Goal: Information Seeking & Learning: Learn about a topic

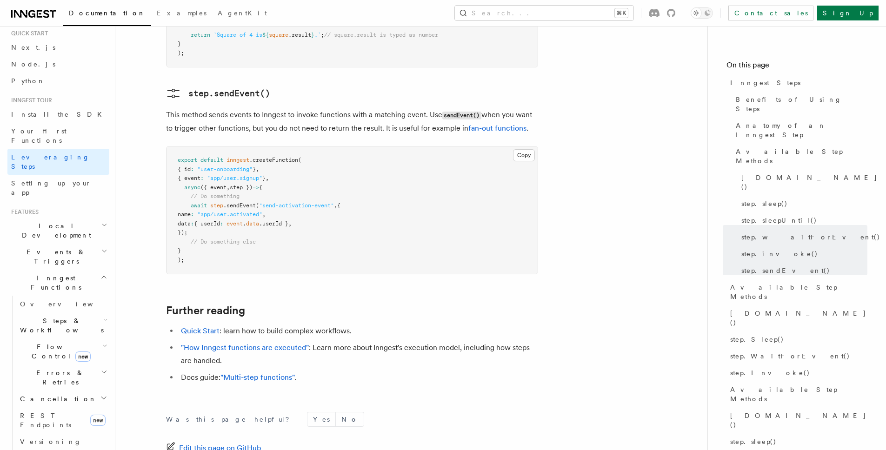
scroll to position [83, 0]
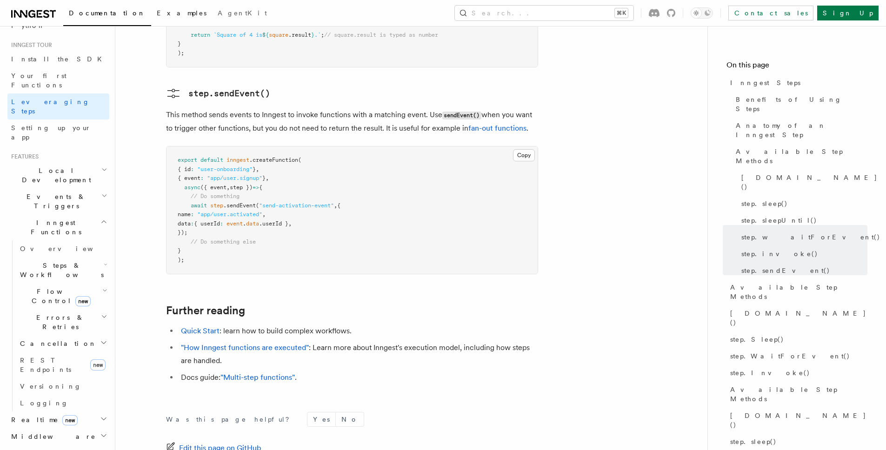
click at [157, 9] on span "Examples" at bounding box center [182, 12] width 50 height 7
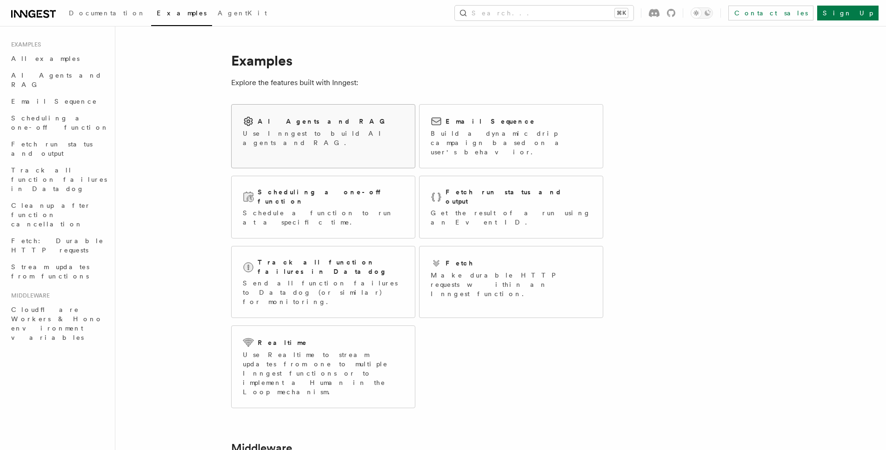
click at [374, 153] on link "AI Agents and RAG Use Inngest to build AI agents and RAG." at bounding box center [323, 136] width 184 height 64
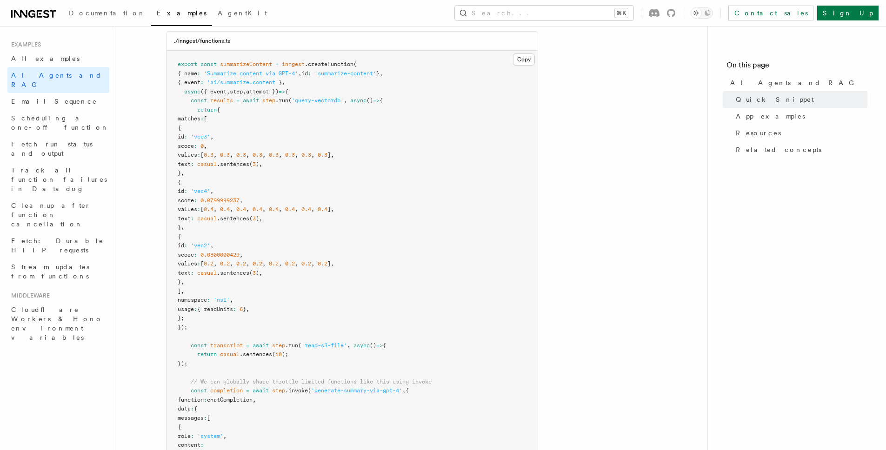
scroll to position [270, 0]
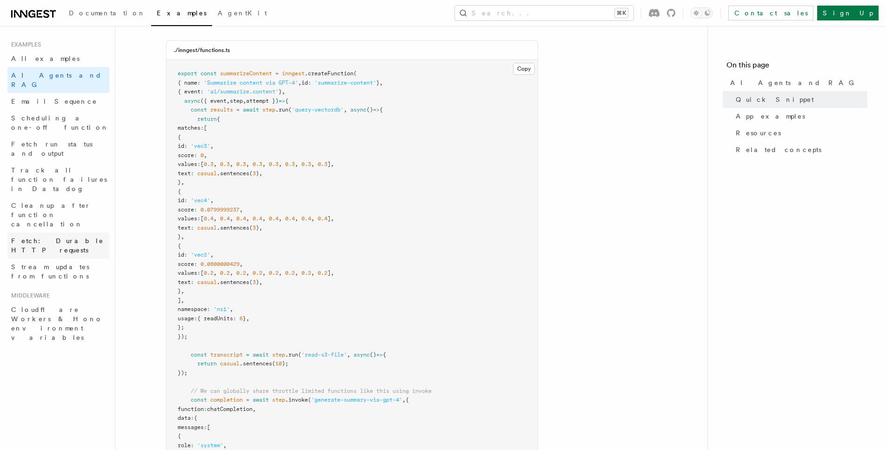
click at [51, 237] on span "Fetch: Durable HTTP requests" at bounding box center [57, 245] width 93 height 17
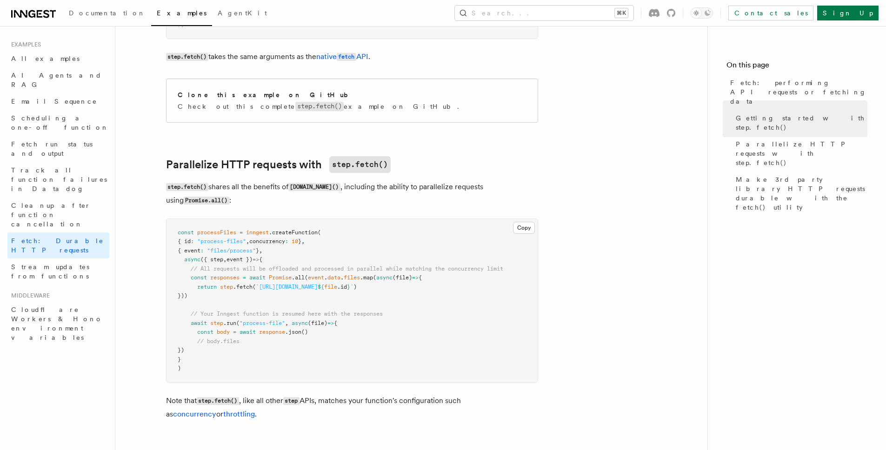
scroll to position [403, 0]
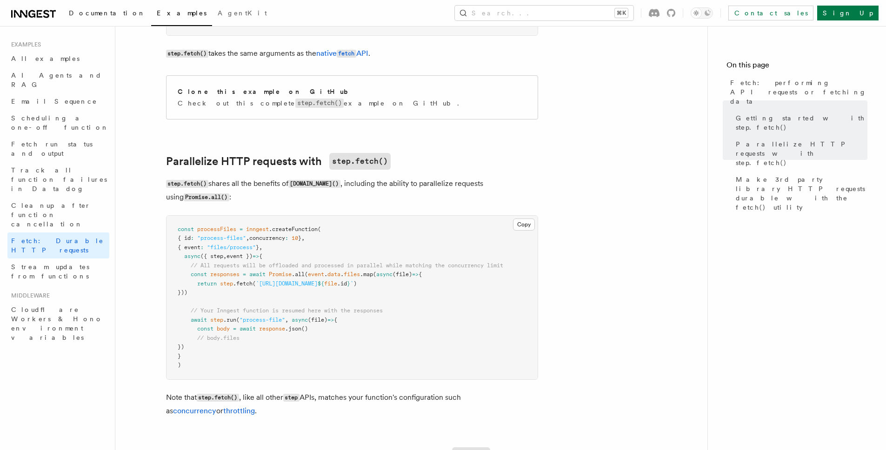
click at [91, 18] on link "Documentation" at bounding box center [107, 14] width 88 height 22
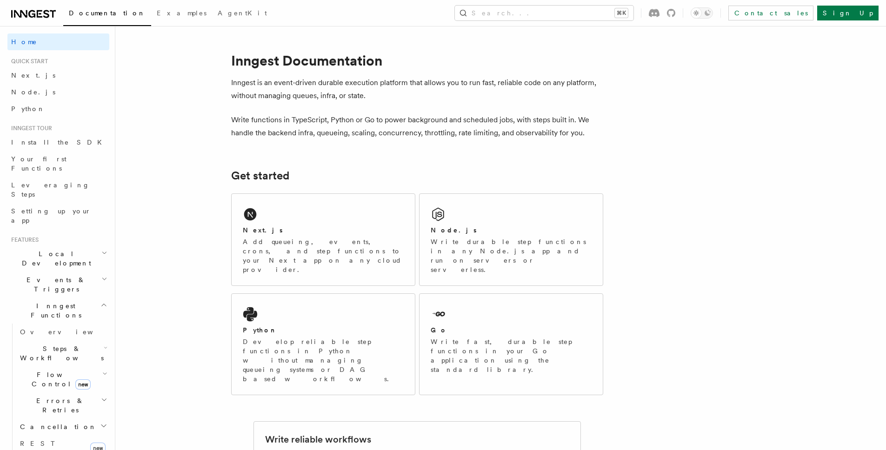
click at [96, 298] on h2 "Inngest Functions" at bounding box center [58, 311] width 102 height 26
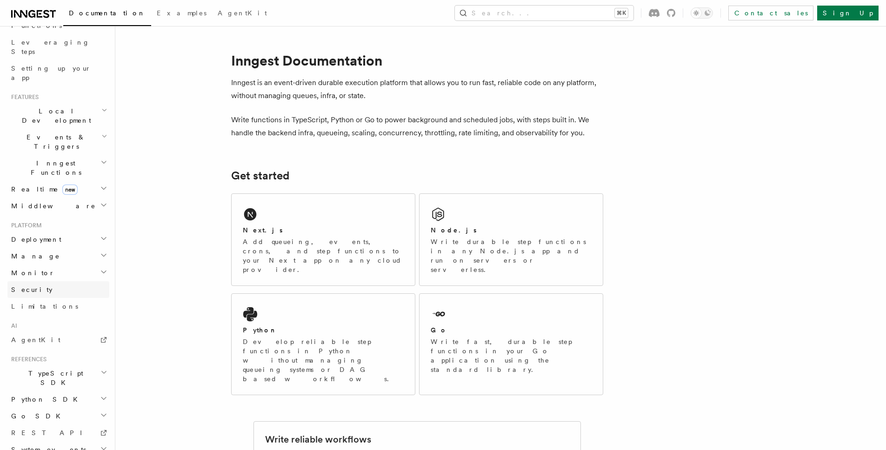
scroll to position [177, 0]
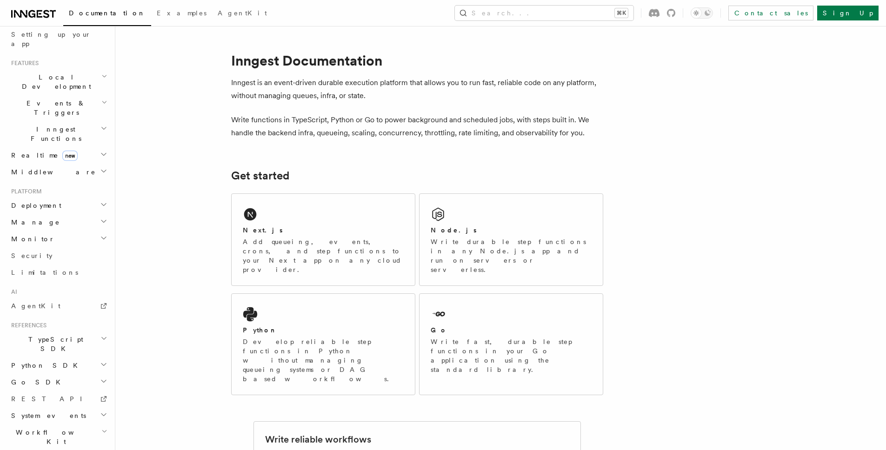
click at [100, 201] on icon "button" at bounding box center [103, 204] width 7 height 7
click at [33, 219] on span "Overview" at bounding box center [68, 222] width 96 height 7
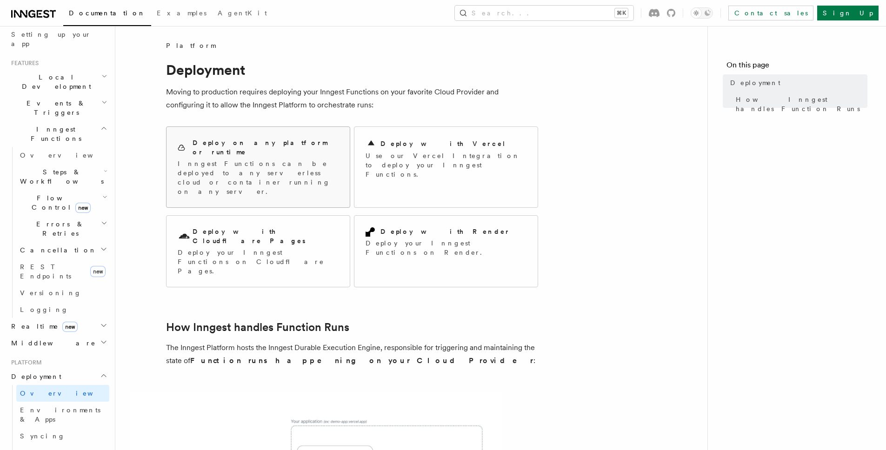
click at [255, 144] on h2 "Deploy on any platform or runtime" at bounding box center [266, 147] width 146 height 19
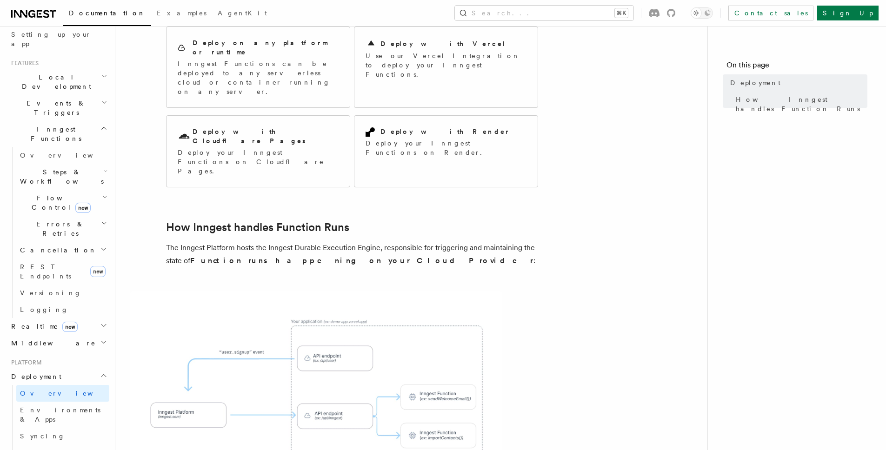
scroll to position [102, 0]
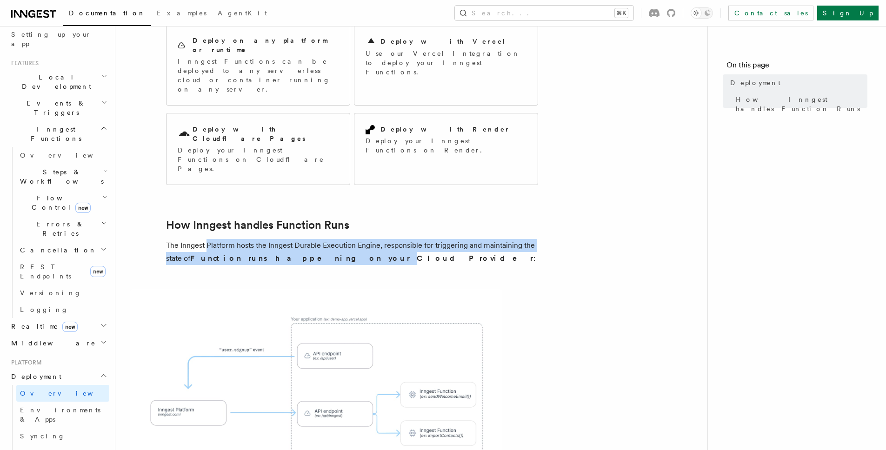
drag, startPoint x: 208, startPoint y: 197, endPoint x: 308, endPoint y: 206, distance: 100.4
click at [308, 239] on p "The Inngest Platform hosts the Inngest Durable Execution Engine, responsible fo…" at bounding box center [352, 252] width 372 height 26
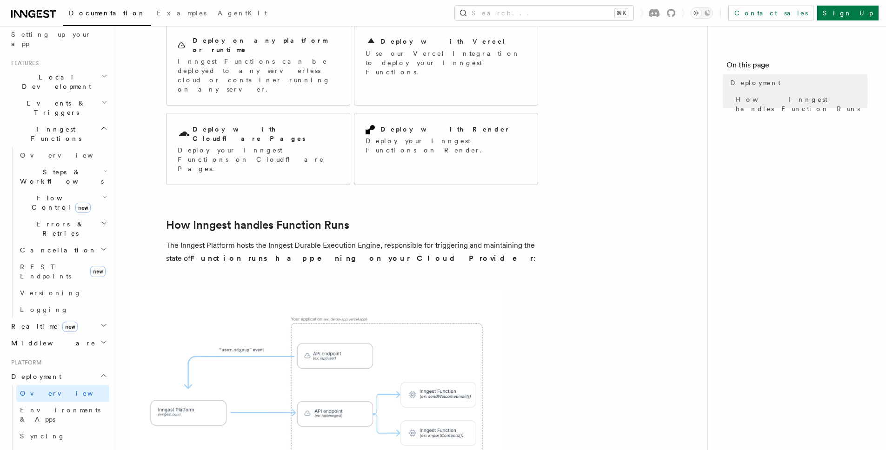
click at [383, 239] on p "The Inngest Platform hosts the Inngest Durable Execution Engine, responsible fo…" at bounding box center [352, 252] width 372 height 26
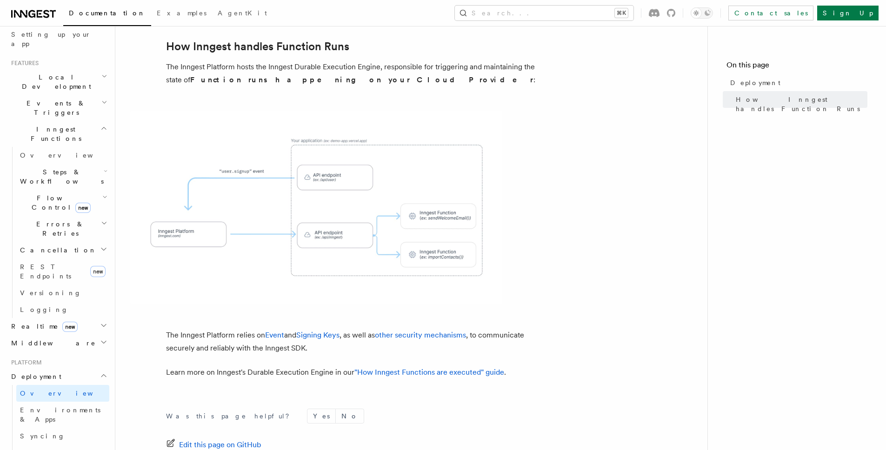
scroll to position [292, 0]
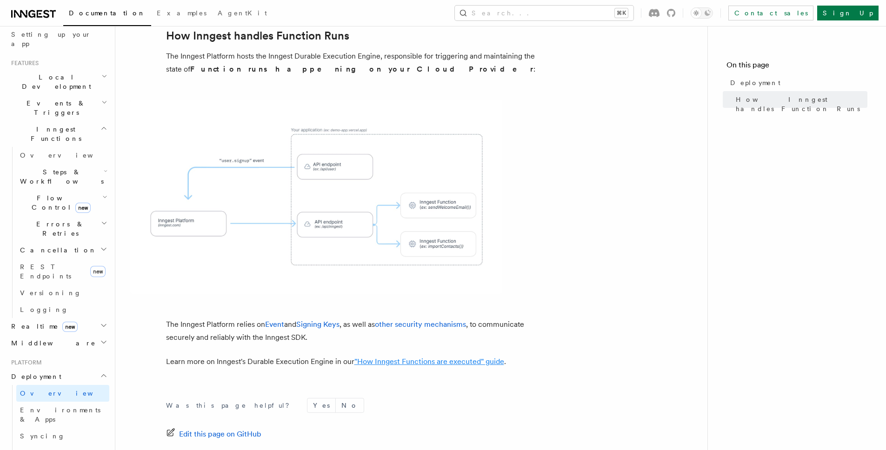
click at [458, 357] on link ""How Inngest Functions are executed" guide" at bounding box center [430, 361] width 150 height 9
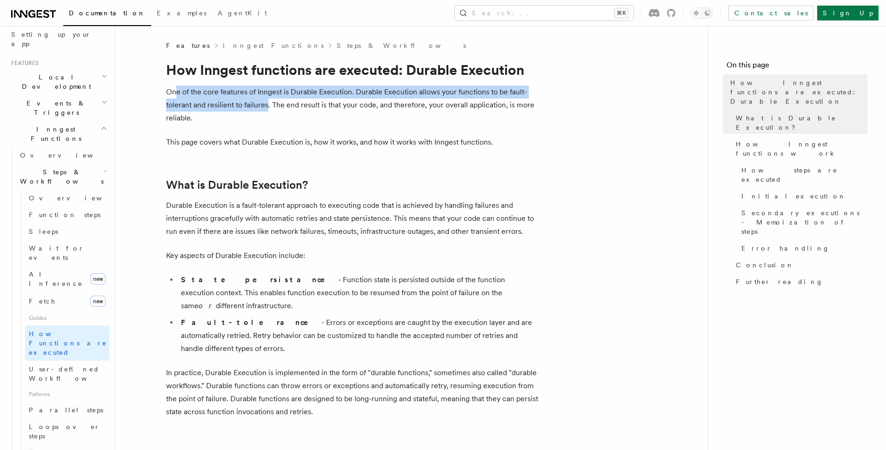
drag, startPoint x: 204, startPoint y: 93, endPoint x: 266, endPoint y: 106, distance: 63.7
click at [266, 106] on p "One of the core features of Inngest is Durable Execution. Durable Execution all…" at bounding box center [352, 105] width 372 height 39
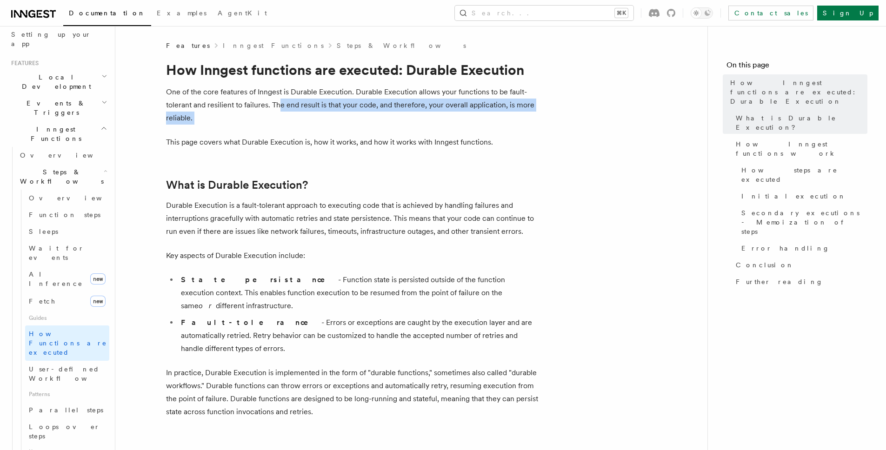
drag, startPoint x: 277, startPoint y: 104, endPoint x: 213, endPoint y: 125, distance: 67.7
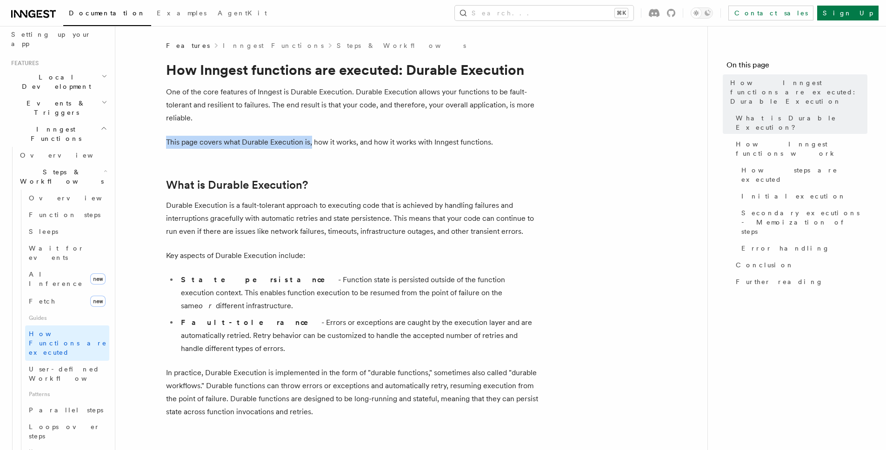
drag, startPoint x: 167, startPoint y: 138, endPoint x: 311, endPoint y: 139, distance: 143.3
click at [311, 139] on p "This page covers what Durable Execution is, how it works, and how it works with…" at bounding box center [352, 142] width 372 height 13
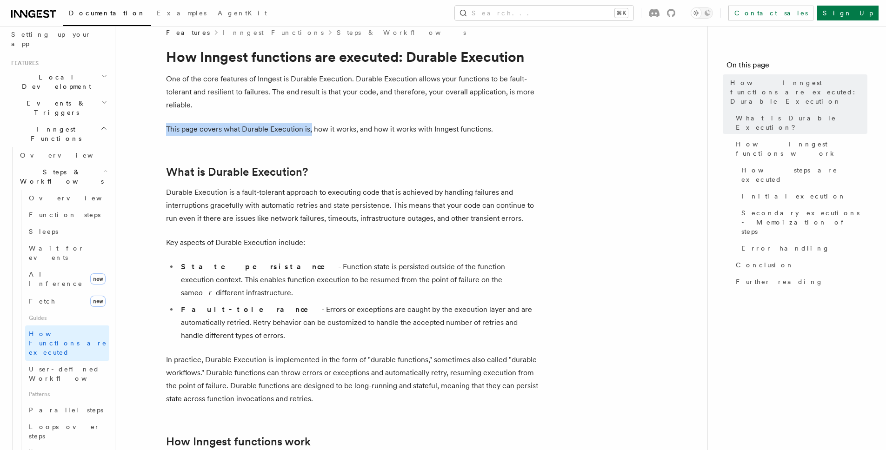
scroll to position [67, 0]
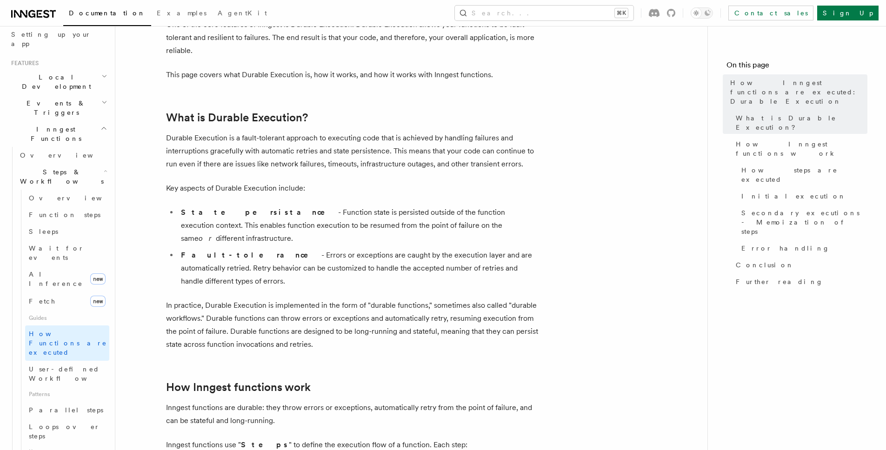
click at [185, 142] on p "Durable Execution is a fault-tolerant approach to executing code that is achiev…" at bounding box center [352, 151] width 372 height 39
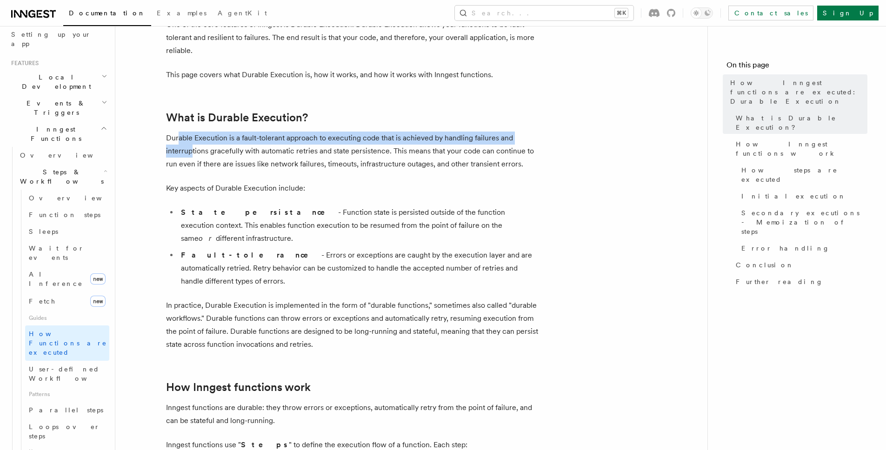
drag, startPoint x: 179, startPoint y: 140, endPoint x: 190, endPoint y: 149, distance: 14.2
click at [190, 149] on p "Durable Execution is a fault-tolerant approach to executing code that is achiev…" at bounding box center [352, 151] width 372 height 39
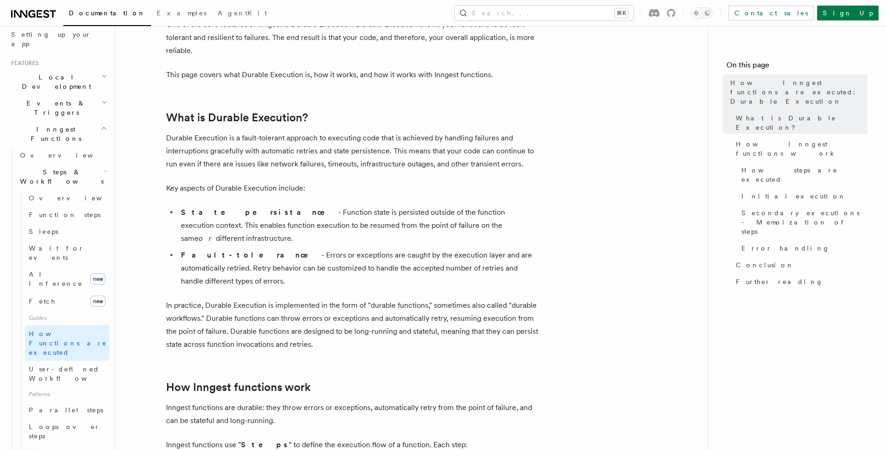
drag, startPoint x: 202, startPoint y: 150, endPoint x: 250, endPoint y: 151, distance: 47.9
click at [250, 151] on p "Durable Execution is a fault-tolerant approach to executing code that is achiev…" at bounding box center [352, 151] width 372 height 39
drag, startPoint x: 245, startPoint y: 152, endPoint x: 390, endPoint y: 151, distance: 145.2
click at [390, 151] on p "Durable Execution is a fault-tolerant approach to executing code that is achiev…" at bounding box center [352, 151] width 372 height 39
drag, startPoint x: 424, startPoint y: 153, endPoint x: 290, endPoint y: 164, distance: 134.5
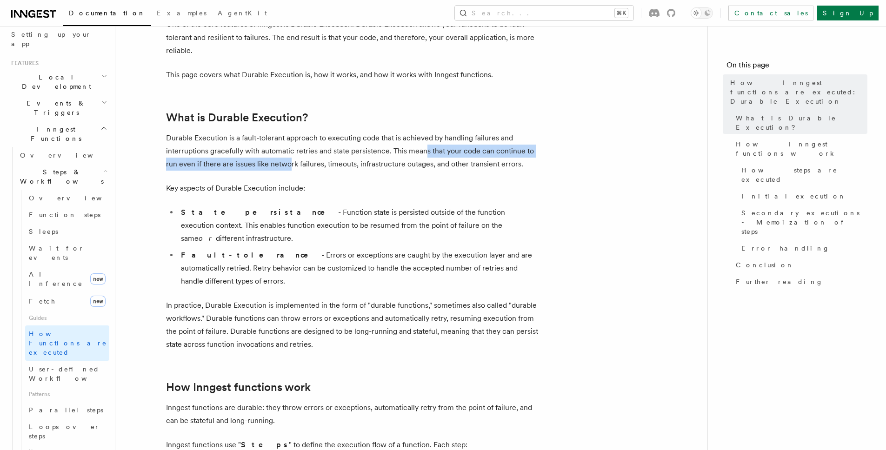
click at [290, 164] on p "Durable Execution is a fault-tolerant approach to executing code that is achiev…" at bounding box center [352, 151] width 372 height 39
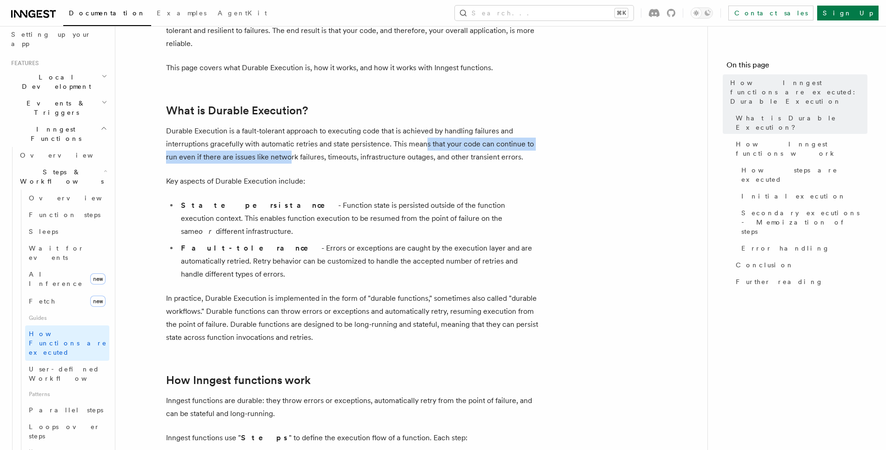
scroll to position [82, 0]
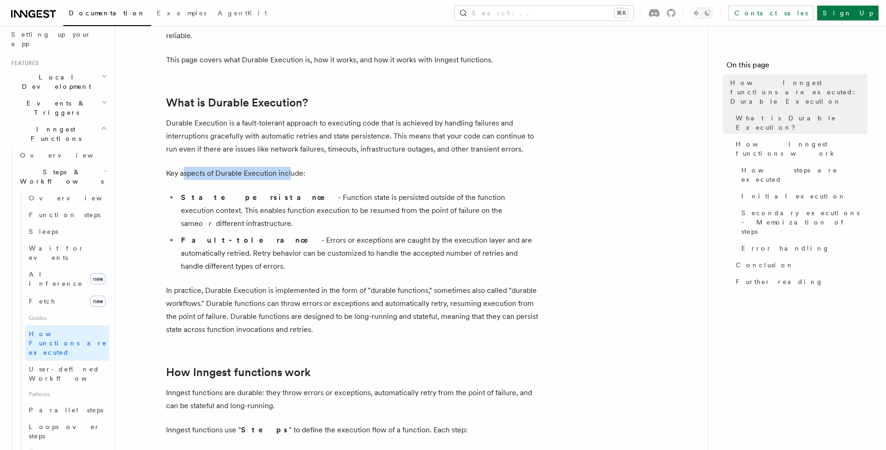
drag, startPoint x: 182, startPoint y: 173, endPoint x: 289, endPoint y: 173, distance: 106.5
click at [289, 173] on p "Key aspects of Durable Execution include:" at bounding box center [352, 173] width 372 height 13
drag, startPoint x: 254, startPoint y: 199, endPoint x: 529, endPoint y: 207, distance: 274.6
click at [529, 207] on li "State persistance - Function state is persisted outside of the function executi…" at bounding box center [358, 210] width 360 height 39
click at [510, 207] on li "State persistance - Function state is persisted outside of the function executi…" at bounding box center [358, 210] width 360 height 39
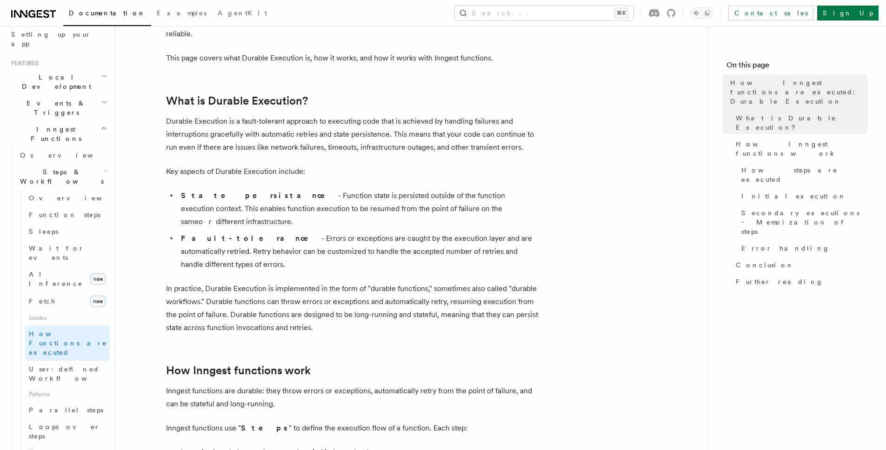
scroll to position [84, 0]
drag, startPoint x: 244, startPoint y: 228, endPoint x: 427, endPoint y: 228, distance: 183.3
click at [427, 232] on li "Fault-tolerance - Errors or exceptions are caught by the execution layer and ar…" at bounding box center [358, 251] width 360 height 39
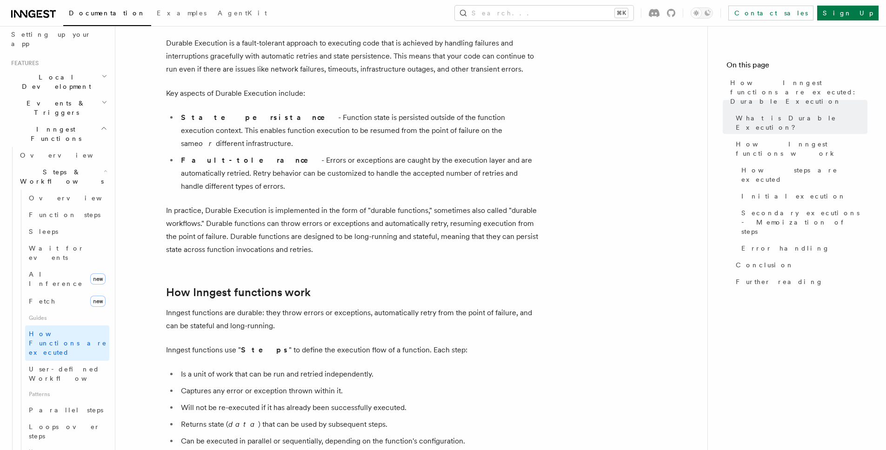
click at [466, 207] on p "In practice, Durable Execution is implemented in the form of "durable functions…" at bounding box center [352, 230] width 372 height 52
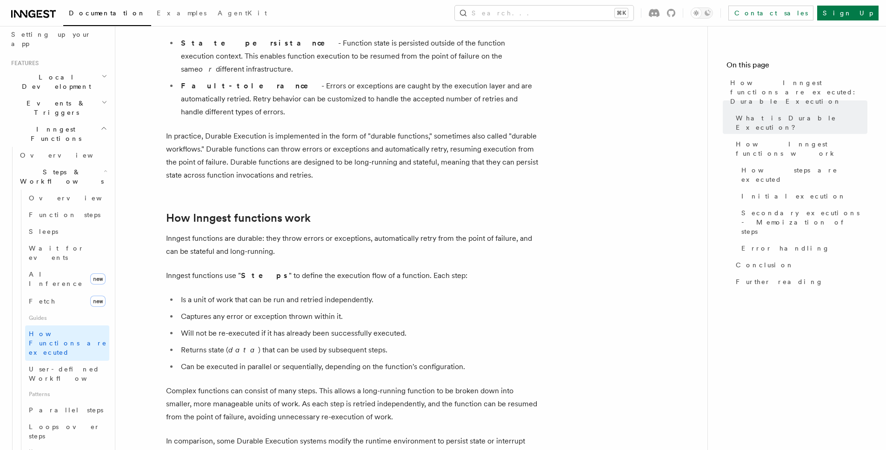
scroll to position [237, 0]
drag, startPoint x: 184, startPoint y: 248, endPoint x: 291, endPoint y: 250, distance: 107.0
click at [291, 269] on p "Inngest functions use " Steps " to define the execution flow of a function. Eac…" at bounding box center [352, 275] width 372 height 13
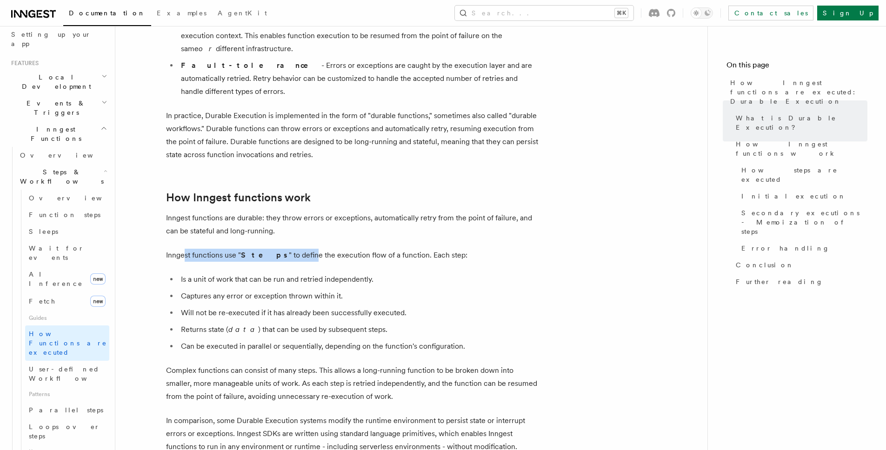
scroll to position [273, 0]
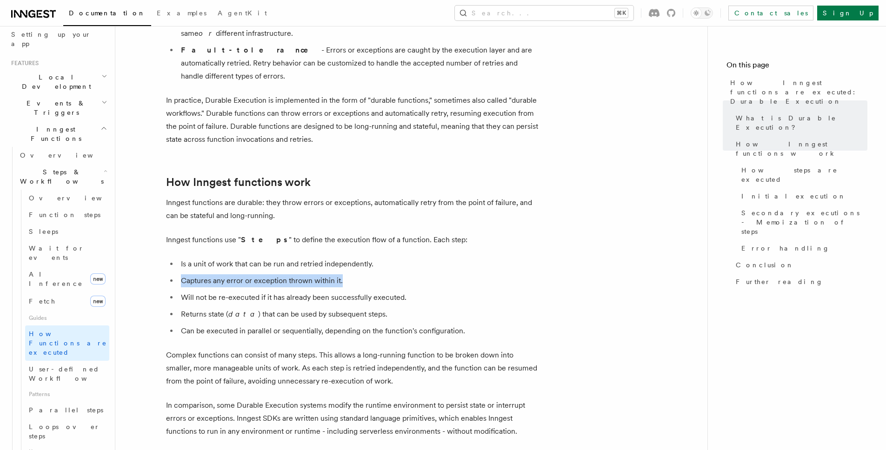
drag, startPoint x: 181, startPoint y: 256, endPoint x: 362, endPoint y: 258, distance: 180.1
click at [362, 275] on li "Captures any error or exception thrown within it." at bounding box center [358, 281] width 360 height 13
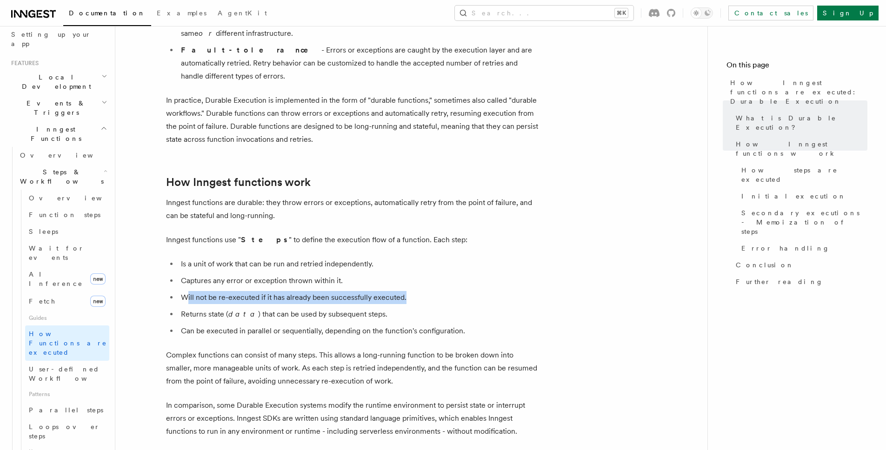
drag, startPoint x: 186, startPoint y: 271, endPoint x: 426, endPoint y: 269, distance: 240.6
click at [426, 291] on li "Will not be re-executed if it has already been successfully executed." at bounding box center [358, 297] width 360 height 13
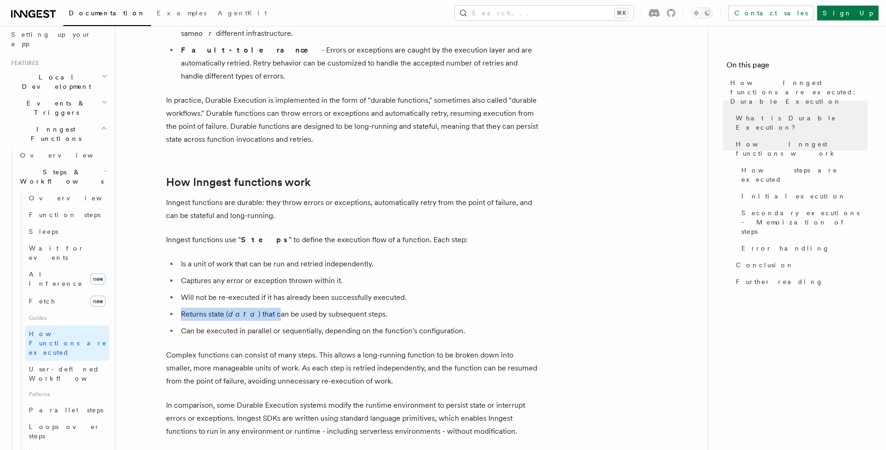
drag, startPoint x: 182, startPoint y: 288, endPoint x: 267, endPoint y: 288, distance: 84.2
click at [267, 308] on li "Returns state ( data ) that can be used by subsequent steps." at bounding box center [358, 314] width 360 height 13
drag, startPoint x: 183, startPoint y: 301, endPoint x: 255, endPoint y: 301, distance: 71.7
click at [255, 325] on li "Can be executed in parallel or sequentially, depending on the function's config…" at bounding box center [358, 331] width 360 height 13
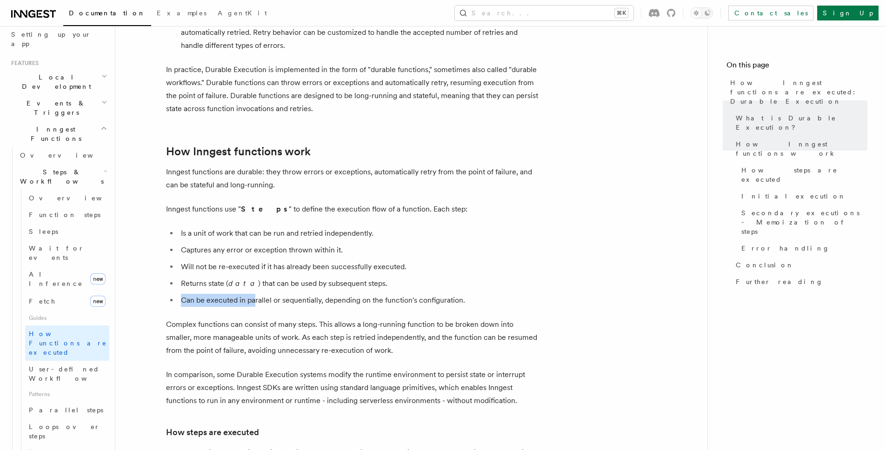
scroll to position [325, 0]
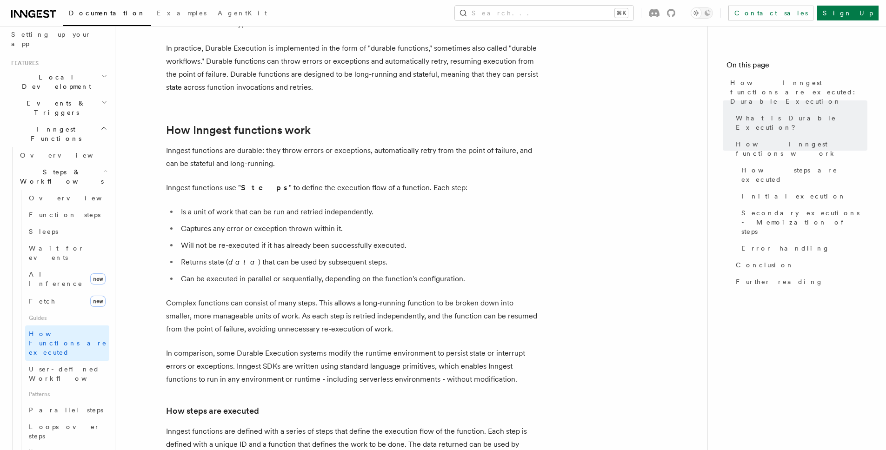
click at [255, 300] on p "Complex functions can consist of many steps. This allows a long-running functio…" at bounding box center [352, 316] width 372 height 39
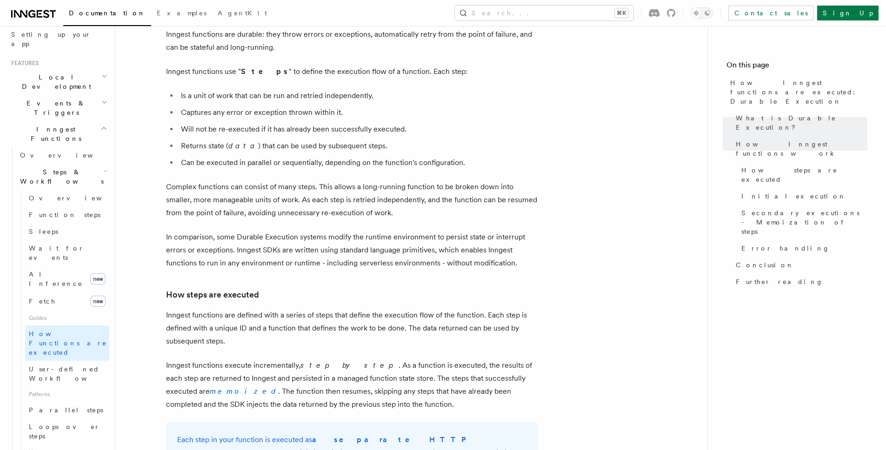
scroll to position [494, 0]
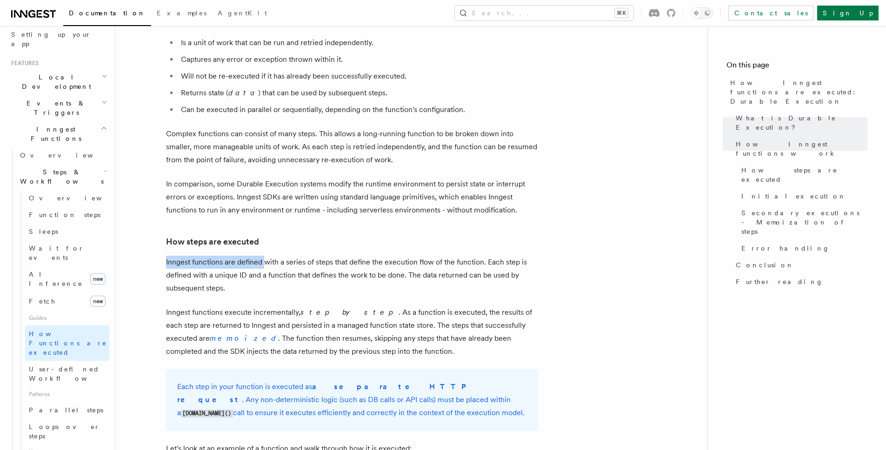
drag, startPoint x: 164, startPoint y: 234, endPoint x: 266, endPoint y: 241, distance: 102.1
drag, startPoint x: 248, startPoint y: 244, endPoint x: 279, endPoint y: 250, distance: 31.7
click at [279, 256] on p "Inngest functions are defined with a series of steps that define the execution …" at bounding box center [352, 275] width 372 height 39
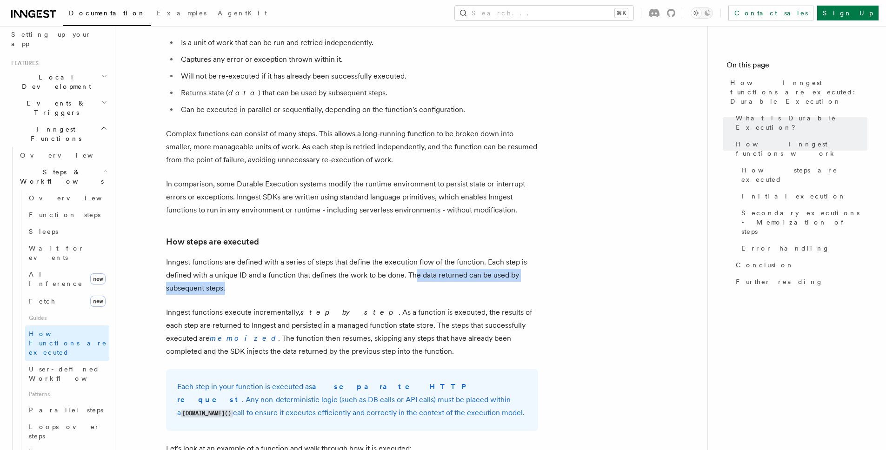
drag, startPoint x: 414, startPoint y: 249, endPoint x: 447, endPoint y: 256, distance: 33.3
click at [447, 256] on p "Inngest functions are defined with a series of steps that define the execution …" at bounding box center [352, 275] width 372 height 39
drag, startPoint x: 178, startPoint y: 289, endPoint x: 271, endPoint y: 287, distance: 93.1
click at [271, 306] on p "Inngest functions execute incrementally, step by step . As a function is execut…" at bounding box center [352, 332] width 372 height 52
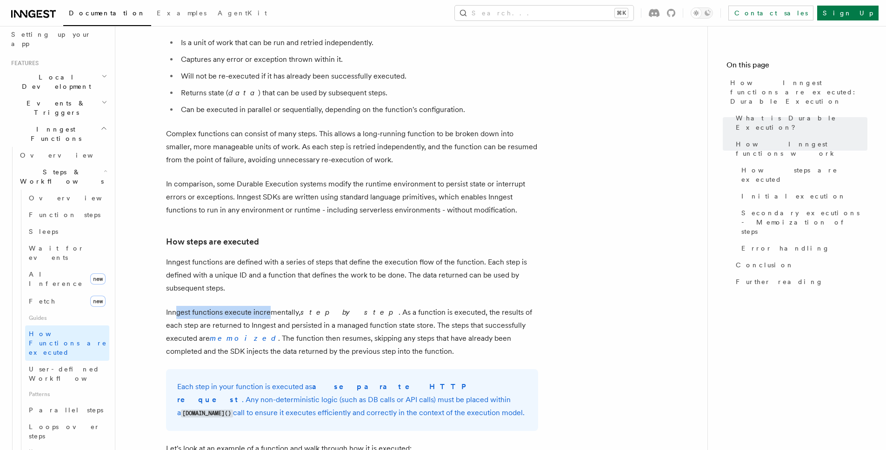
click at [271, 306] on p "Inngest functions execute incrementally, step by step . As a function is execut…" at bounding box center [352, 332] width 372 height 52
drag, startPoint x: 188, startPoint y: 299, endPoint x: 212, endPoint y: 295, distance: 24.0
click at [212, 306] on p "Inngest functions execute incrementally, step by step . As a function is execut…" at bounding box center [352, 332] width 372 height 52
click at [395, 306] on p "Inngest functions execute incrementally, step by step . As a function is execut…" at bounding box center [352, 332] width 372 height 52
drag, startPoint x: 209, startPoint y: 315, endPoint x: 402, endPoint y: 315, distance: 192.2
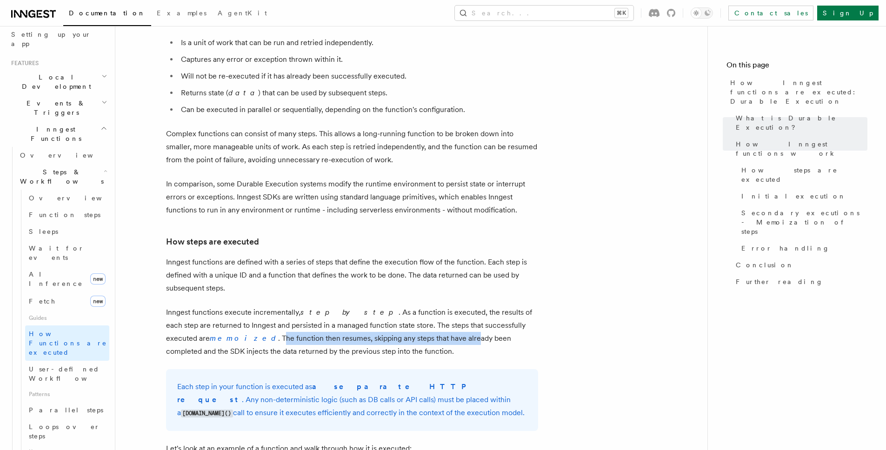
click at [402, 315] on p "Inngest functions execute incrementally, step by step . As a function is execut…" at bounding box center [352, 332] width 372 height 52
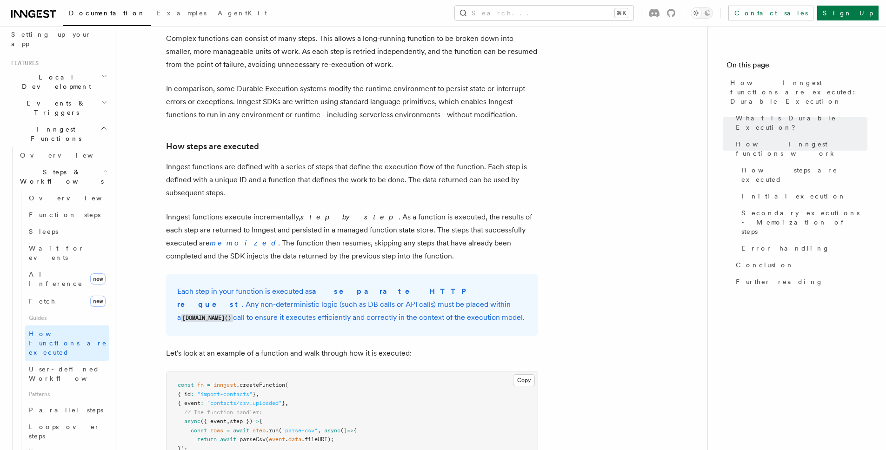
scroll to position [636, 0]
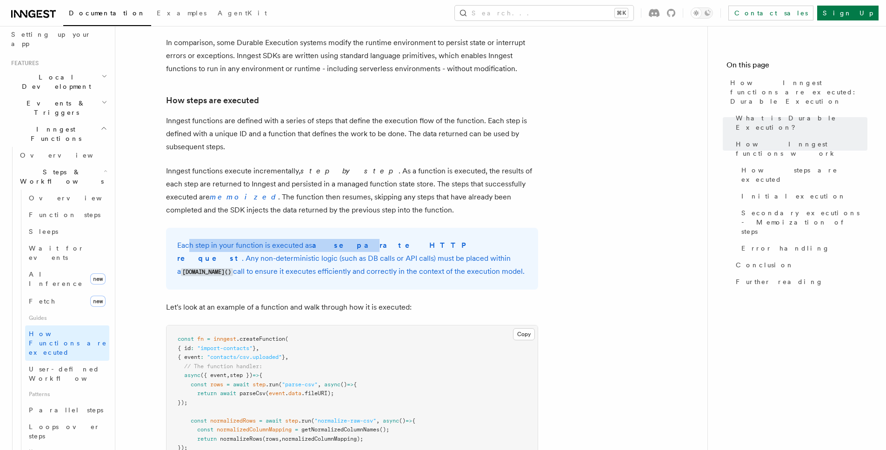
drag, startPoint x: 189, startPoint y: 218, endPoint x: 333, endPoint y: 220, distance: 143.3
click at [333, 239] on p "Each step in your function is executed as a separate HTTP request . Any non-det…" at bounding box center [352, 259] width 350 height 40
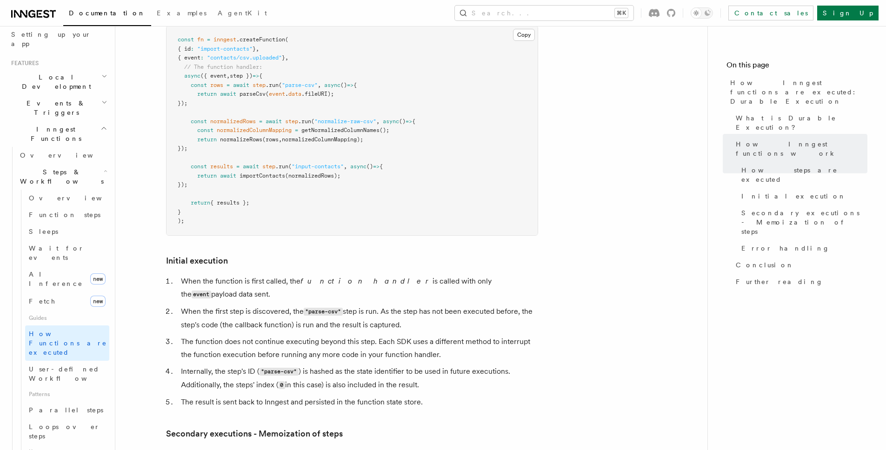
scroll to position [950, 0]
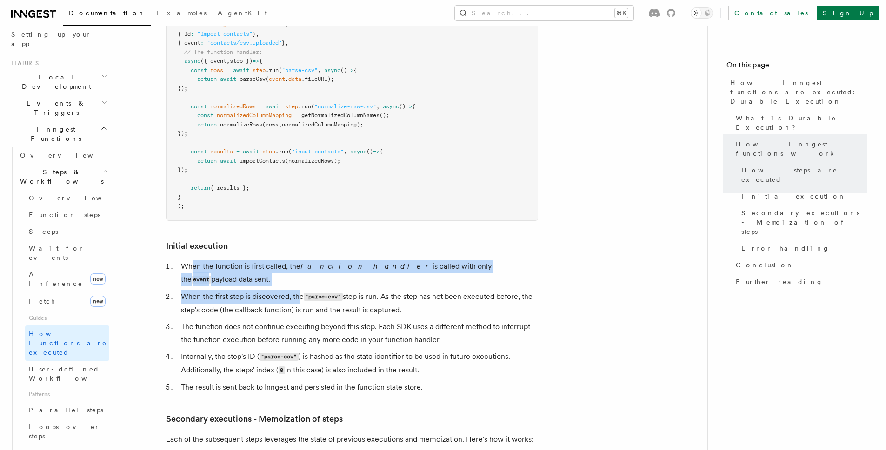
drag, startPoint x: 191, startPoint y: 241, endPoint x: 298, endPoint y: 255, distance: 107.6
click at [298, 260] on ol "When the function is first called, the function handler is called with only the…" at bounding box center [352, 327] width 372 height 134
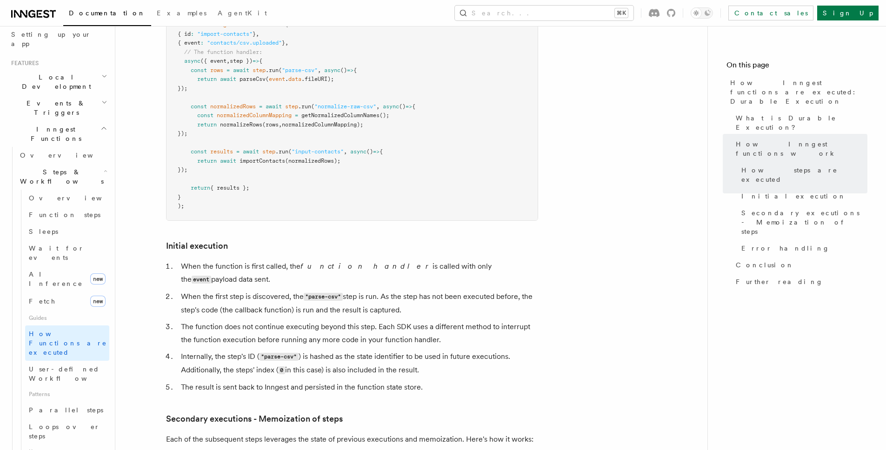
click at [234, 290] on li "When the first step is discovered, the "parse-csv" step is run. As the step has…" at bounding box center [358, 303] width 360 height 27
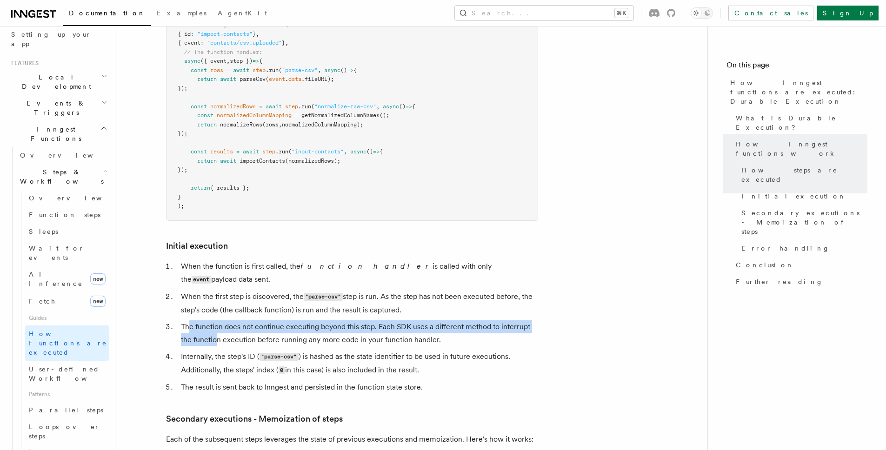
drag, startPoint x: 187, startPoint y: 289, endPoint x: 218, endPoint y: 300, distance: 32.5
click at [218, 321] on li "The function does not continue executing beyond this step. Each SDK uses a diff…" at bounding box center [358, 334] width 360 height 26
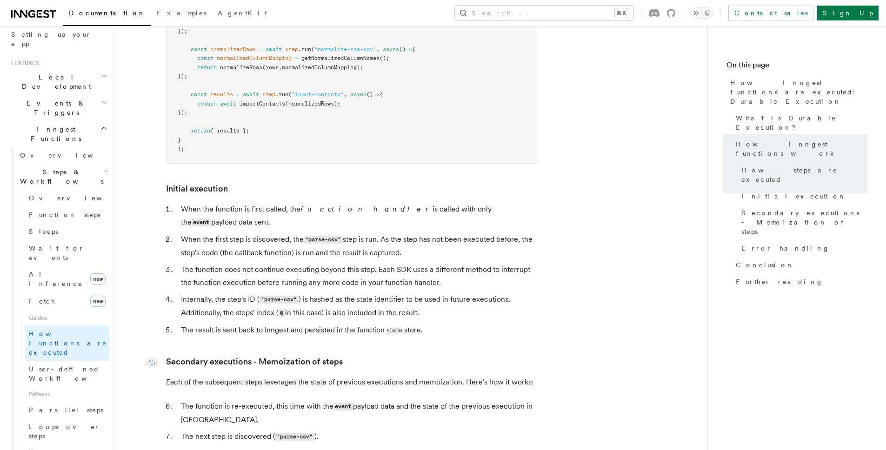
scroll to position [1032, 0]
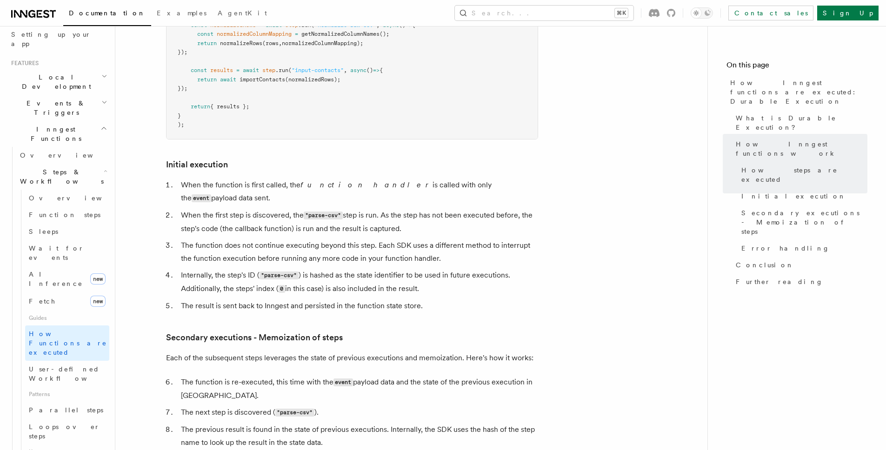
drag, startPoint x: 179, startPoint y: 235, endPoint x: 450, endPoint y: 245, distance: 271.4
click at [450, 269] on li "Internally, the step's ID ( "parse-csv" ) is hashed as the state identifier to …" at bounding box center [358, 282] width 360 height 27
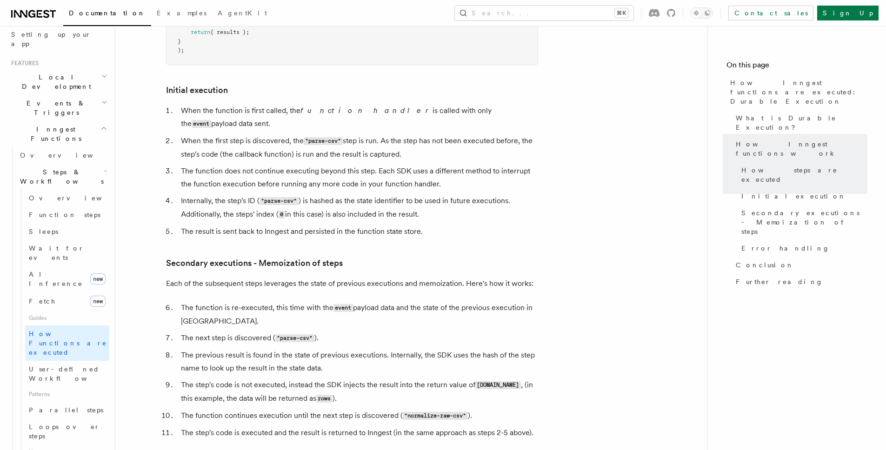
scroll to position [1107, 0]
drag, startPoint x: 180, startPoint y: 246, endPoint x: 548, endPoint y: 246, distance: 368.5
click at [548, 246] on article "Features Inngest Functions Steps & Workflows How Inngest functions are executed…" at bounding box center [411, 35] width 563 height 2202
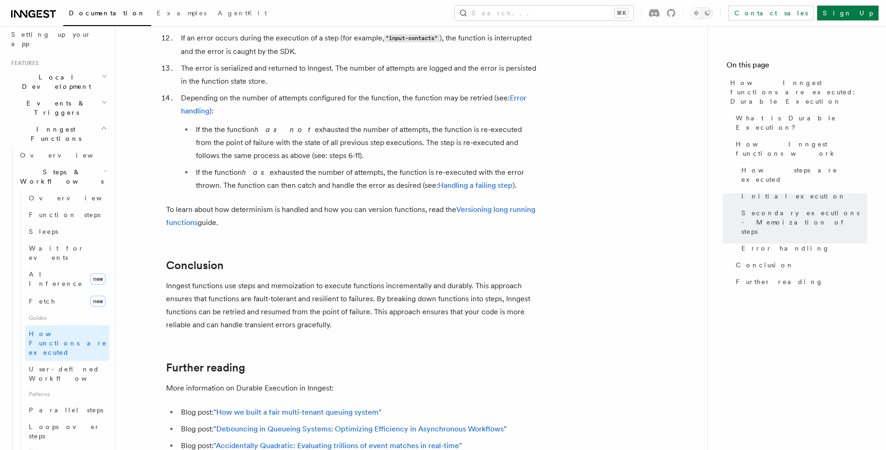
scroll to position [1722, 0]
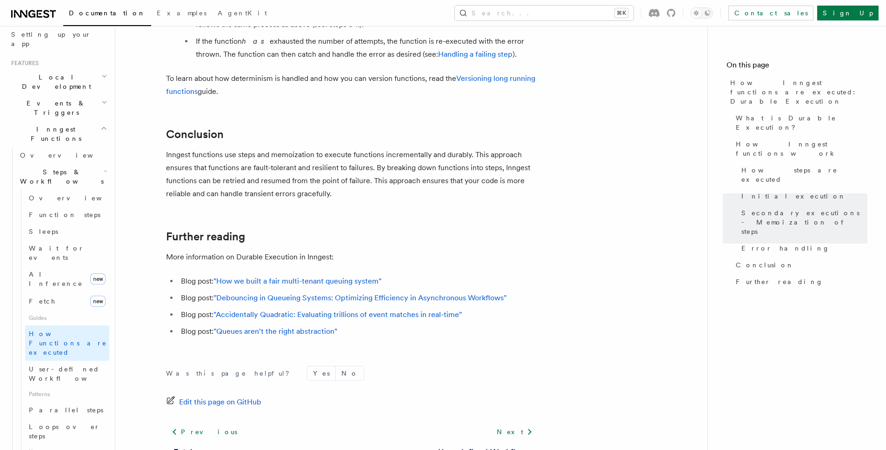
click at [453, 148] on p "Inngest functions use steps and memoization to execute functions incrementally …" at bounding box center [352, 174] width 372 height 52
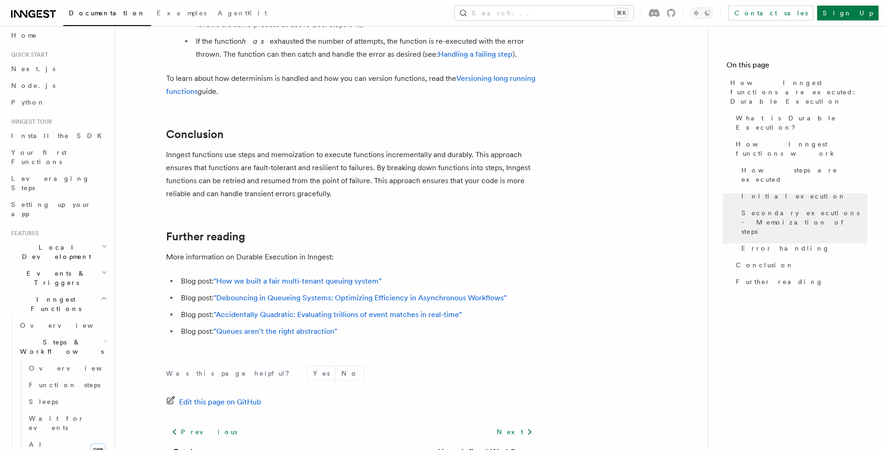
scroll to position [0, 0]
click at [44, 84] on link "Node.js" at bounding box center [58, 92] width 102 height 17
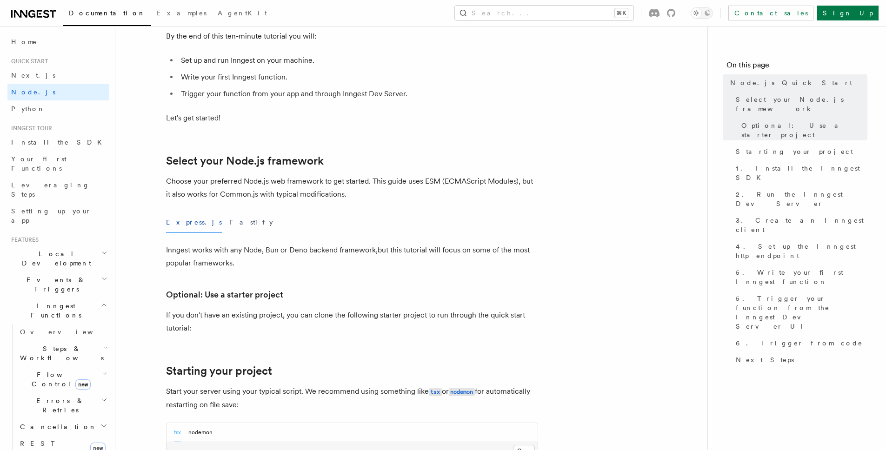
scroll to position [119, 0]
click at [229, 217] on button "Fastify" at bounding box center [251, 220] width 44 height 21
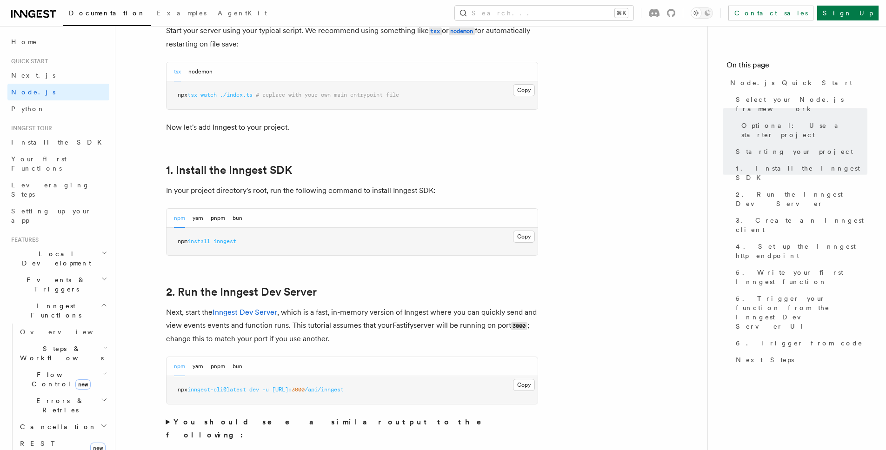
scroll to position [486, 0]
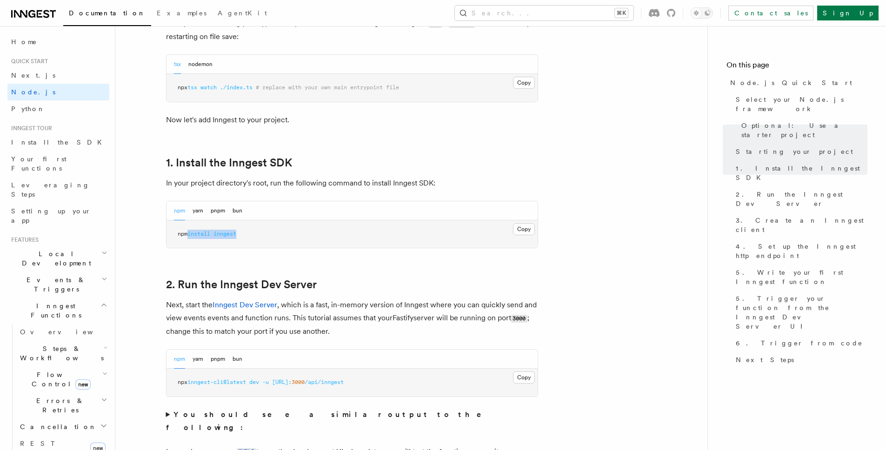
drag, startPoint x: 252, startPoint y: 241, endPoint x: 192, endPoint y: 236, distance: 60.6
click at [192, 236] on pre "npm install inngest" at bounding box center [352, 235] width 371 height 28
copy span "install inngest"
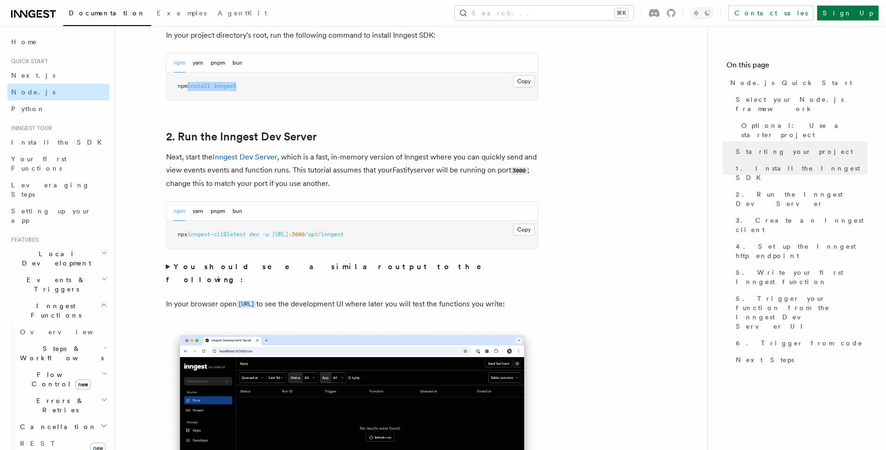
scroll to position [583, 0]
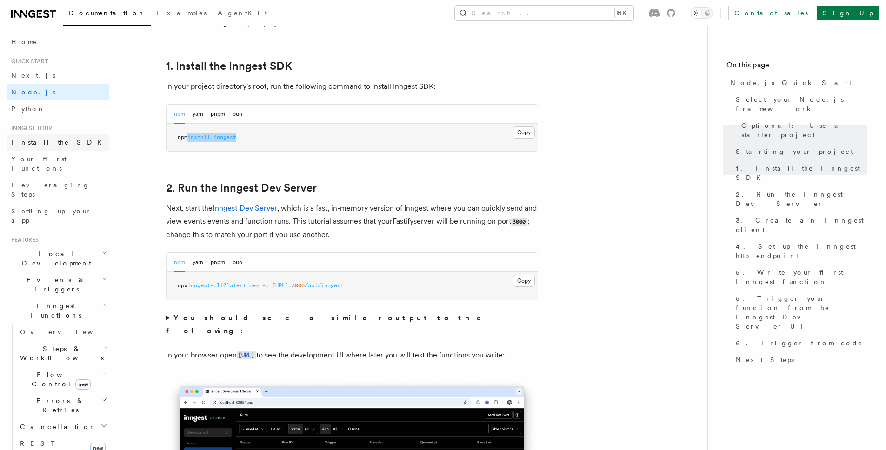
click at [44, 144] on span "Install the SDK" at bounding box center [59, 142] width 96 height 7
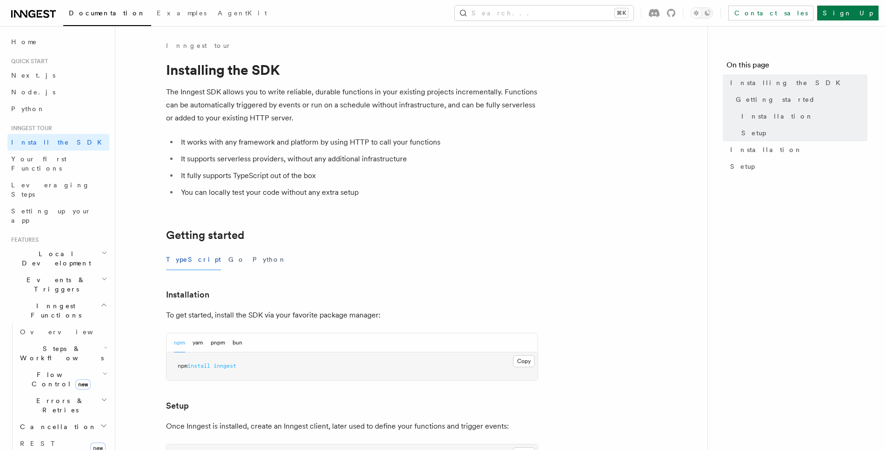
click at [52, 246] on h2 "Local Development" at bounding box center [58, 259] width 102 height 26
click at [59, 334] on span "Development with Docker" at bounding box center [63, 342] width 87 height 17
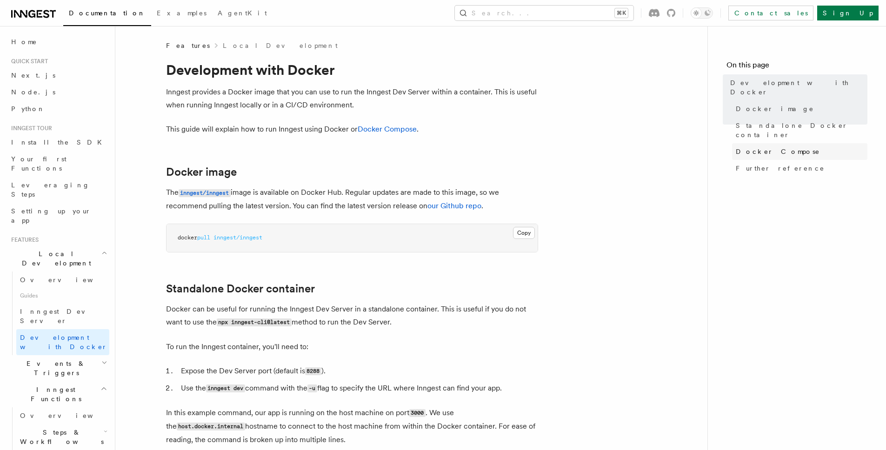
click at [764, 147] on span "Docker Compose" at bounding box center [778, 151] width 84 height 9
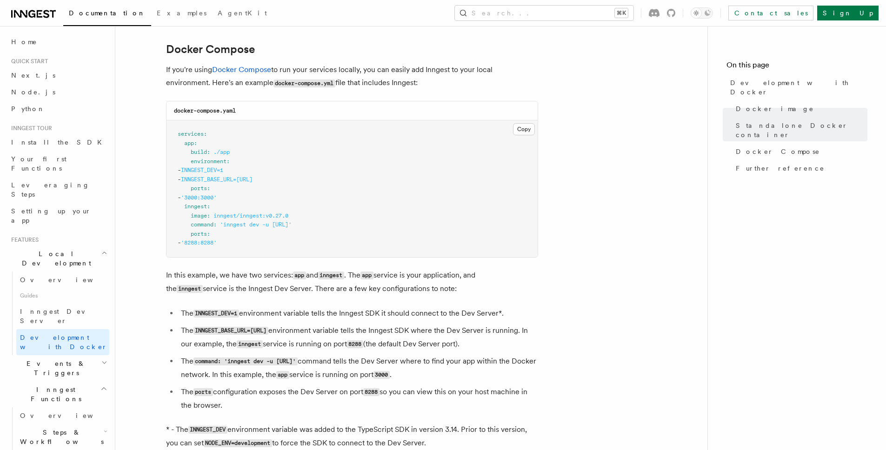
scroll to position [603, 0]
click at [251, 243] on pre "services : app : build : ./app environment : - INNGEST_DEV=1 - INNGEST_BASE_URL…" at bounding box center [352, 189] width 371 height 137
drag, startPoint x: 266, startPoint y: 246, endPoint x: 185, endPoint y: 210, distance: 89.0
click at [185, 210] on pre "services : app : build : ./app environment : - INNGEST_DEV=1 - INNGEST_BASE_URL…" at bounding box center [352, 189] width 371 height 137
copy code "inngest : image : inngest/inngest:v0.27.0 command : 'inngest dev -u http://app:…"
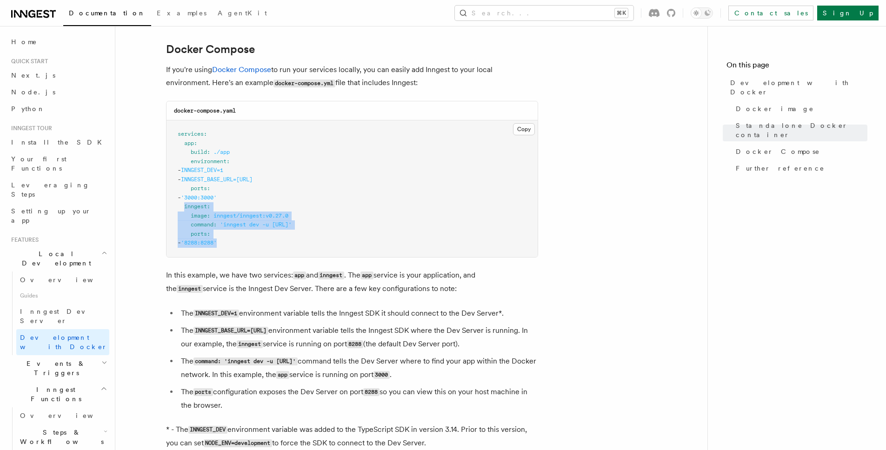
click at [617, 229] on article "Features Local Development Development with Docker Inngest provides a Docker im…" at bounding box center [411, 101] width 563 height 1326
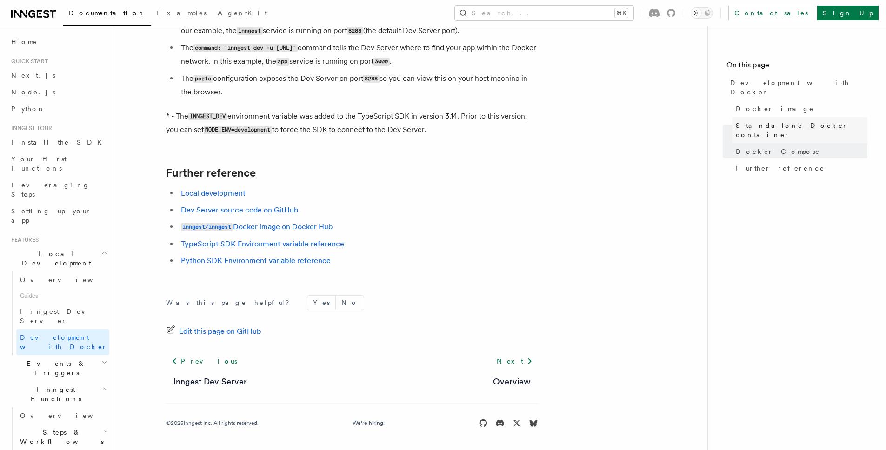
click at [802, 121] on span "Standalone Docker container" at bounding box center [802, 130] width 132 height 19
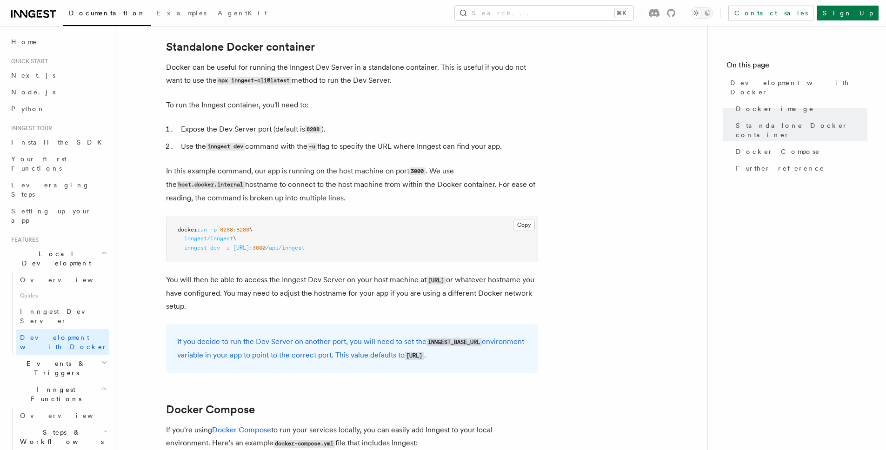
scroll to position [238, 0]
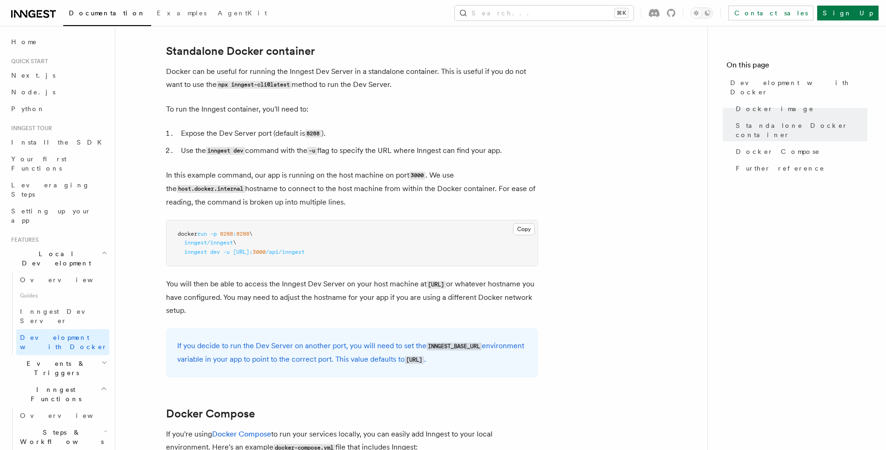
drag, startPoint x: 258, startPoint y: 253, endPoint x: 342, endPoint y: 255, distance: 83.3
click at [305, 255] on span "inngest dev -u http://host.docker.internal: 3000 /api/inngest" at bounding box center [241, 252] width 127 height 7
copy span "host.docker.internal: 3000"
click at [62, 139] on link "Install the SDK" at bounding box center [58, 142] width 102 height 17
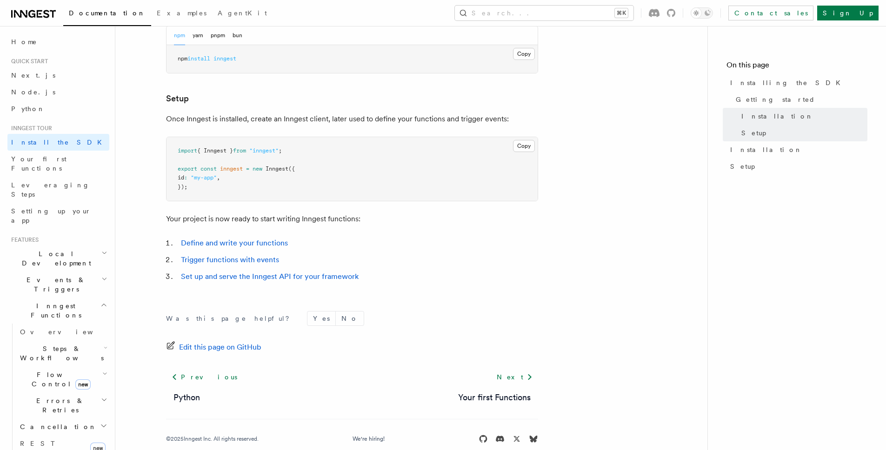
scroll to position [141, 0]
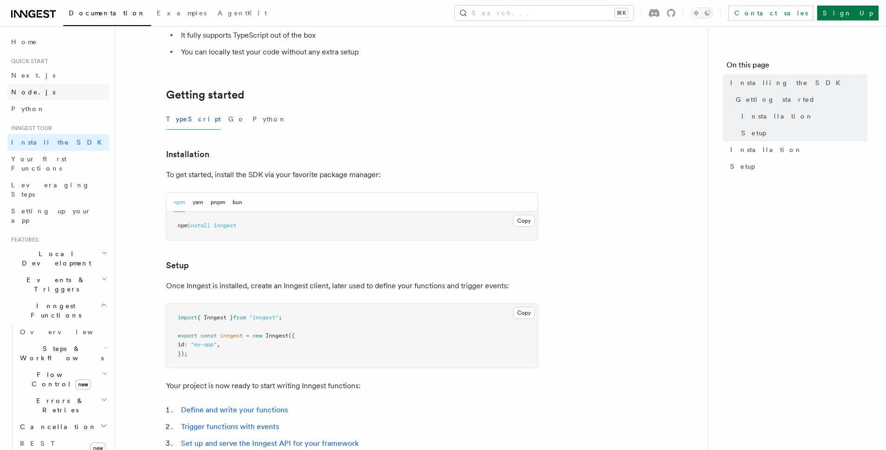
click at [66, 91] on link "Node.js" at bounding box center [58, 92] width 102 height 17
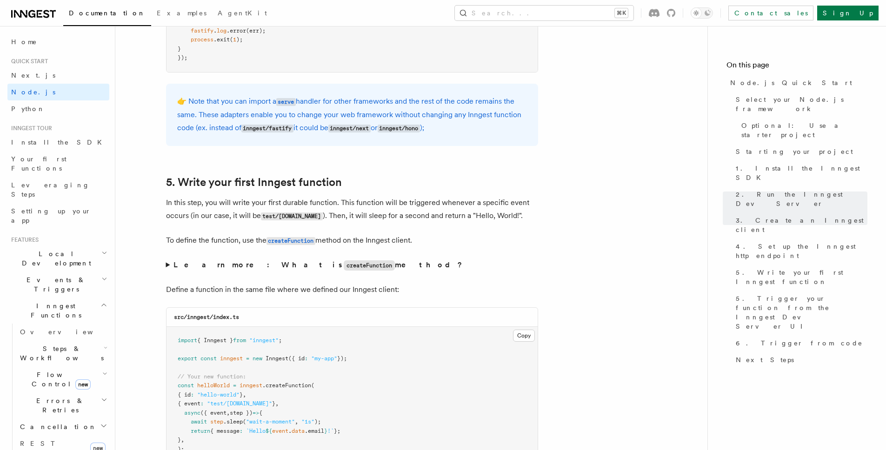
scroll to position [1754, 0]
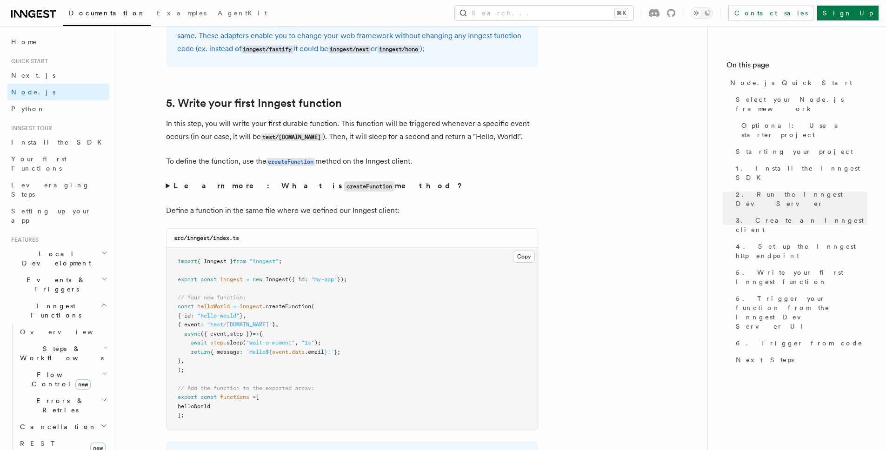
click at [222, 370] on pre "import { Inngest } from "inngest" ; export const inngest = new Inngest ({ id : …" at bounding box center [352, 339] width 371 height 182
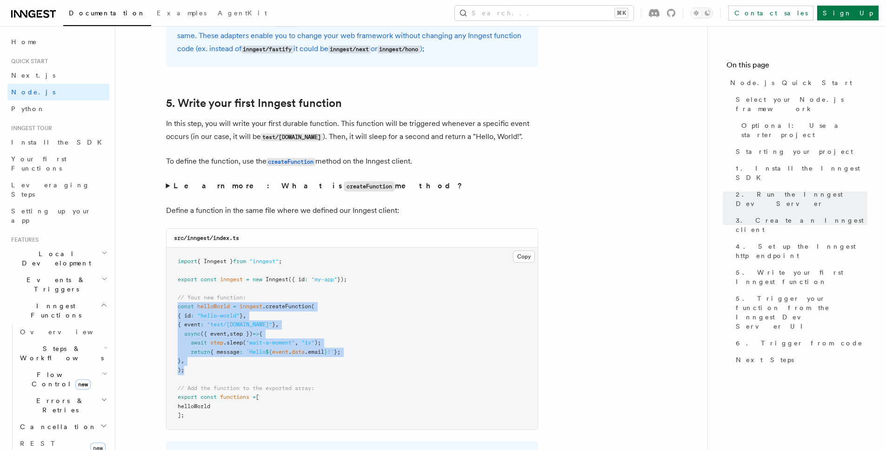
drag, startPoint x: 192, startPoint y: 374, endPoint x: 167, endPoint y: 312, distance: 66.6
click at [167, 312] on pre "import { Inngest } from "inngest" ; export const inngest = new Inngest ({ id : …" at bounding box center [352, 339] width 371 height 182
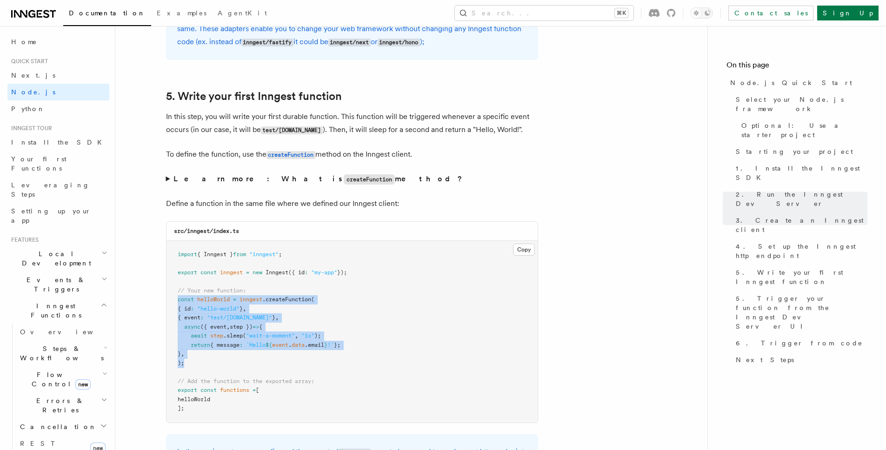
scroll to position [1814, 0]
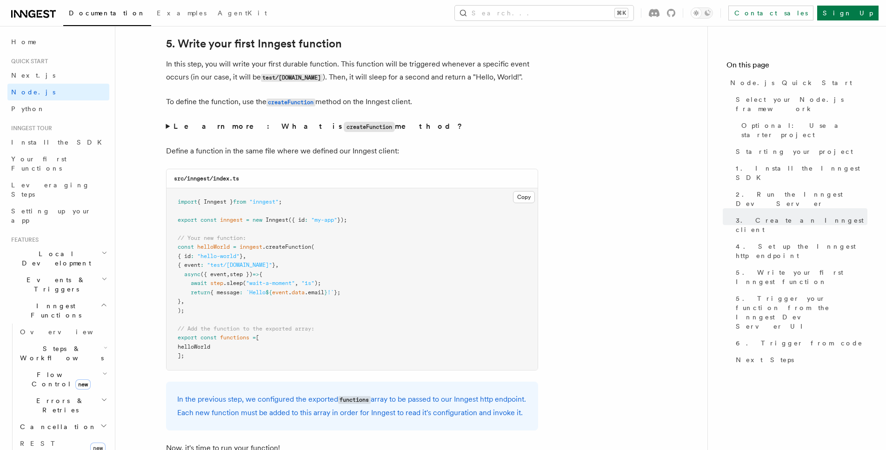
click at [211, 317] on pre "import { Inngest } from "inngest" ; export const inngest = new Inngest ({ id : …" at bounding box center [352, 279] width 371 height 182
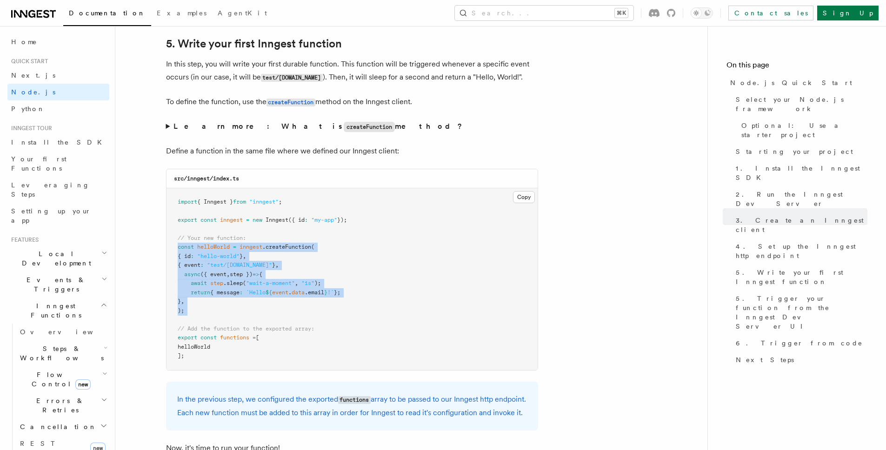
drag, startPoint x: 170, startPoint y: 294, endPoint x: 161, endPoint y: 250, distance: 44.3
copy code "const helloWorld = inngest .createFunction ( { id : "hello-world" } , { event :…"
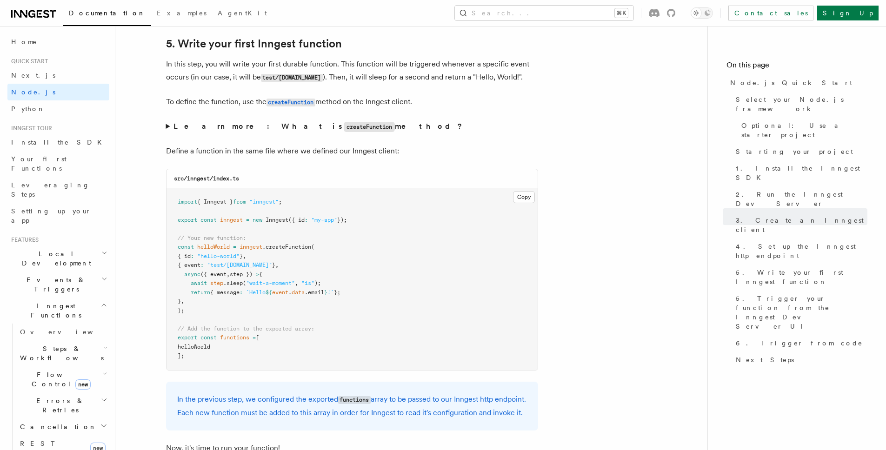
click at [346, 362] on pre "import { Inngest } from "inngest" ; export const inngest = new Inngest ({ id : …" at bounding box center [352, 279] width 371 height 182
drag, startPoint x: 326, startPoint y: 288, endPoint x: 190, endPoint y: 288, distance: 135.4
click at [190, 288] on pre "import { Inngest } from "inngest" ; export const inngest = new Inngest ({ id : …" at bounding box center [352, 279] width 371 height 182
copy span "await step .sleep ( "wait-a-moment" , "1s" );"
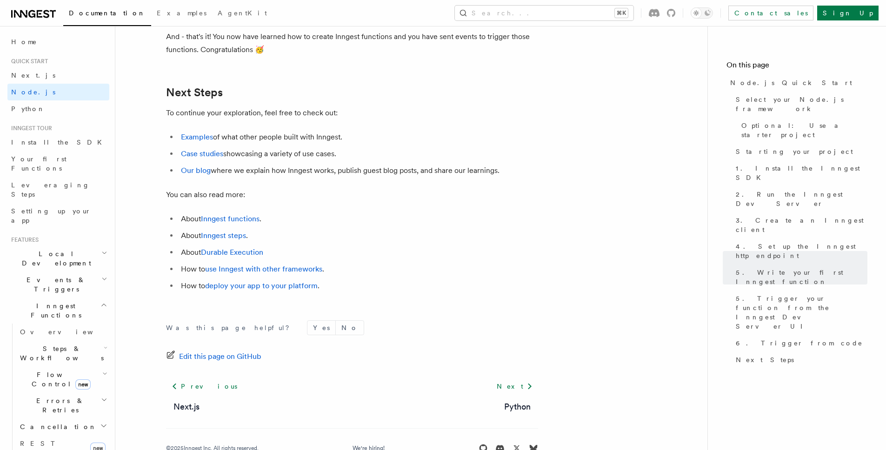
scroll to position [5938, 0]
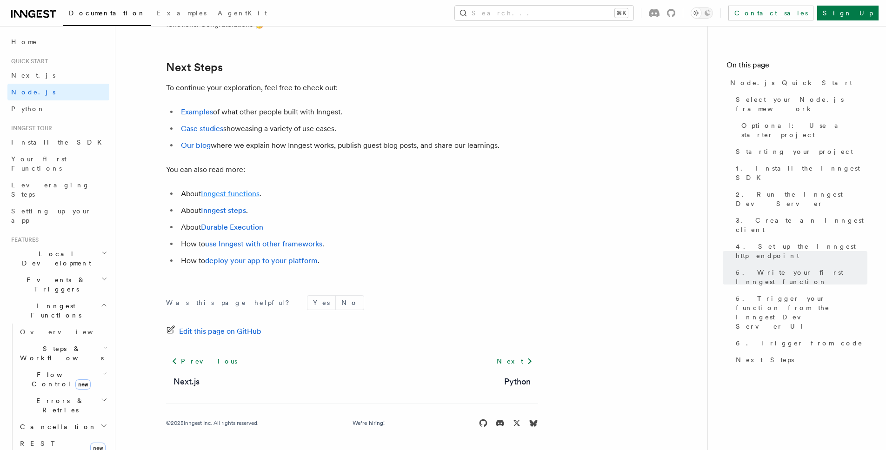
click at [252, 197] on link "Inngest functions" at bounding box center [230, 193] width 59 height 9
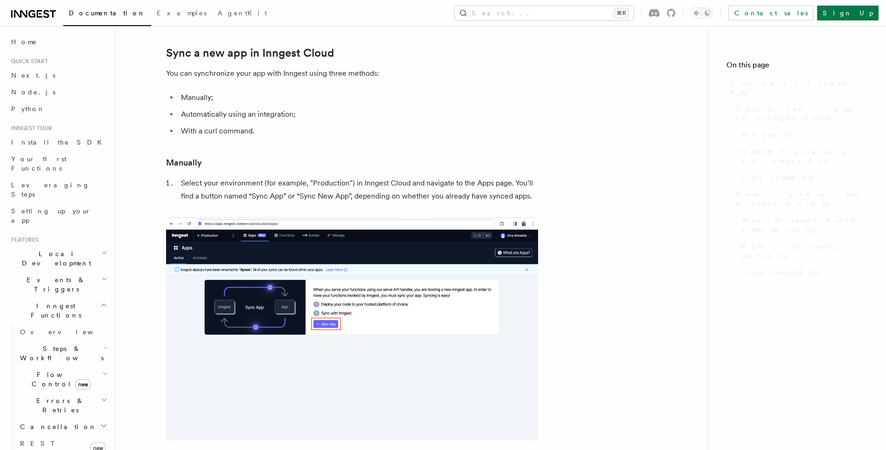
scroll to position [97, 0]
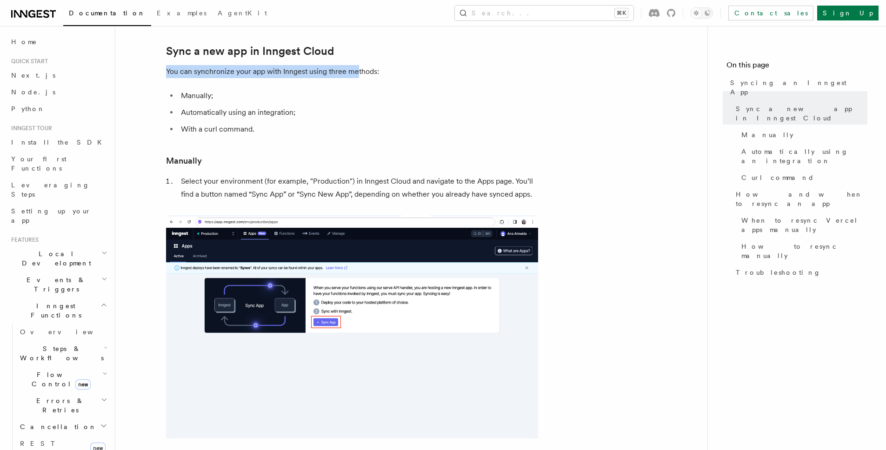
drag, startPoint x: 166, startPoint y: 69, endPoint x: 355, endPoint y: 70, distance: 189.4
click at [355, 70] on p "You can synchronize your app with Inngest using three methods:" at bounding box center [352, 71] width 372 height 13
drag, startPoint x: 182, startPoint y: 112, endPoint x: 262, endPoint y: 112, distance: 80.5
click at [262, 112] on li "Automatically using an integration;" at bounding box center [358, 112] width 360 height 13
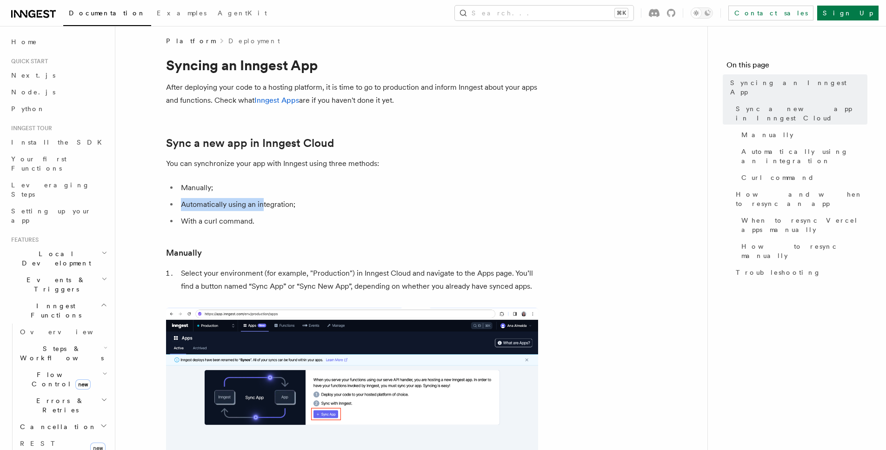
scroll to position [0, 0]
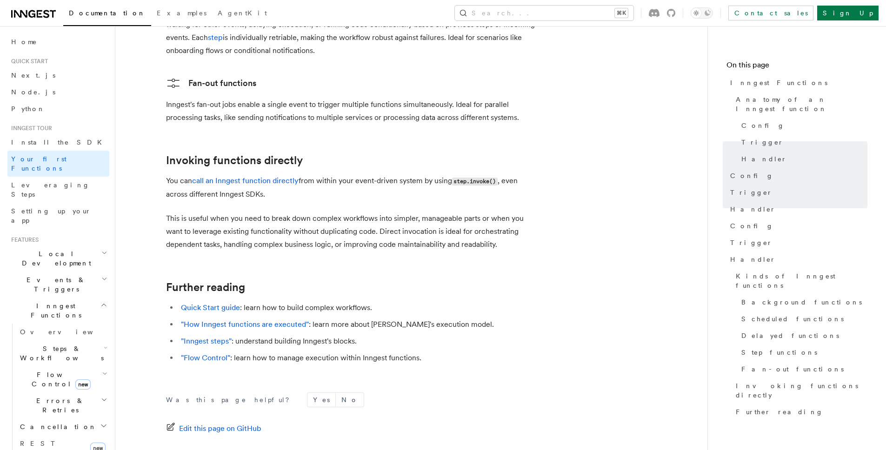
scroll to position [1833, 0]
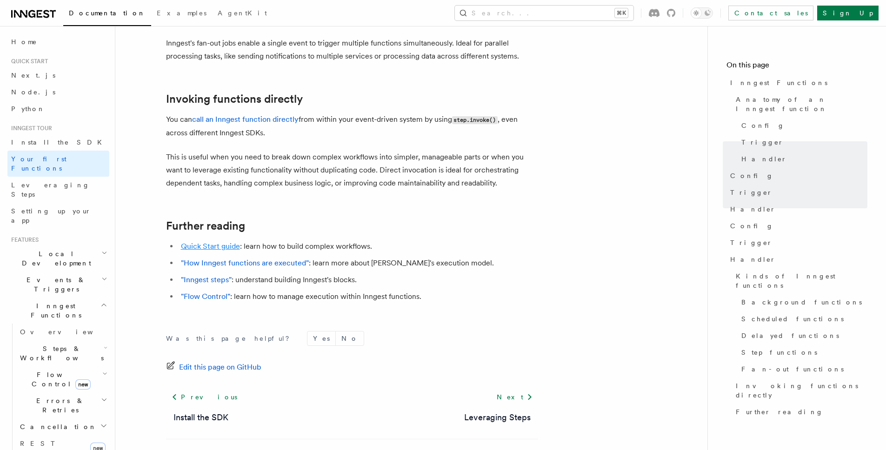
click at [212, 242] on link "Quick Start guide" at bounding box center [210, 246] width 59 height 9
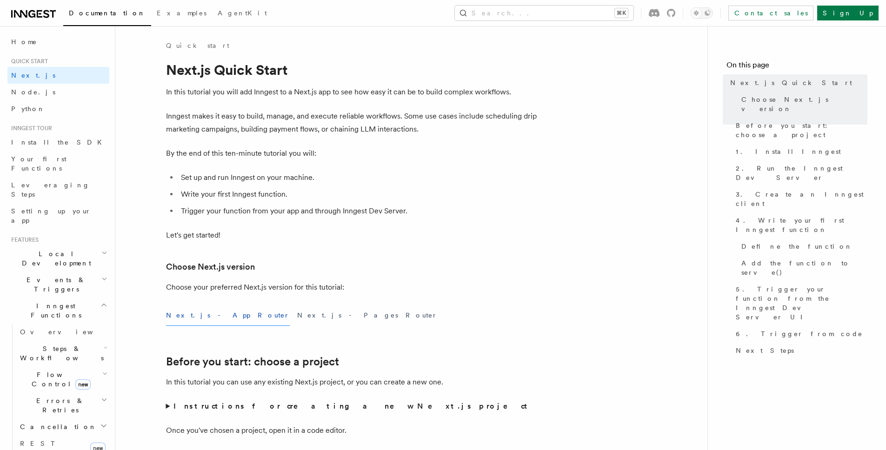
click at [99, 393] on h2 "Errors & Retries" at bounding box center [62, 406] width 93 height 26
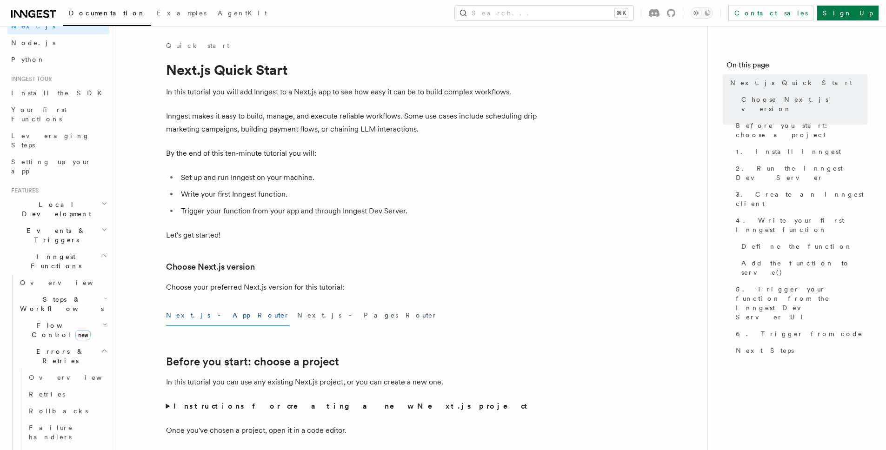
scroll to position [83, 0]
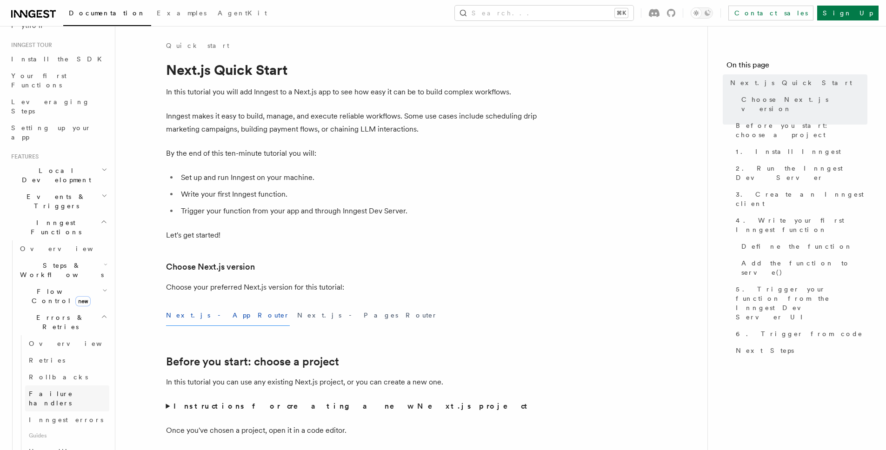
click at [65, 390] on span "Failure handlers" at bounding box center [51, 398] width 44 height 17
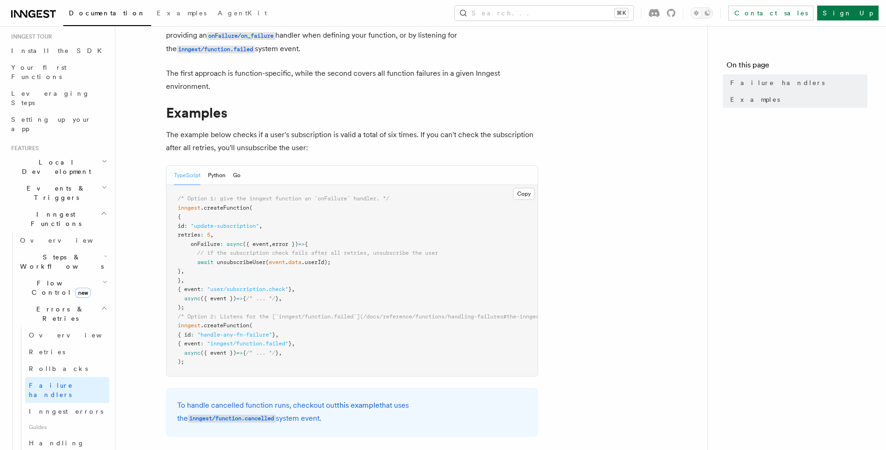
scroll to position [92, 0]
click at [104, 253] on icon "button" at bounding box center [106, 256] width 4 height 7
click at [50, 280] on span "Overview" at bounding box center [77, 283] width 96 height 7
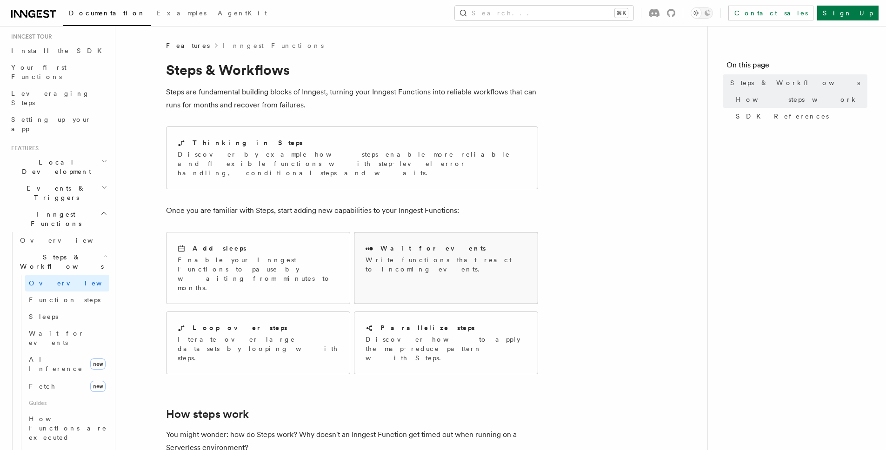
click at [474, 255] on p "Write functions that react to incoming events." at bounding box center [446, 264] width 161 height 19
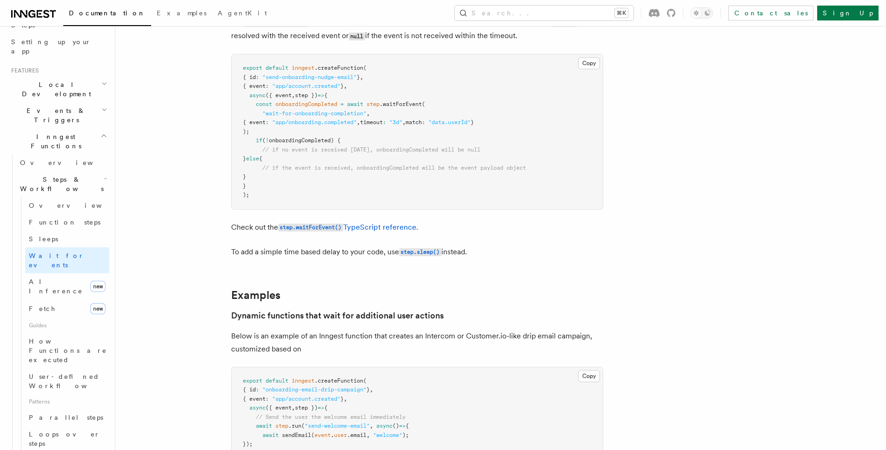
scroll to position [102, 0]
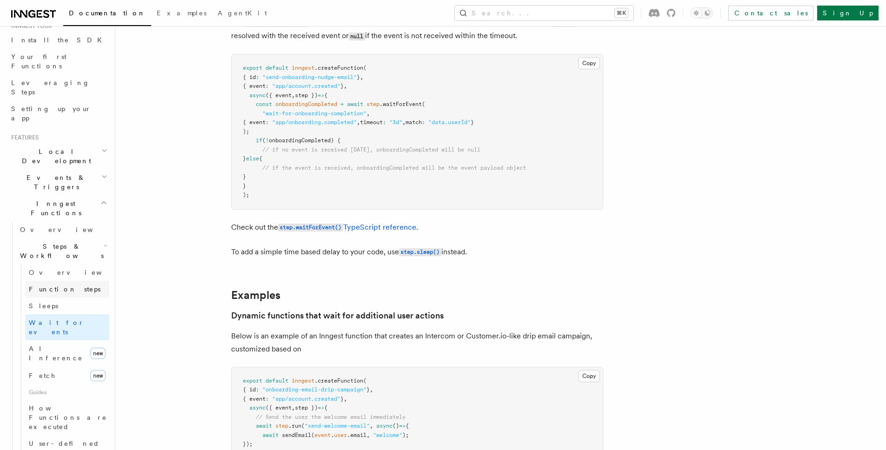
click at [52, 286] on span "Function steps" at bounding box center [65, 289] width 72 height 7
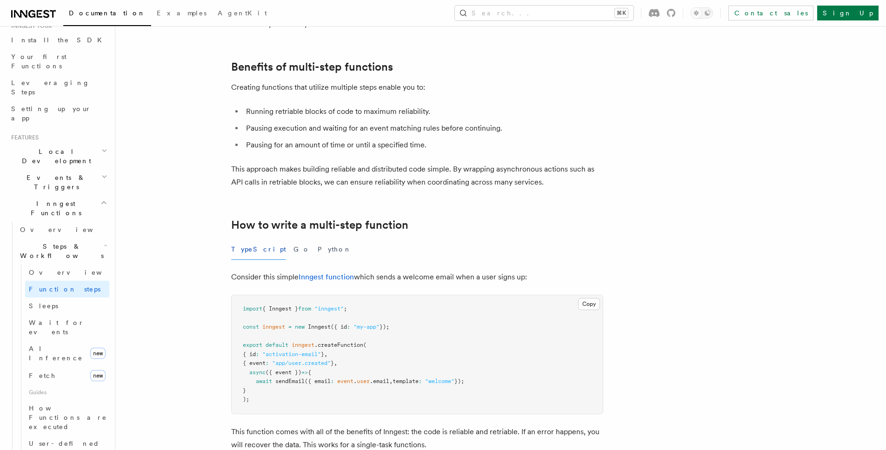
scroll to position [143, 0]
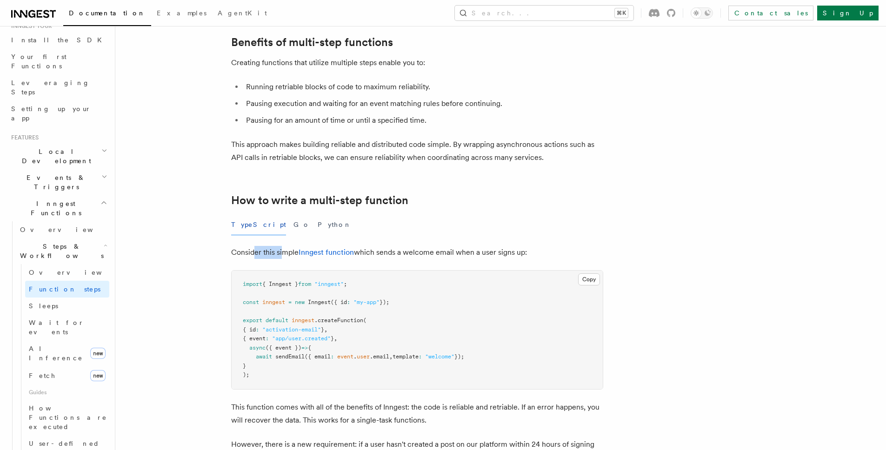
drag, startPoint x: 252, startPoint y: 253, endPoint x: 281, endPoint y: 253, distance: 28.4
click at [281, 253] on p "Consider this simple Inngest function which sends a welcome email when a user s…" at bounding box center [417, 252] width 372 height 13
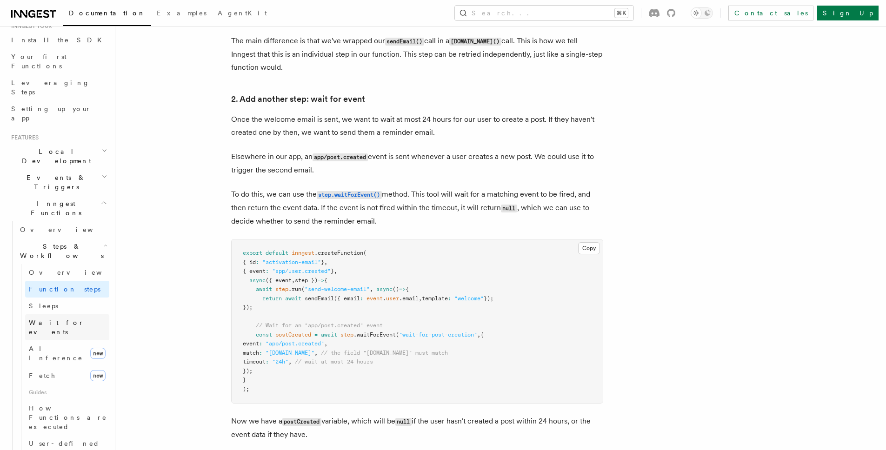
scroll to position [180, 0]
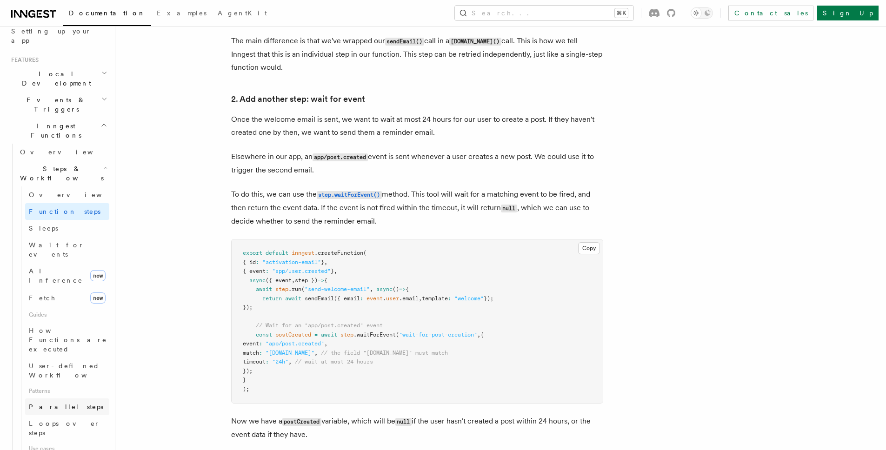
click at [67, 399] on link "Parallel steps" at bounding box center [67, 407] width 84 height 17
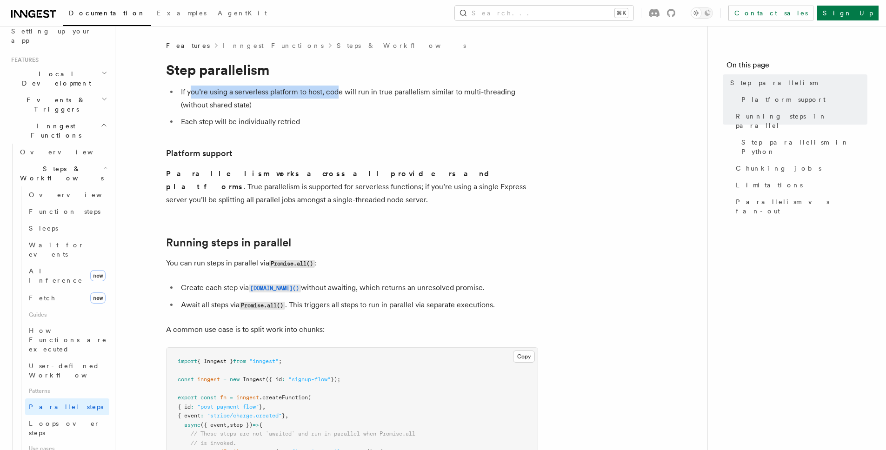
drag, startPoint x: 192, startPoint y: 94, endPoint x: 339, endPoint y: 94, distance: 147.0
click at [339, 94] on li "If you’re using a serverless platform to host, code will run in true parallelis…" at bounding box center [358, 99] width 360 height 26
click at [401, 99] on li "If you’re using a serverless platform to host, code will run in true parallelis…" at bounding box center [358, 99] width 360 height 26
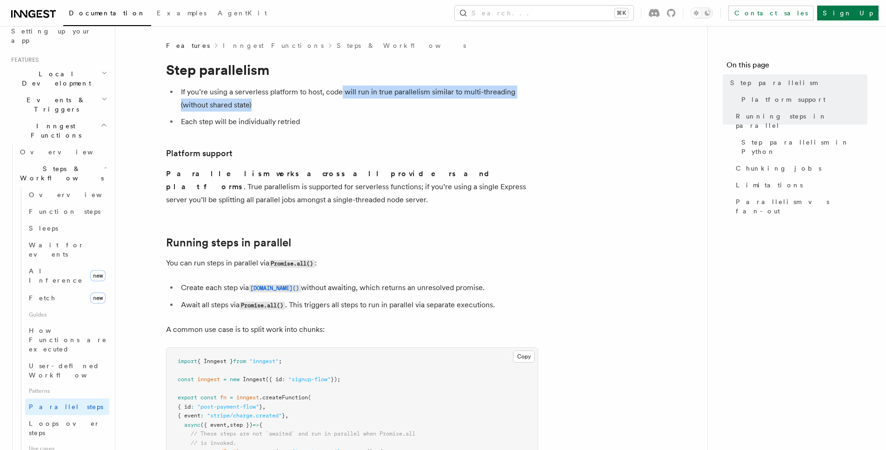
drag, startPoint x: 341, startPoint y: 97, endPoint x: 457, endPoint y: 109, distance: 116.4
click at [457, 109] on li "If you’re using a serverless platform to host, code will run in true parallelis…" at bounding box center [358, 99] width 360 height 26
drag, startPoint x: 457, startPoint y: 121, endPoint x: 461, endPoint y: 97, distance: 24.9
click at [461, 97] on ul "If you’re using a serverless platform to host, code will run in true parallelis…" at bounding box center [352, 107] width 372 height 43
click at [386, 95] on li "If you’re using a serverless platform to host, code will run in true parallelis…" at bounding box center [358, 99] width 360 height 26
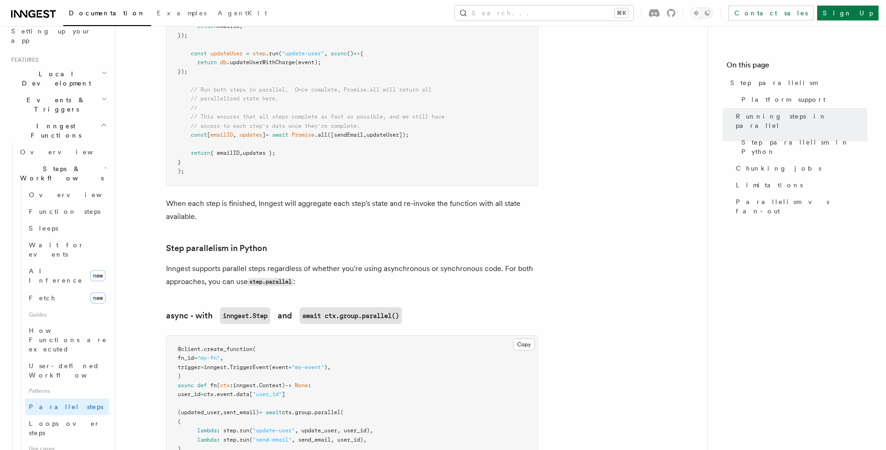
scroll to position [526, 0]
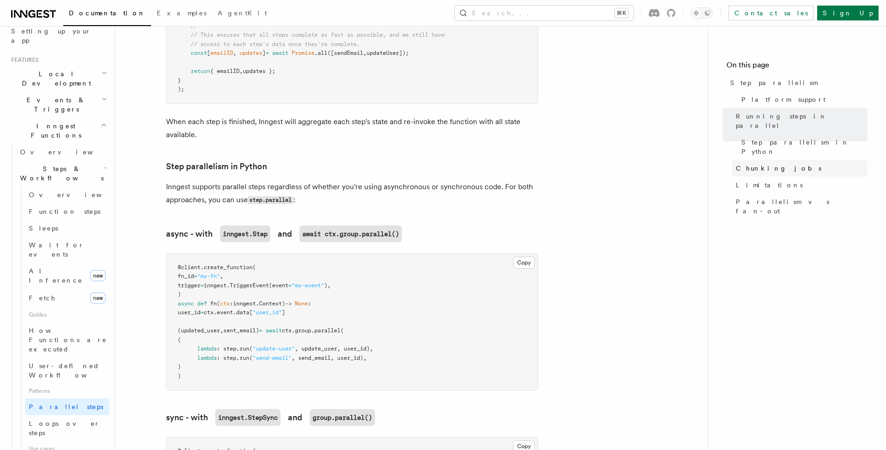
click at [746, 164] on span "Chunking jobs" at bounding box center [779, 168] width 86 height 9
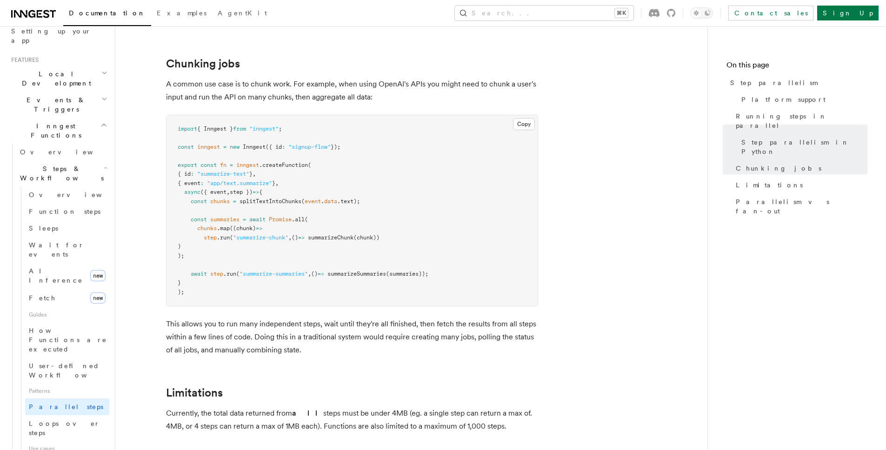
scroll to position [1290, 0]
click at [351, 234] on span "summarizeChunk" at bounding box center [331, 237] width 46 height 7
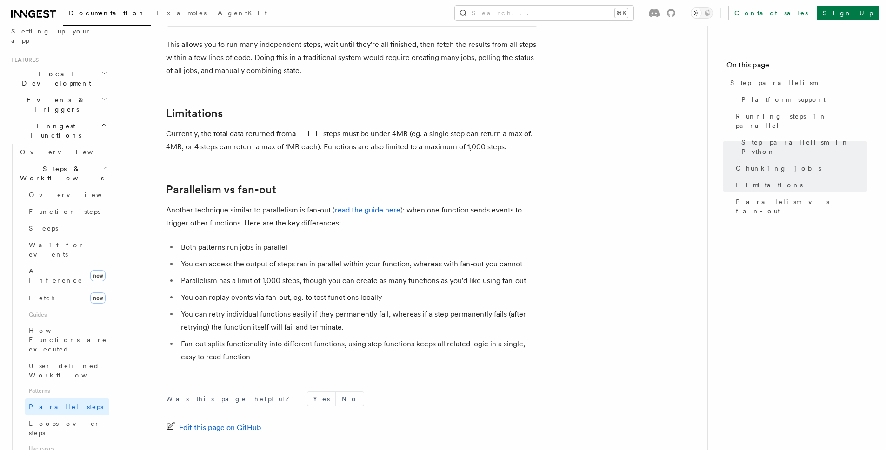
scroll to position [1570, 0]
click at [74, 415] on link "Loops over steps" at bounding box center [67, 428] width 84 height 26
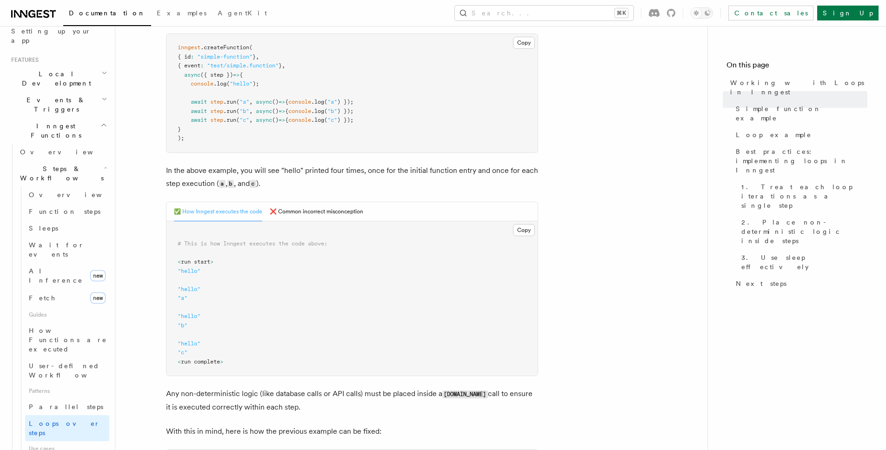
scroll to position [242, 0]
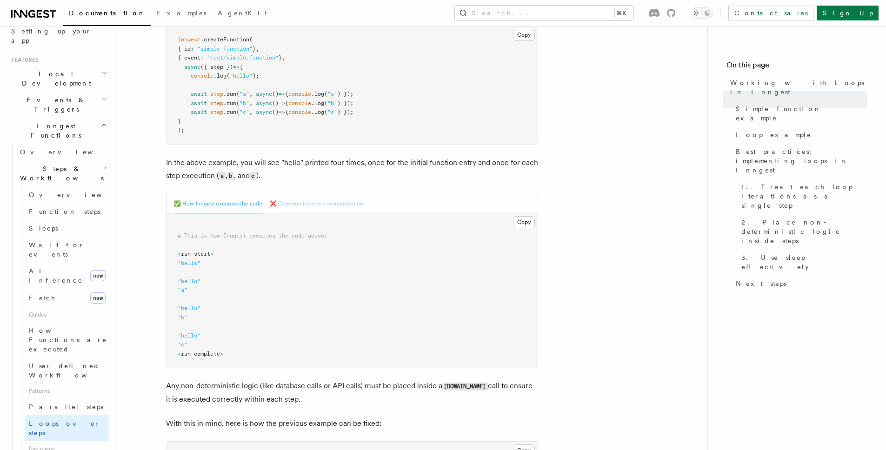
click at [337, 201] on button "❌ Common incorrect misconception" at bounding box center [317, 203] width 94 height 19
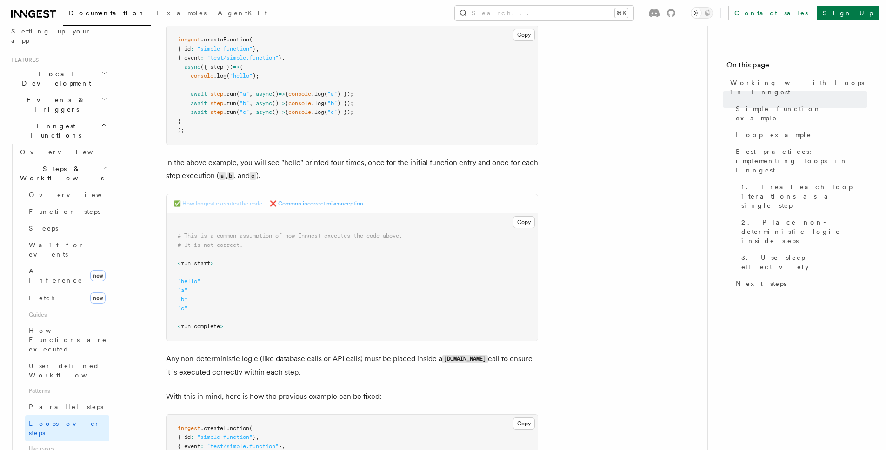
click at [243, 205] on button "✅ How Inngest executes the code" at bounding box center [218, 203] width 88 height 19
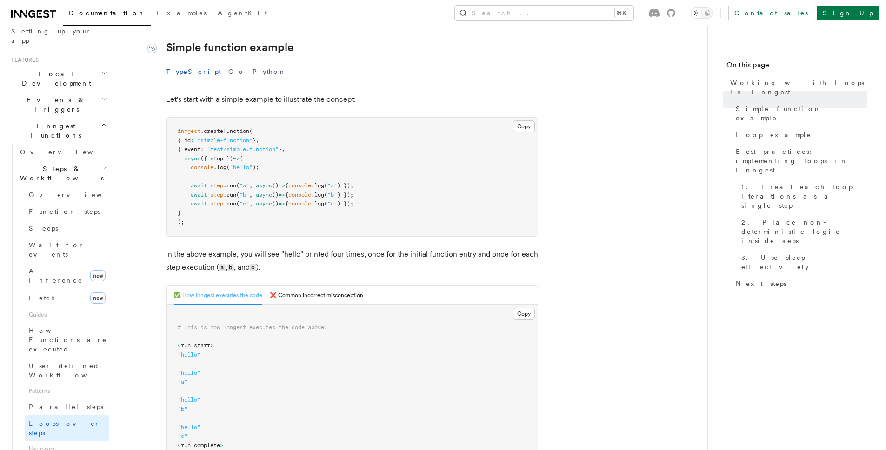
click at [283, 42] on link "Simple function example" at bounding box center [229, 47] width 127 height 13
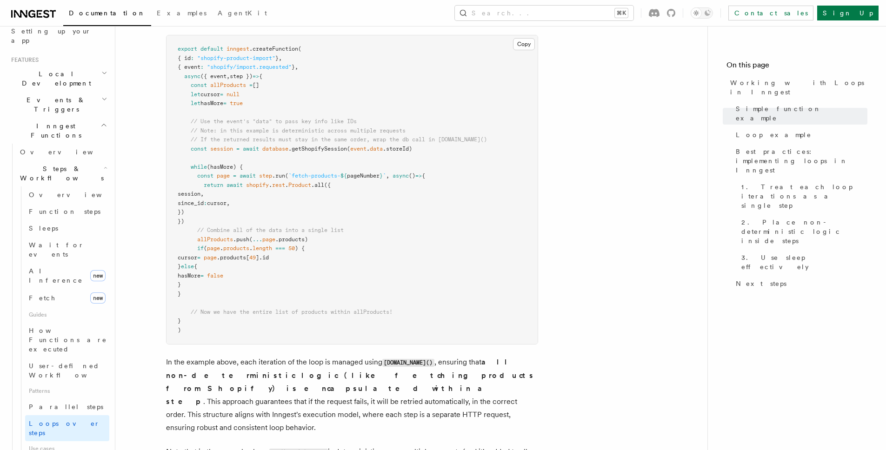
scroll to position [884, 0]
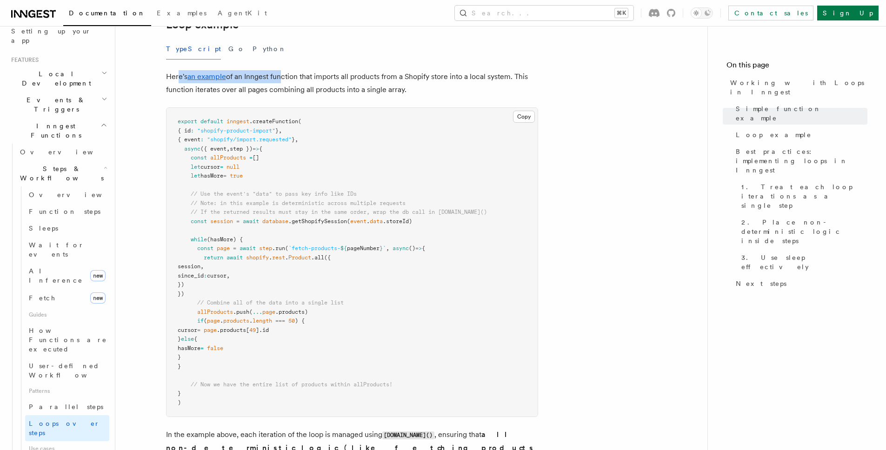
drag, startPoint x: 178, startPoint y: 76, endPoint x: 279, endPoint y: 80, distance: 101.0
click at [279, 80] on p "Here's an example of an Inngest function that imports all products from a Shopi…" at bounding box center [352, 83] width 372 height 26
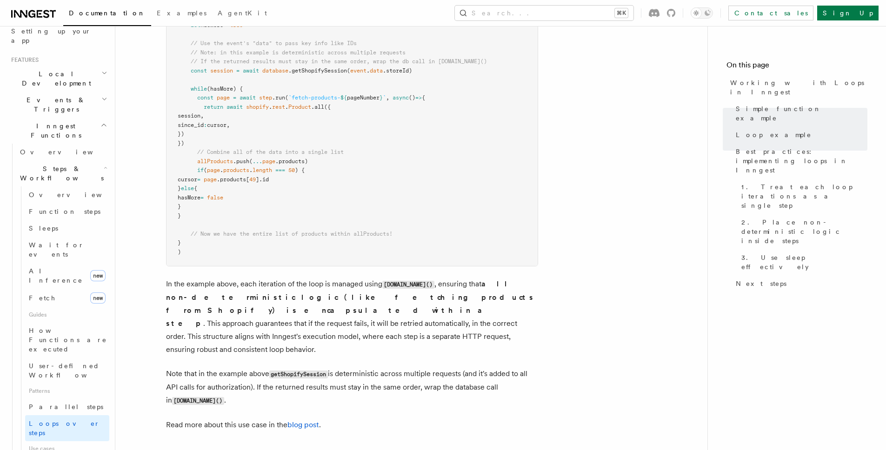
scroll to position [862, 0]
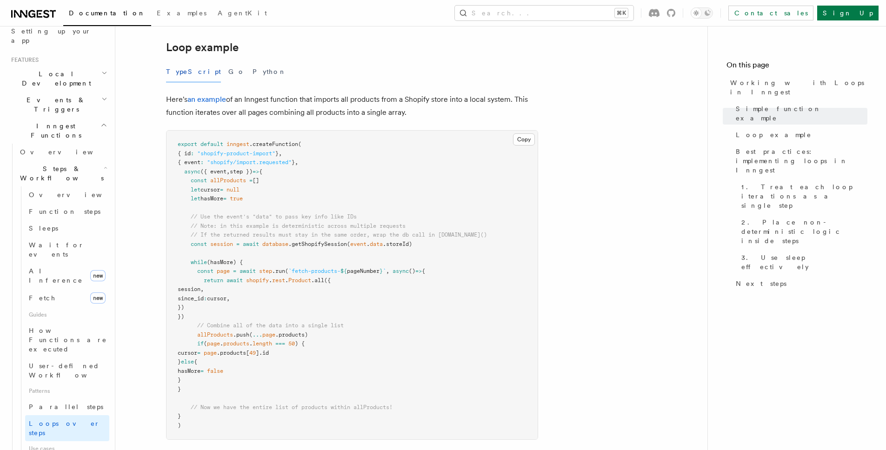
click at [611, 137] on article "Features Inngest Functions Steps & Workflows Working with Loops in Inngest In I…" at bounding box center [411, 187] width 563 height 2017
drag, startPoint x: 259, startPoint y: 102, endPoint x: 335, endPoint y: 101, distance: 75.4
click at [335, 101] on p "Here's an example of an Inngest function that imports all products from a Shopi…" at bounding box center [352, 106] width 372 height 26
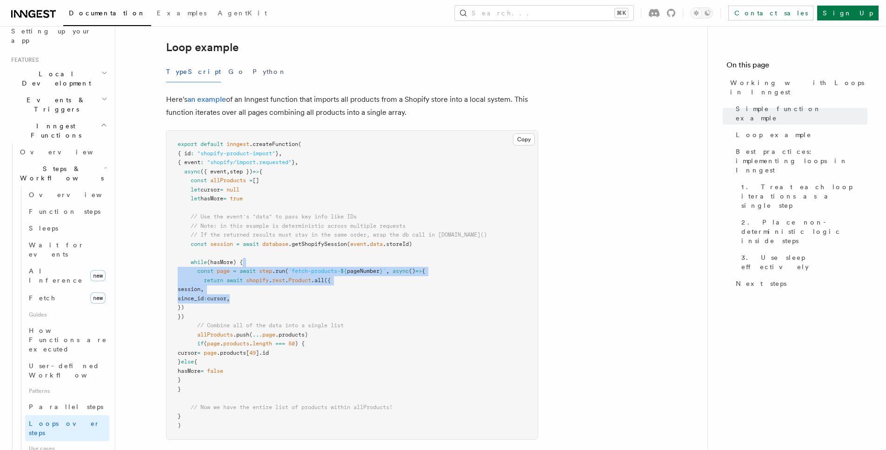
drag, startPoint x: 358, startPoint y: 297, endPoint x: 357, endPoint y: 265, distance: 31.7
click at [357, 265] on pre "export default inngest .createFunction ( { id : "shopify-product-import" } , { …" at bounding box center [352, 285] width 371 height 309
click at [534, 296] on pre "export default inngest .createFunction ( { id : "shopify-product-import" } , { …" at bounding box center [352, 285] width 371 height 309
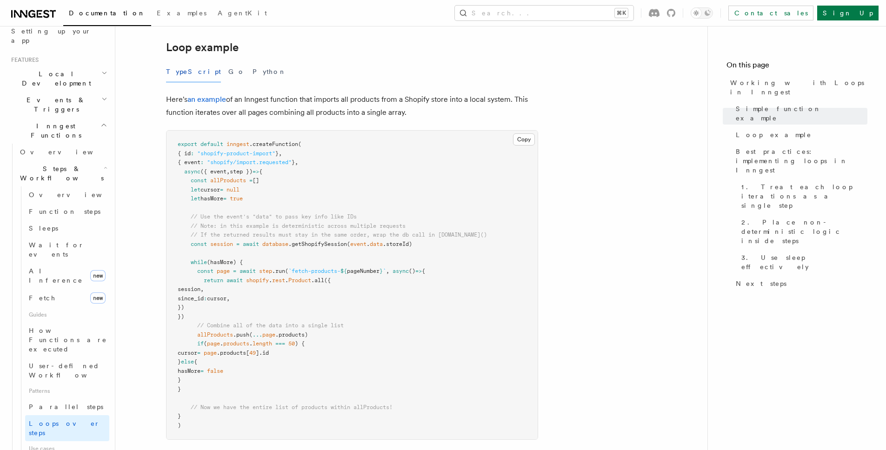
scroll to position [941, 0]
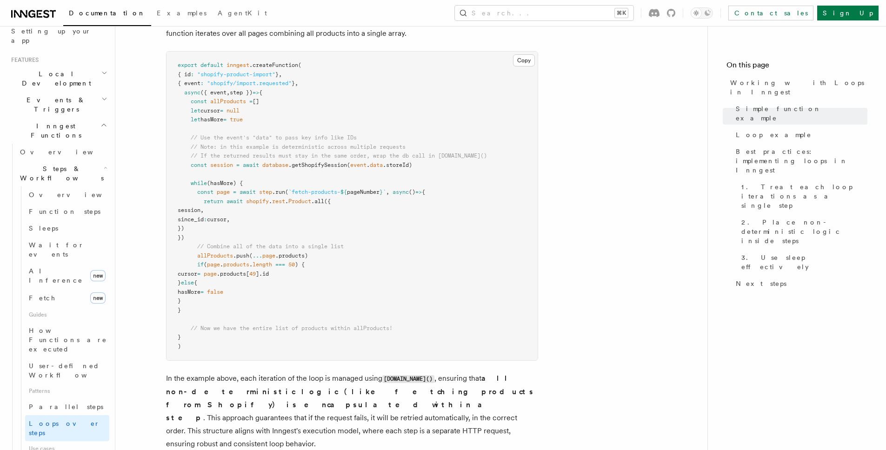
click at [689, 256] on article "Features Inngest Functions Steps & Workflows Working with Loops in Inngest In I…" at bounding box center [411, 108] width 563 height 2017
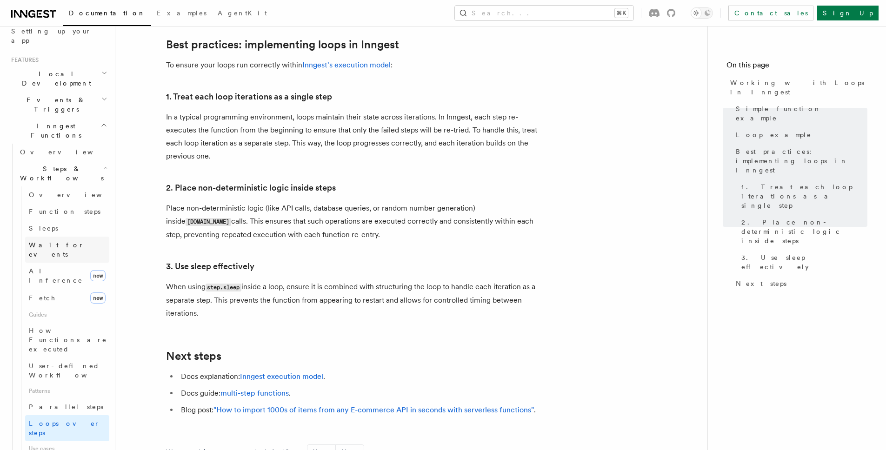
scroll to position [1596, 0]
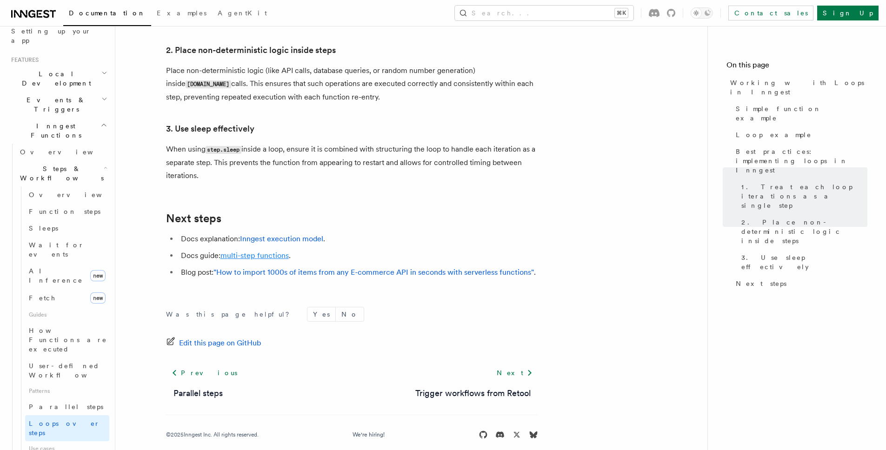
click at [261, 251] on link "multi-step functions" at bounding box center [255, 255] width 68 height 9
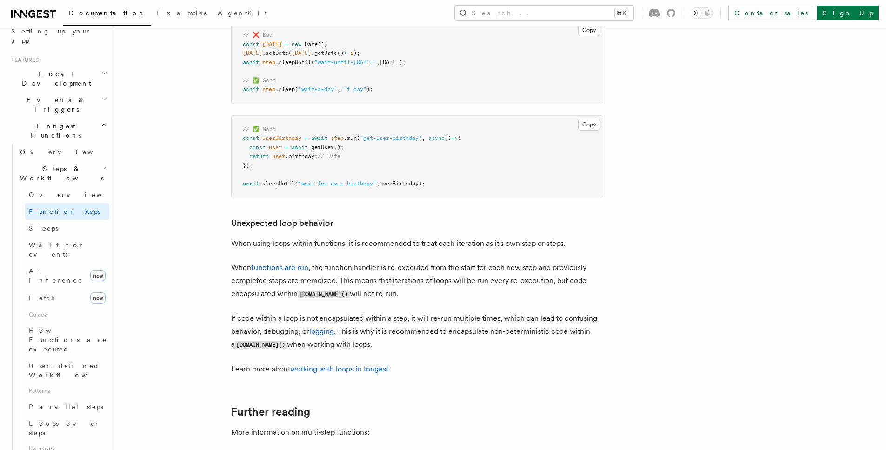
scroll to position [2743, 0]
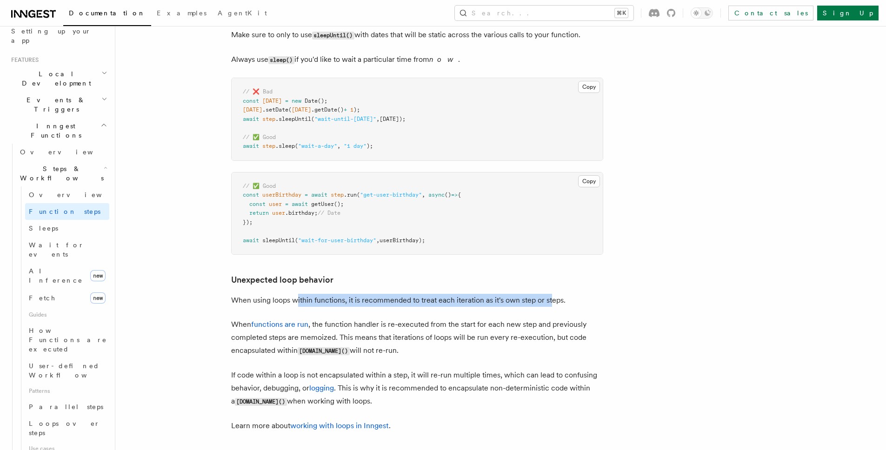
drag, startPoint x: 296, startPoint y: 308, endPoint x: 550, endPoint y: 305, distance: 254.5
click at [550, 305] on p "When using loops within functions, it is recommended to treat each iteration as…" at bounding box center [417, 300] width 372 height 13
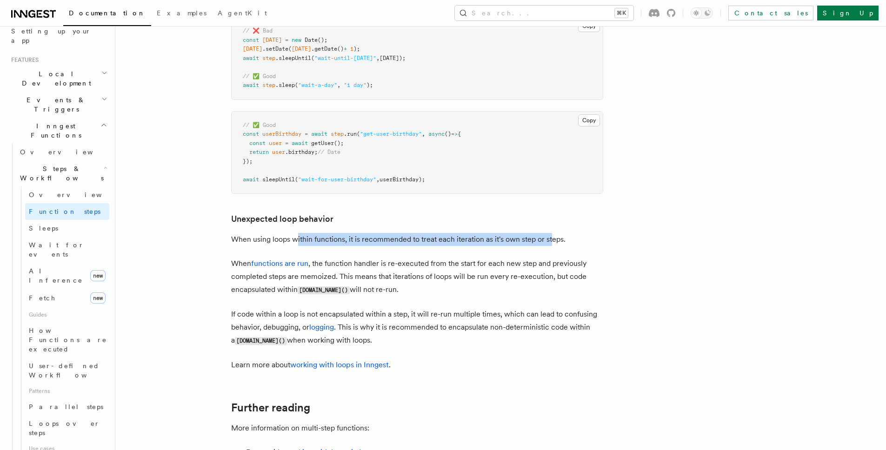
scroll to position [2827, 0]
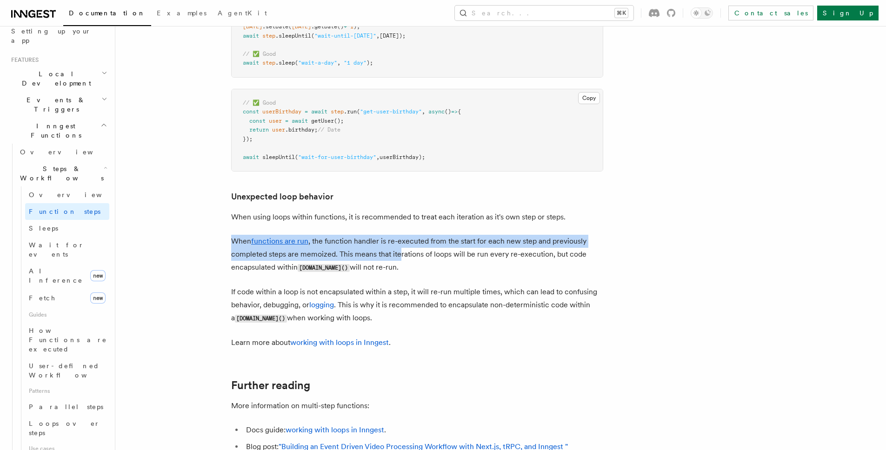
drag, startPoint x: 231, startPoint y: 245, endPoint x: 398, endPoint y: 265, distance: 168.2
click at [398, 265] on p "When functions are run , the function handler is re-executed from the start for…" at bounding box center [417, 255] width 372 height 40
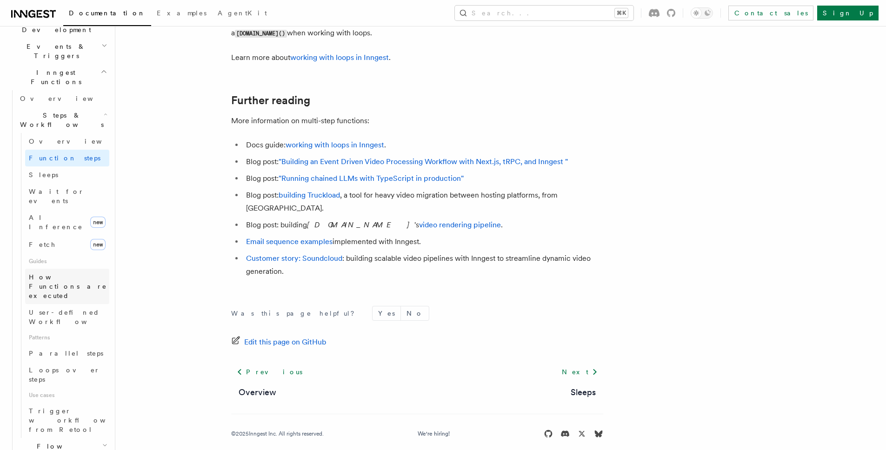
scroll to position [374, 0]
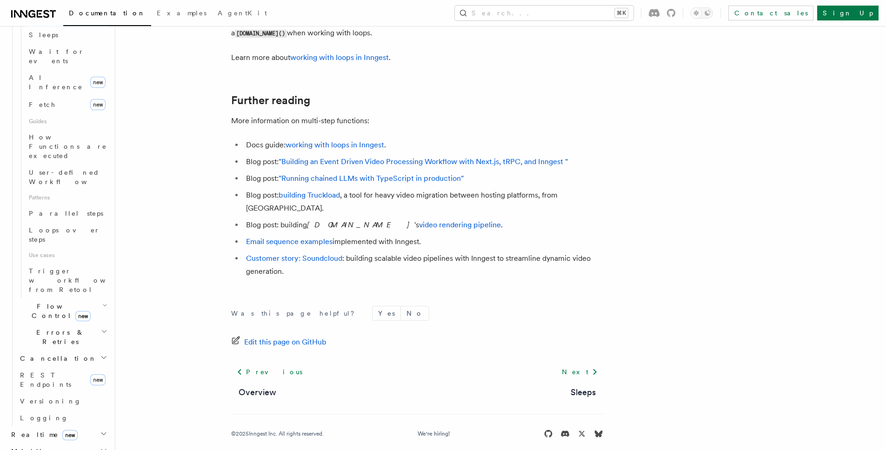
click at [102, 302] on icon "button" at bounding box center [104, 305] width 5 height 7
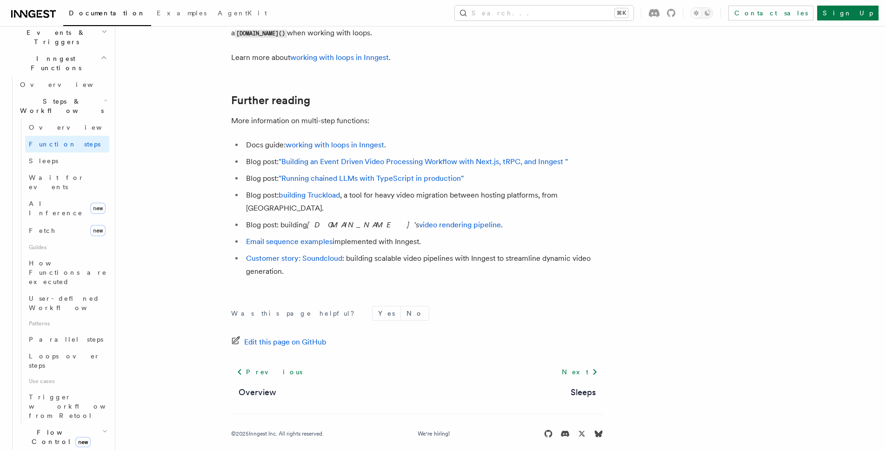
scroll to position [188, 0]
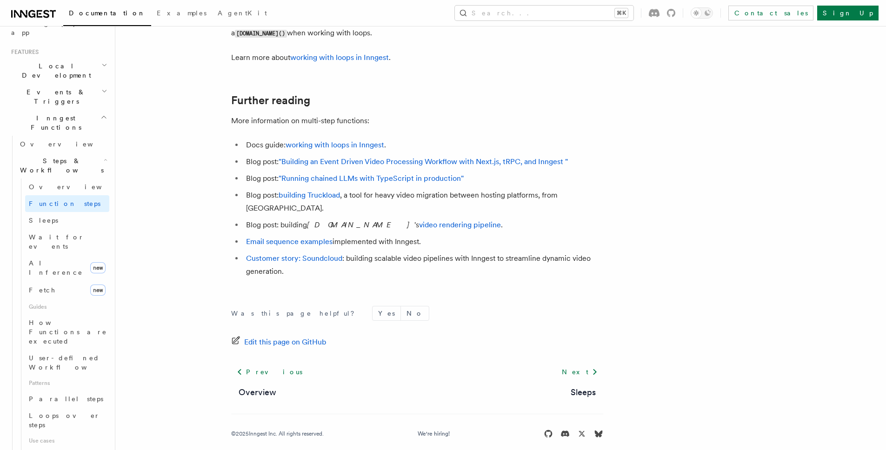
click at [104, 156] on icon "button" at bounding box center [106, 159] width 4 height 7
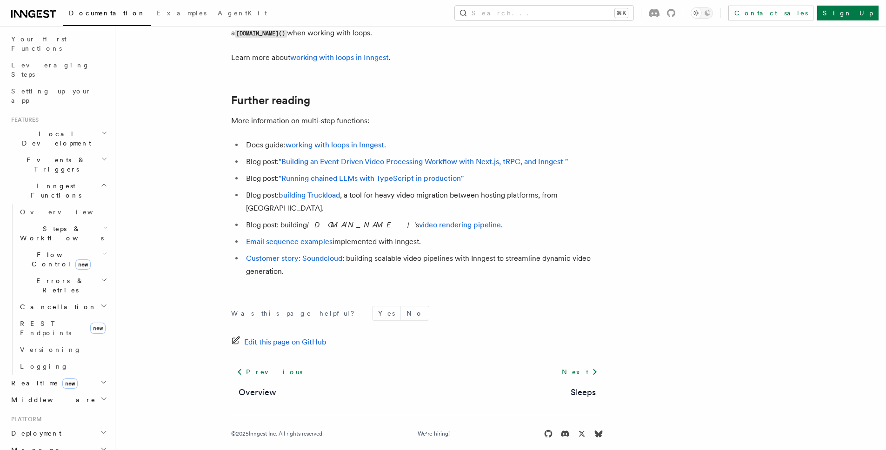
scroll to position [118, 0]
click at [101, 157] on icon "button" at bounding box center [104, 160] width 6 height 7
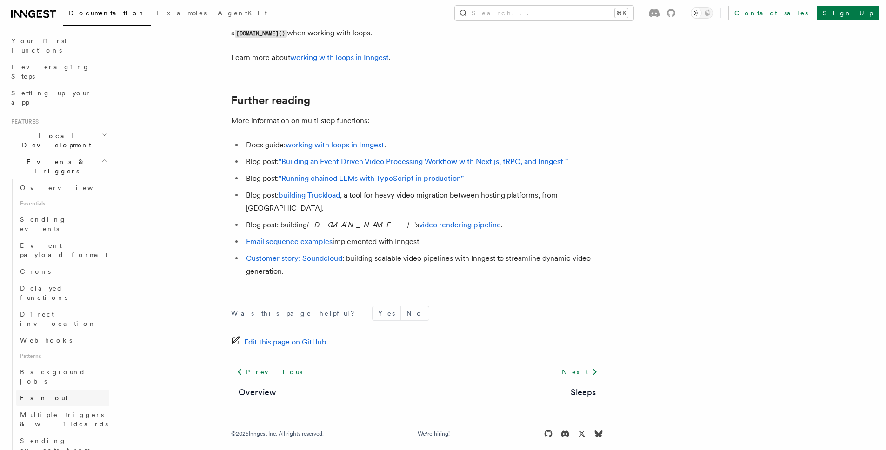
click at [39, 390] on link "Fan out" at bounding box center [62, 398] width 93 height 17
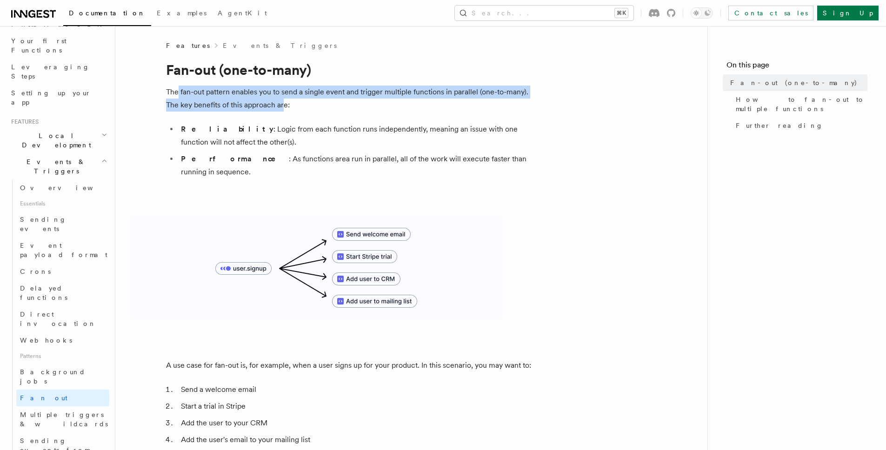
drag, startPoint x: 178, startPoint y: 88, endPoint x: 283, endPoint y: 101, distance: 105.9
click at [283, 101] on p "The fan-out pattern enables you to send a single event and trigger multiple fun…" at bounding box center [352, 99] width 372 height 26
click at [237, 107] on p "The fan-out pattern enables you to send a single event and trigger multiple fun…" at bounding box center [352, 99] width 372 height 26
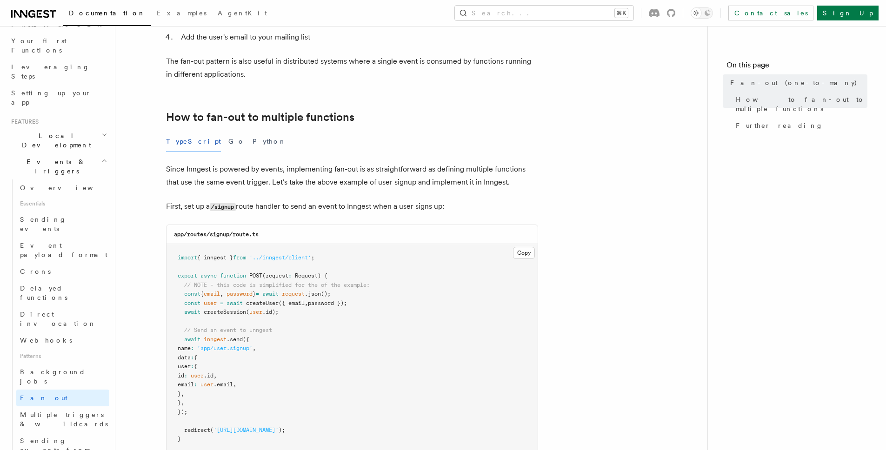
scroll to position [438, 0]
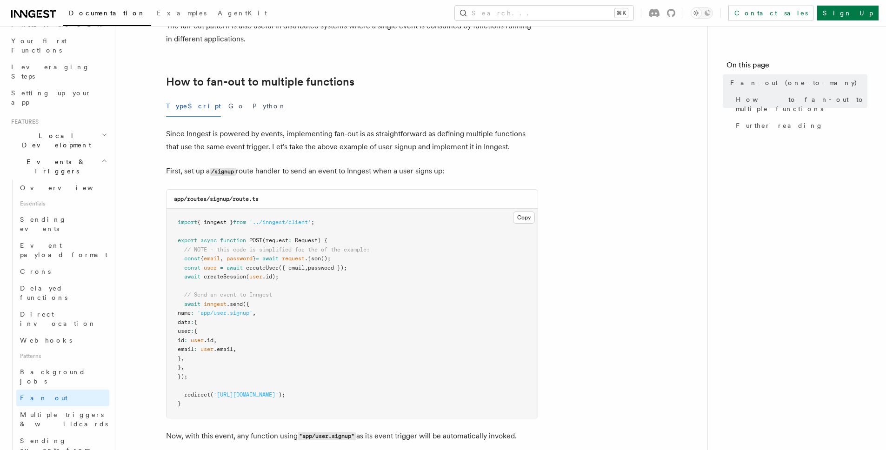
click at [275, 103] on div "TypeScript Go Python" at bounding box center [352, 106] width 372 height 21
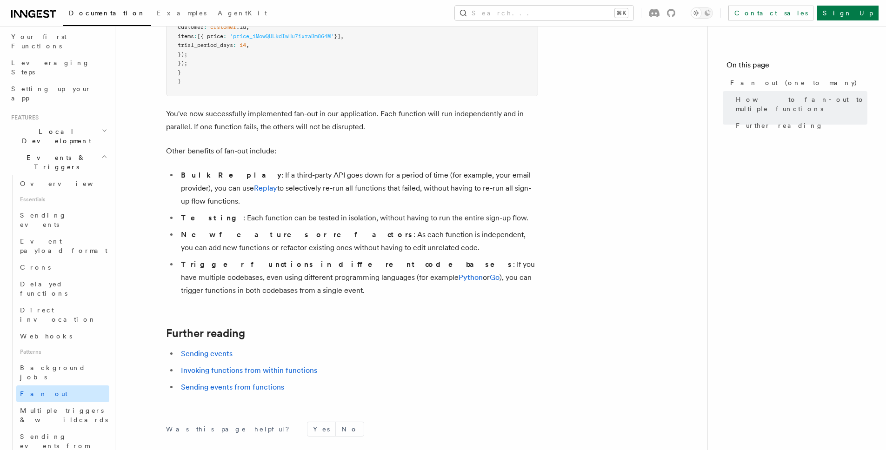
scroll to position [179, 0]
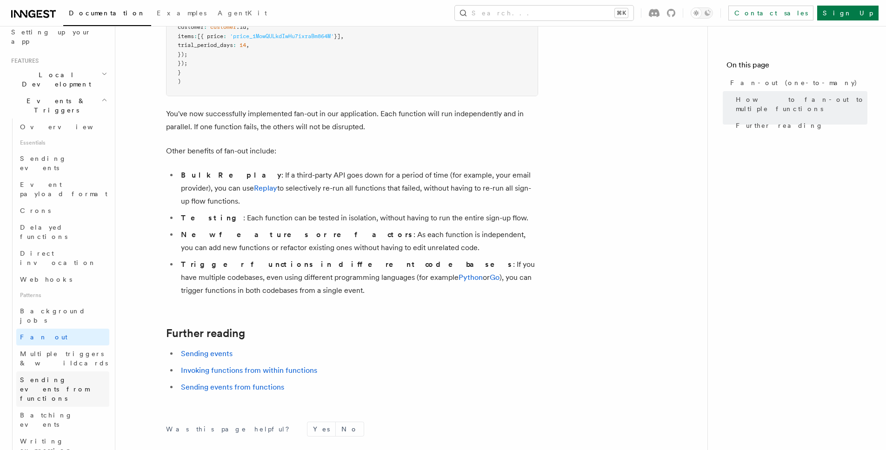
click at [48, 375] on span "Sending events from functions" at bounding box center [64, 389] width 89 height 28
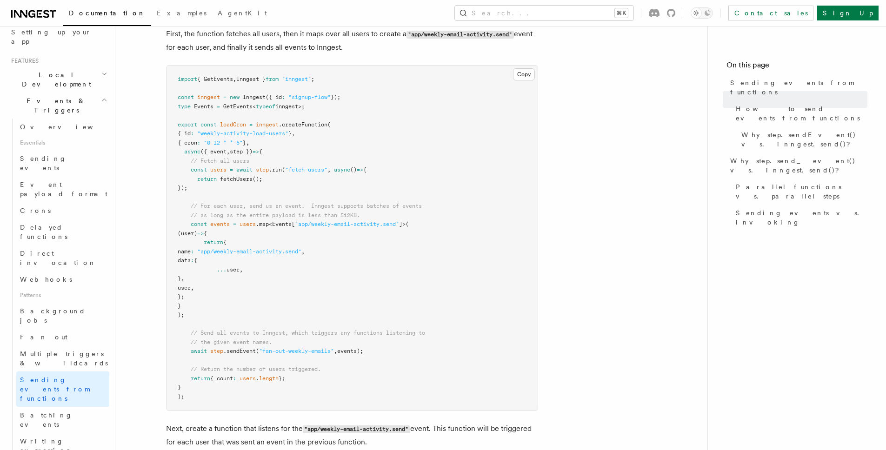
scroll to position [357, 0]
click at [250, 224] on span "users" at bounding box center [248, 224] width 16 height 7
click at [489, 224] on pre "import { GetEvents , Inngest } from "inngest" ; const inngest = new Inngest ({ …" at bounding box center [352, 237] width 371 height 345
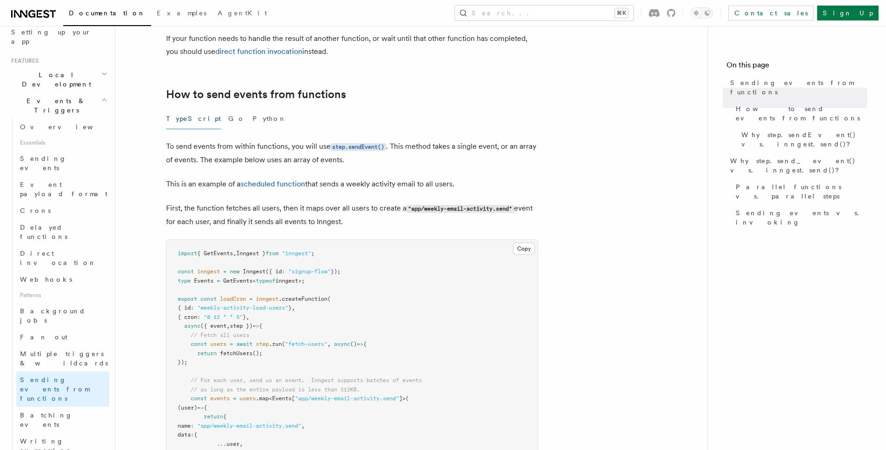
scroll to position [124, 0]
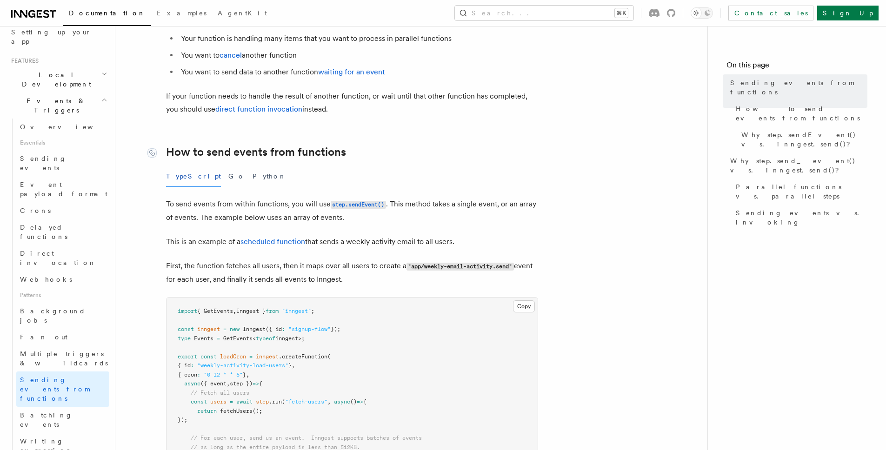
click at [169, 149] on link "How to send events from functions" at bounding box center [256, 152] width 180 height 13
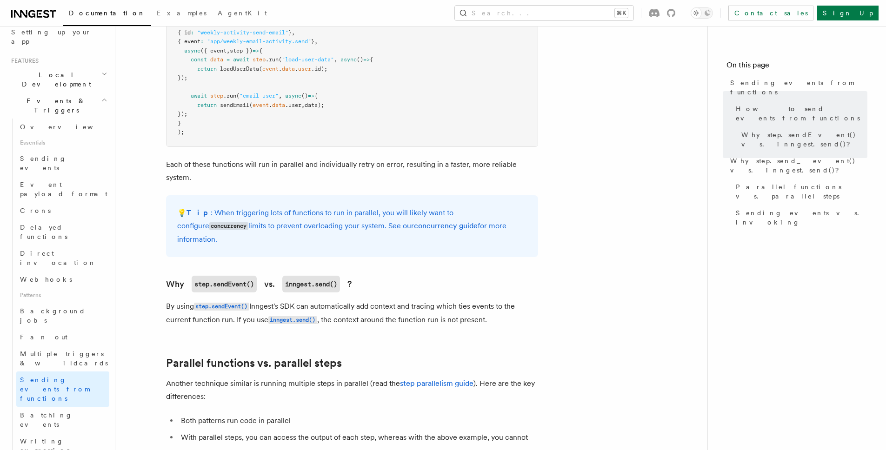
scroll to position [908, 0]
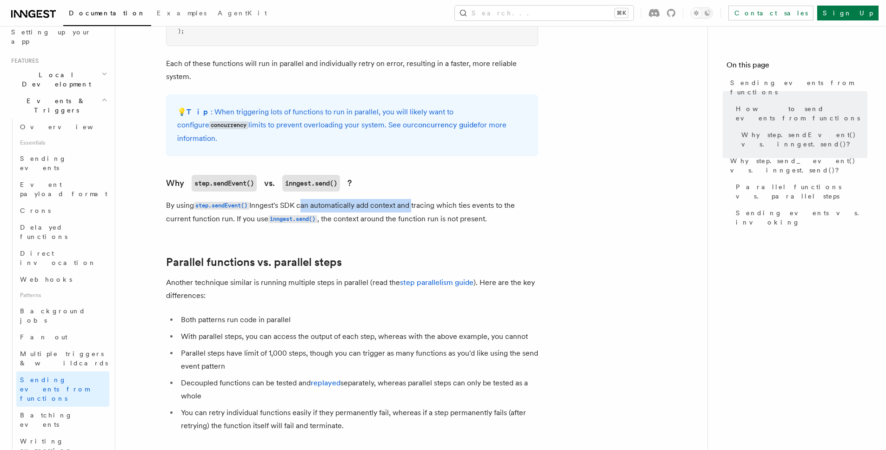
drag, startPoint x: 301, startPoint y: 194, endPoint x: 415, endPoint y: 194, distance: 113.5
click at [415, 199] on p "By using step.sendEvent() Inngest's SDK can automatically add context and traci…" at bounding box center [352, 212] width 372 height 27
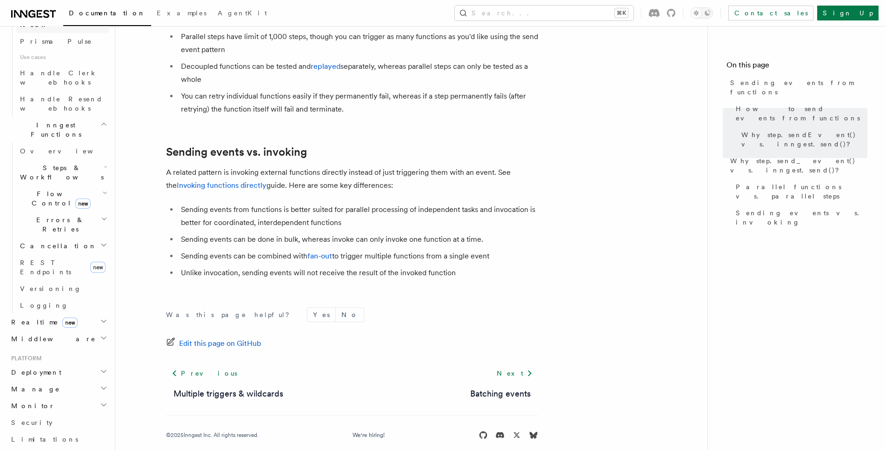
scroll to position [639, 0]
click at [98, 379] on h2 "Manage" at bounding box center [58, 387] width 102 height 17
click at [100, 382] on icon "button" at bounding box center [103, 385] width 7 height 7
click at [100, 366] on icon "button" at bounding box center [103, 369] width 7 height 7
click at [101, 368] on icon "button" at bounding box center [103, 369] width 5 height 2
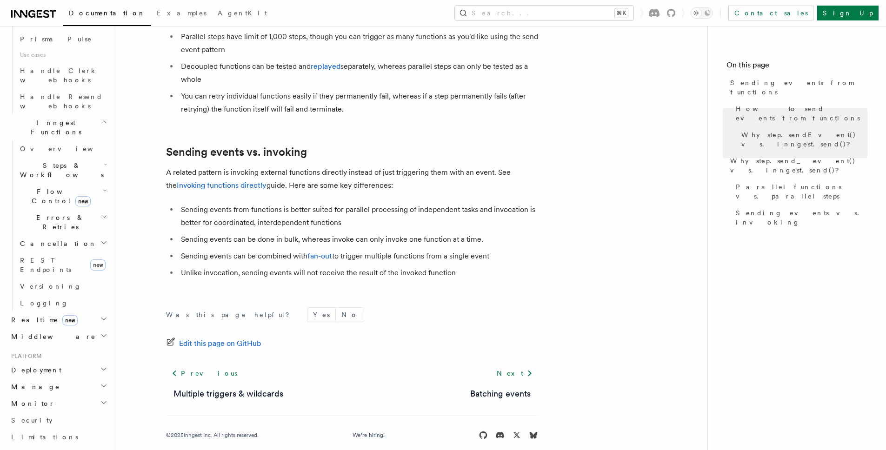
click at [100, 399] on icon "button" at bounding box center [103, 402] width 7 height 7
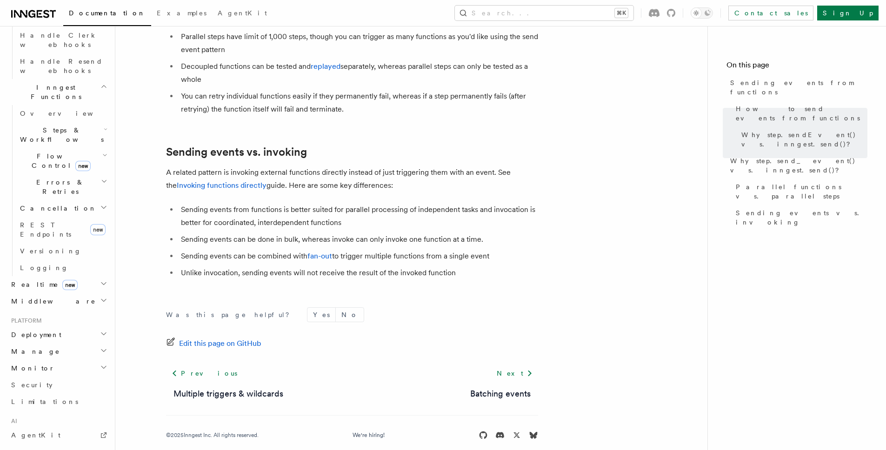
scroll to position [676, 0]
click at [100, 431] on icon at bounding box center [103, 434] width 7 height 7
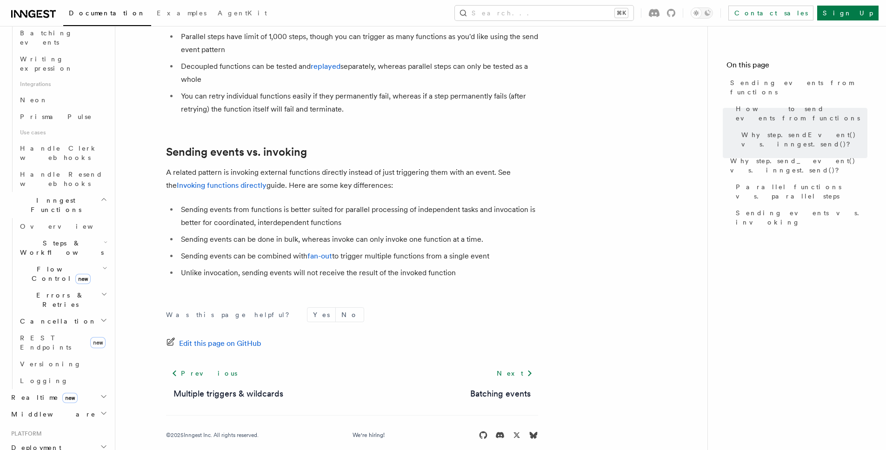
scroll to position [544, 0]
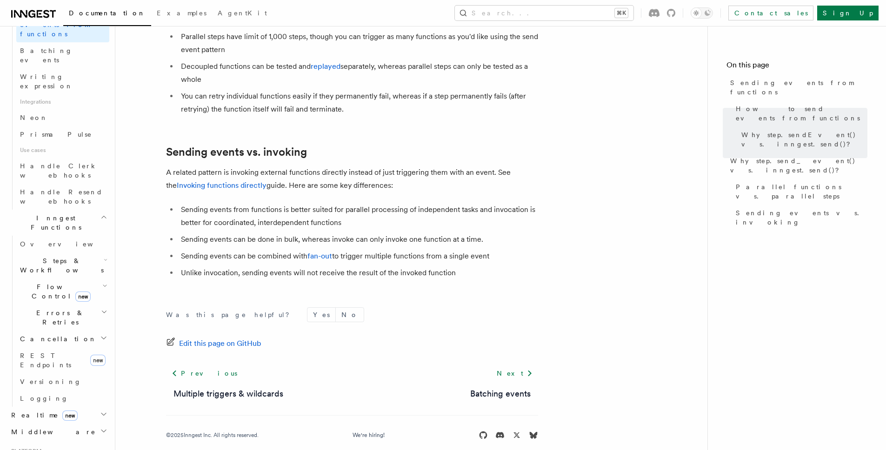
click at [92, 424] on h2 "Middleware" at bounding box center [58, 432] width 102 height 17
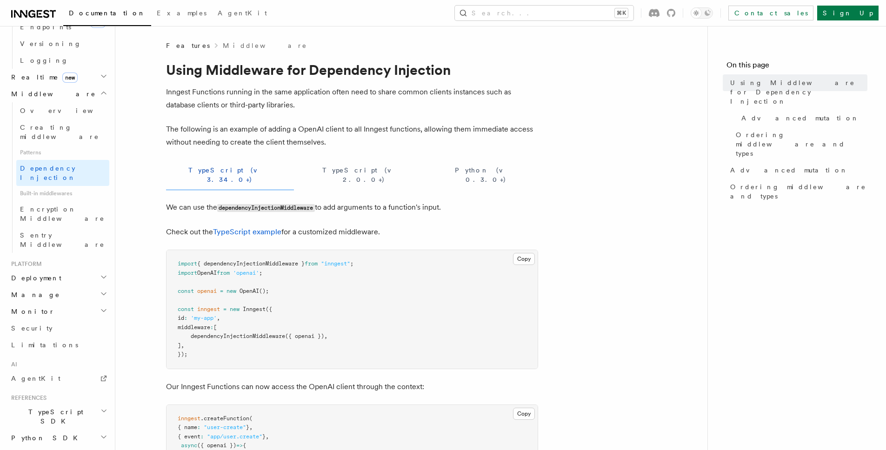
click at [307, 333] on span "({ openai })" at bounding box center [304, 336] width 39 height 7
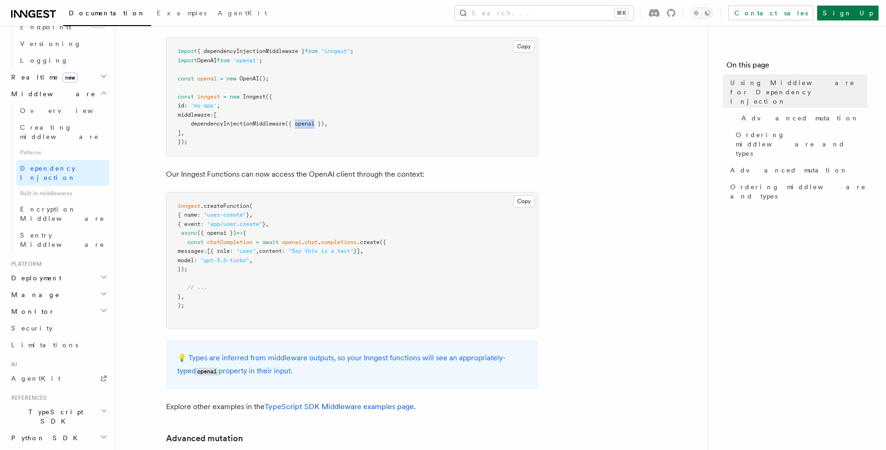
scroll to position [138, 0]
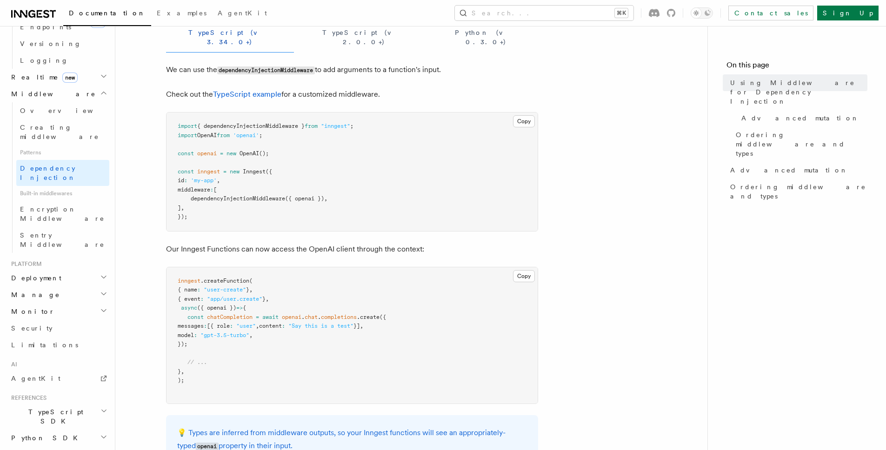
click at [462, 175] on pre "import { dependencyInjectionMiddleware } from "inngest" ; import OpenAI from 'o…" at bounding box center [352, 172] width 371 height 119
click at [612, 348] on article "Features Middleware Using Middleware for Dependency Injection Inngest Functions…" at bounding box center [411, 453] width 563 height 1100
click at [623, 332] on article "Features Middleware Using Middleware for Dependency Injection Inngest Functions…" at bounding box center [411, 453] width 563 height 1100
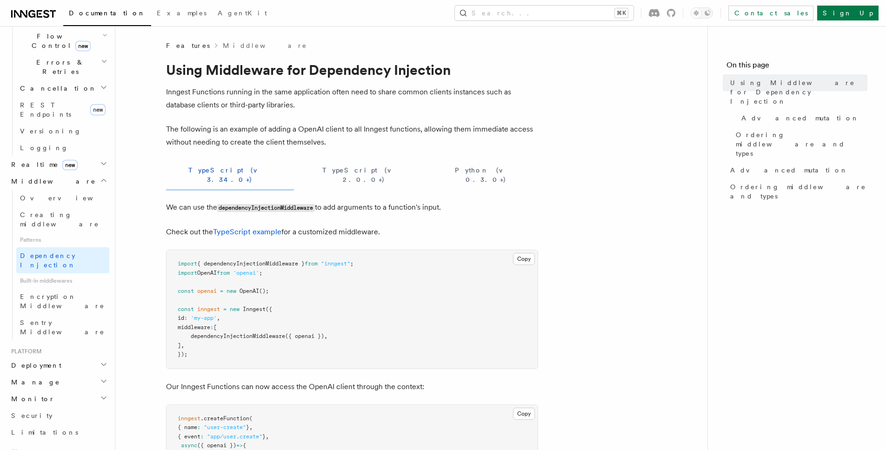
scroll to position [0, 0]
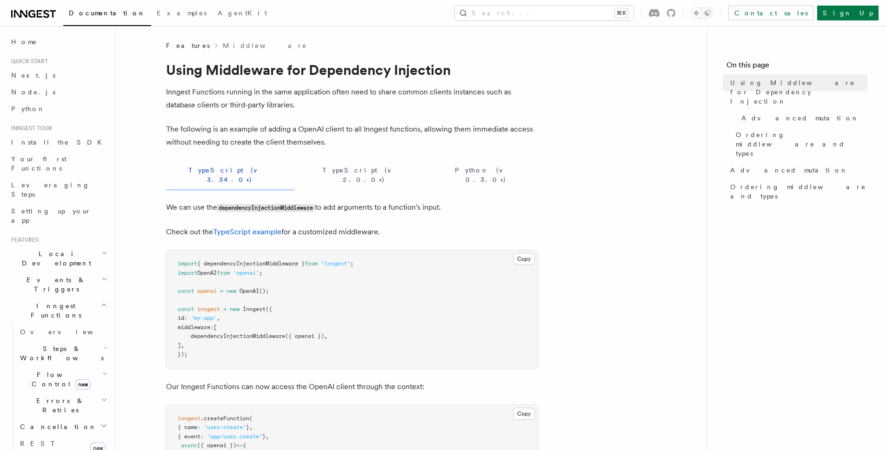
click at [100, 301] on icon "button" at bounding box center [103, 304] width 7 height 7
click at [100, 344] on icon "button" at bounding box center [103, 347] width 7 height 7
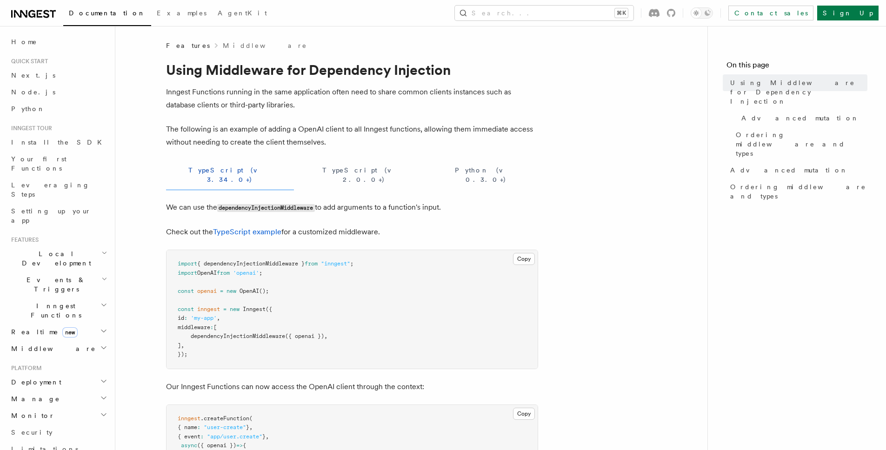
click at [103, 278] on icon "button" at bounding box center [105, 279] width 4 height 2
click at [101, 275] on icon "button" at bounding box center [104, 278] width 6 height 7
click at [97, 298] on h2 "Inngest Functions" at bounding box center [58, 311] width 102 height 26
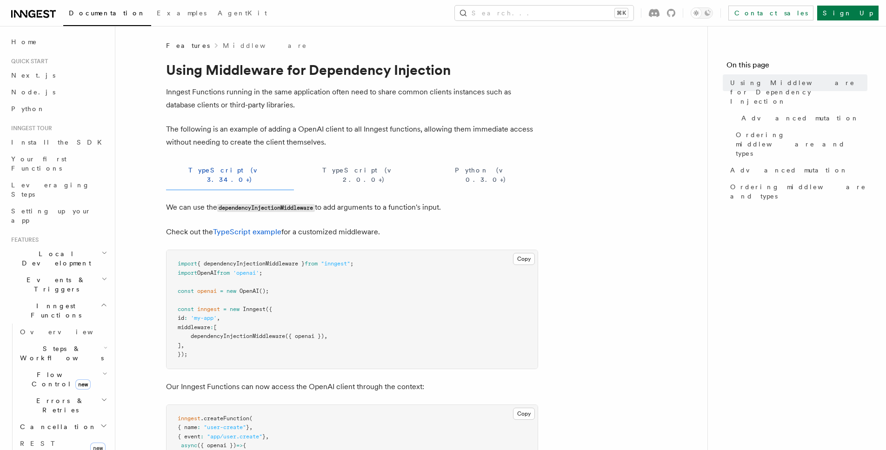
click at [101, 341] on h2 "Steps & Workflows" at bounding box center [62, 354] width 93 height 26
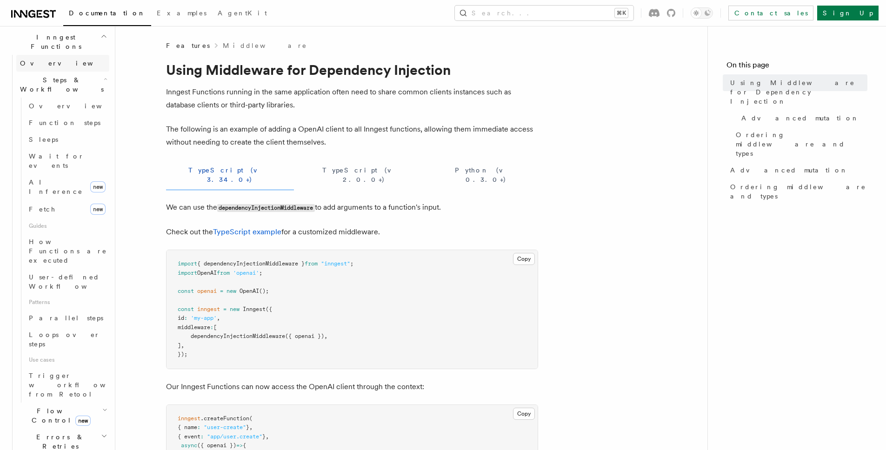
scroll to position [274, 0]
click at [76, 234] on span "How Functions are executed" at bounding box center [68, 247] width 78 height 26
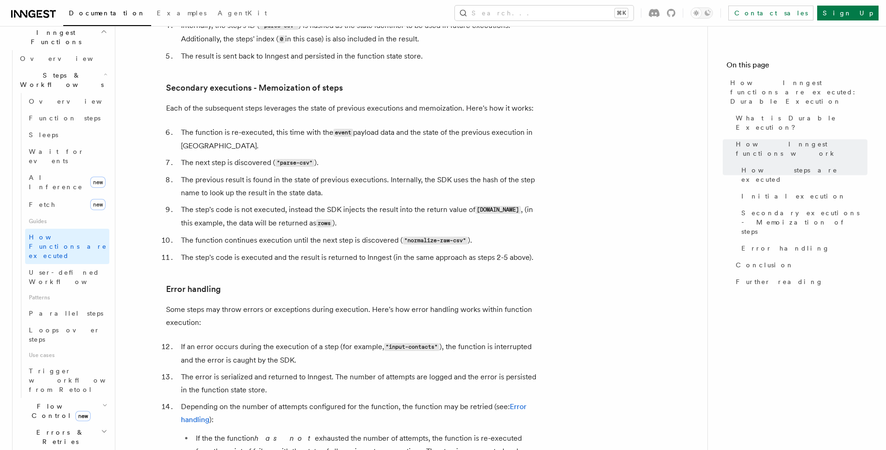
scroll to position [1680, 0]
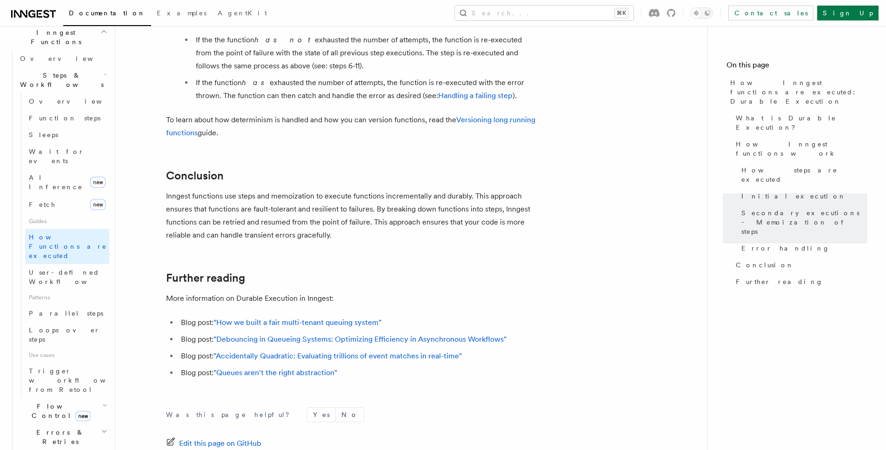
click at [100, 450] on icon "button" at bounding box center [103, 457] width 7 height 7
click at [101, 428] on icon "button" at bounding box center [104, 431] width 7 height 7
click at [102, 431] on icon "button" at bounding box center [104, 432] width 4 height 2
click at [100, 450] on icon "button" at bounding box center [103, 457] width 7 height 7
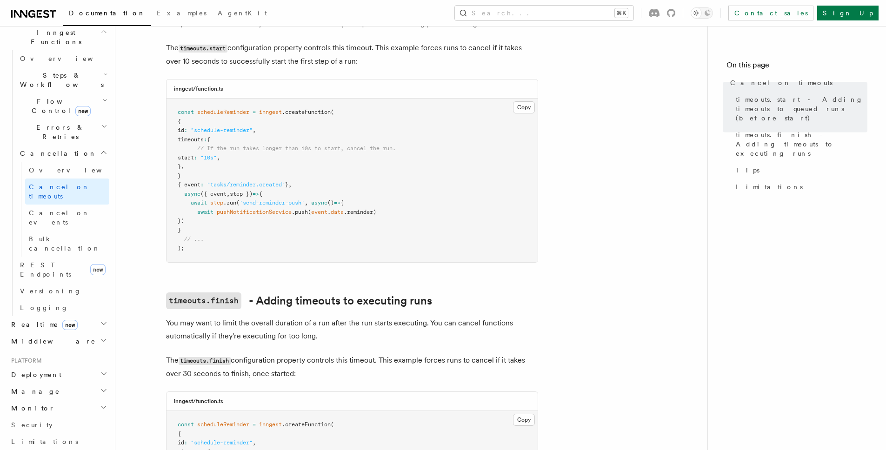
scroll to position [325, 0]
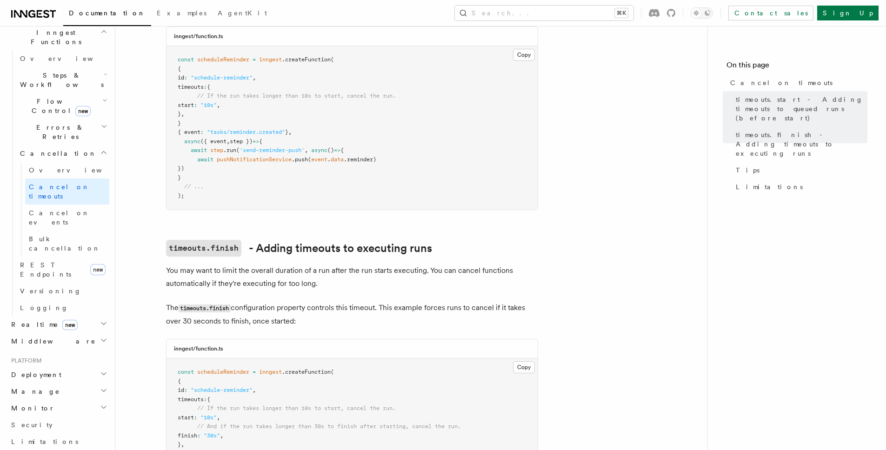
click at [608, 261] on article "Features Inngest Functions Cancellation Cancel on timeouts It's possible to for…" at bounding box center [411, 346] width 563 height 1260
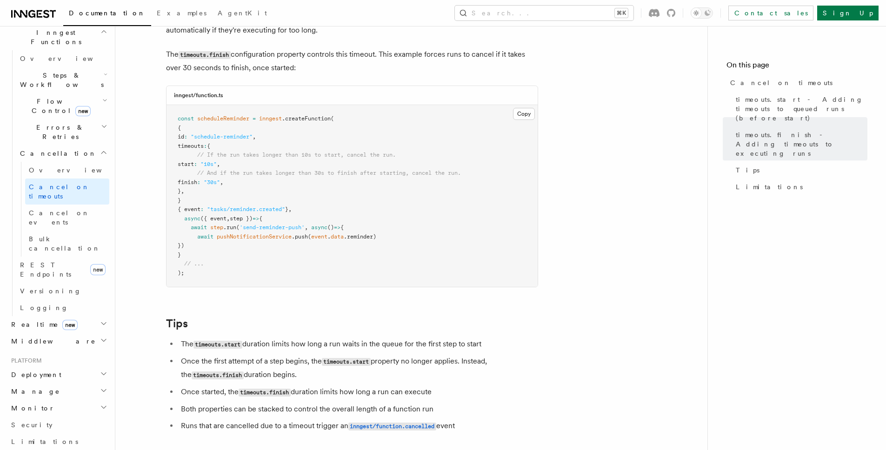
scroll to position [840, 0]
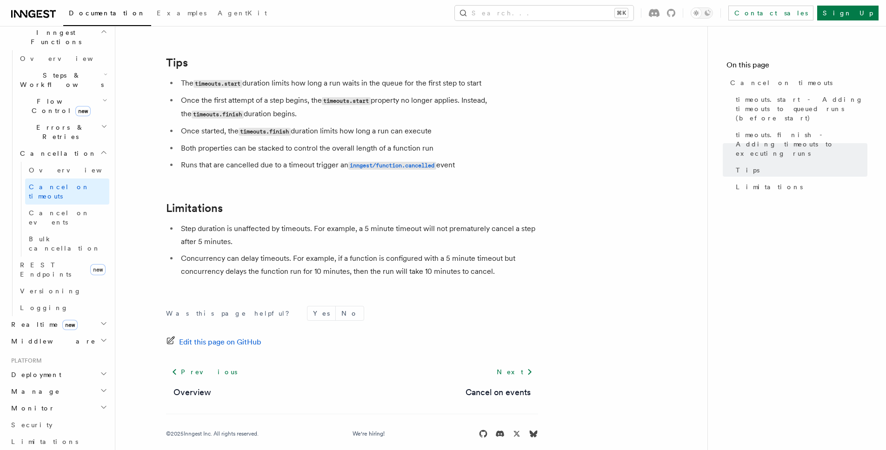
click at [92, 400] on h2 "Monitor" at bounding box center [58, 408] width 102 height 17
click at [100, 387] on icon "button" at bounding box center [103, 390] width 7 height 7
click at [85, 383] on h2 "Manage" at bounding box center [58, 391] width 102 height 17
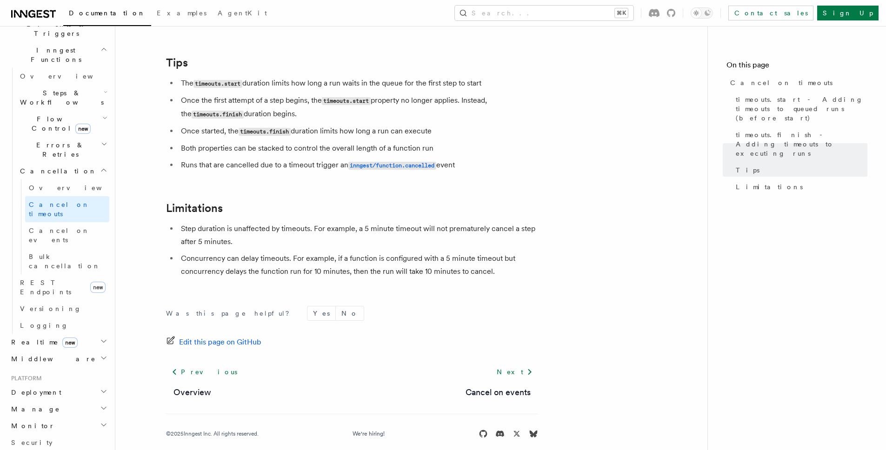
scroll to position [0, 0]
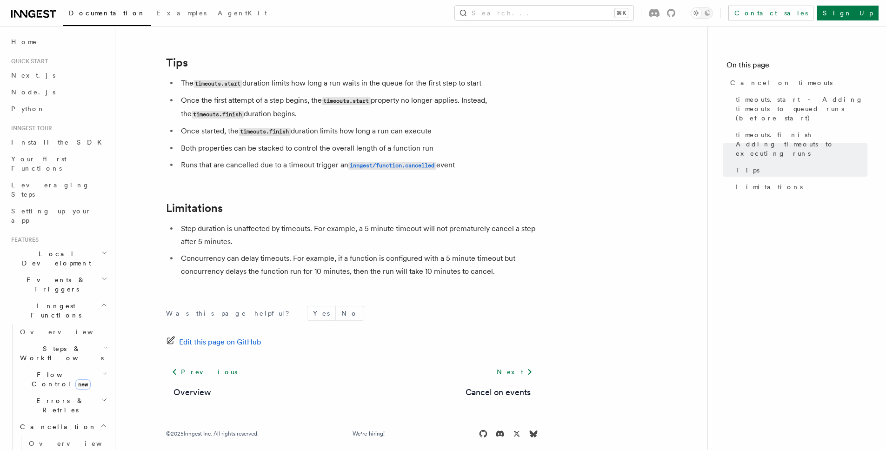
click at [91, 246] on h2 "Local Development" at bounding box center [58, 259] width 102 height 26
click at [101, 359] on icon "button" at bounding box center [104, 362] width 6 height 7
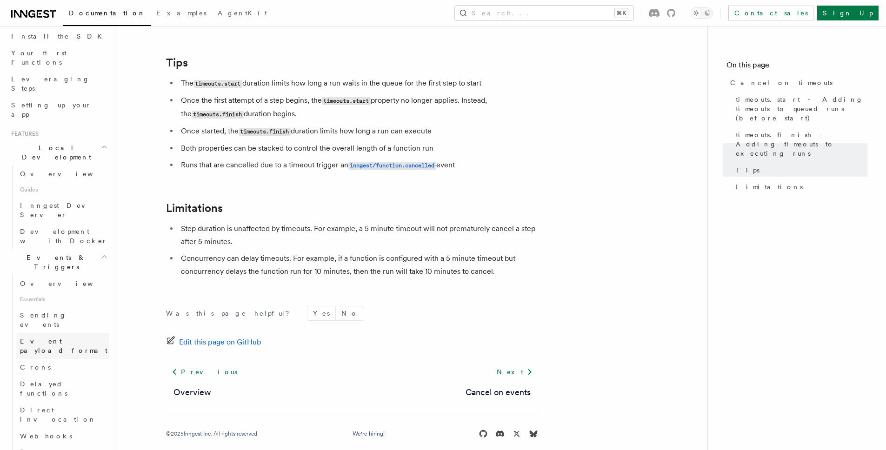
scroll to position [150, 0]
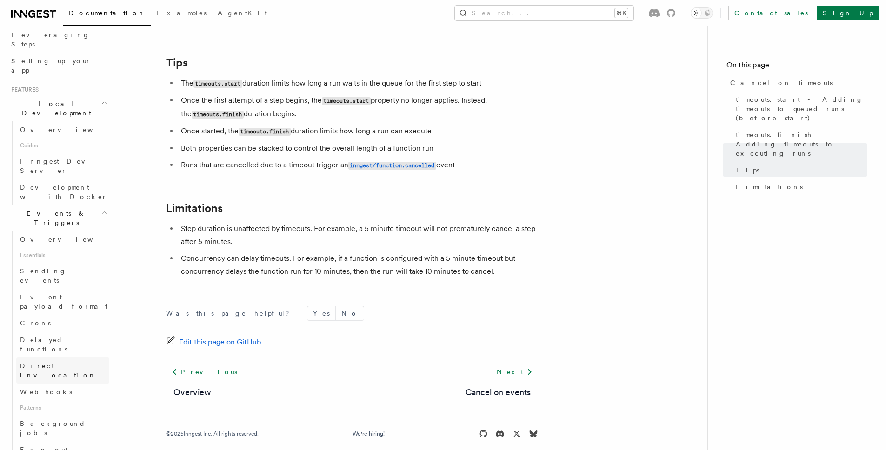
click at [60, 362] on span "Direct invocation" at bounding box center [58, 370] width 76 height 17
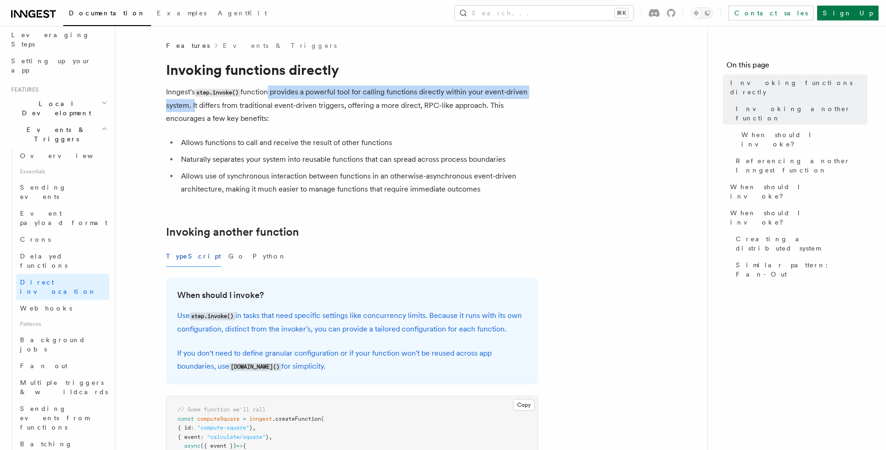
drag, startPoint x: 267, startPoint y: 92, endPoint x: 192, endPoint y: 106, distance: 76.1
click at [192, 106] on p "Inngest's step.invoke() function provides a powerful tool for calling functions…" at bounding box center [352, 106] width 372 height 40
click at [304, 71] on h1 "Invoking functions directly" at bounding box center [352, 69] width 372 height 17
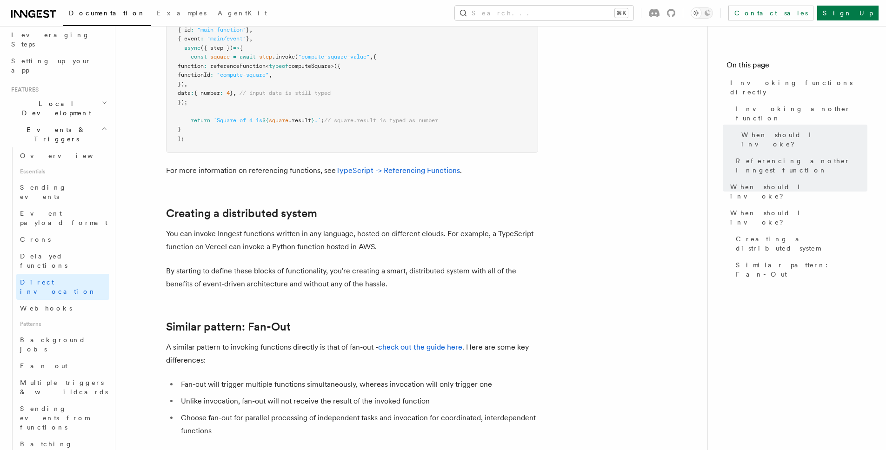
scroll to position [1271, 0]
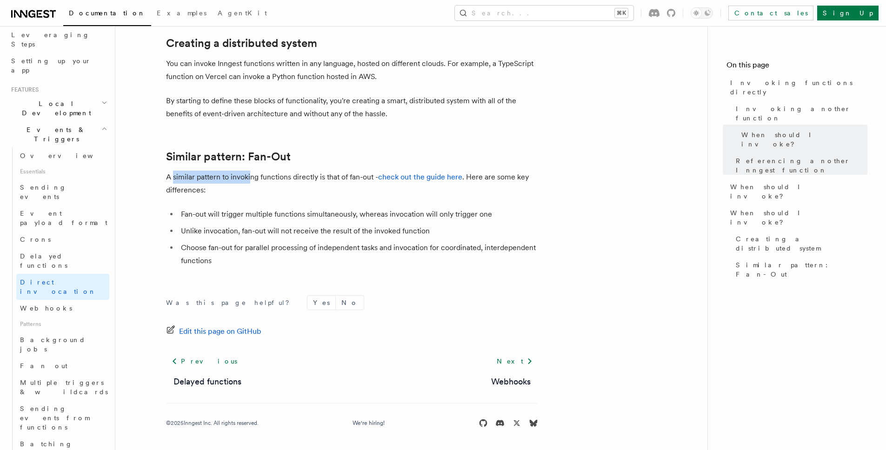
drag, startPoint x: 173, startPoint y: 179, endPoint x: 250, endPoint y: 179, distance: 77.7
click at [250, 179] on p "A similar pattern to invoking functions directly is that of fan-out - check out…" at bounding box center [352, 184] width 372 height 26
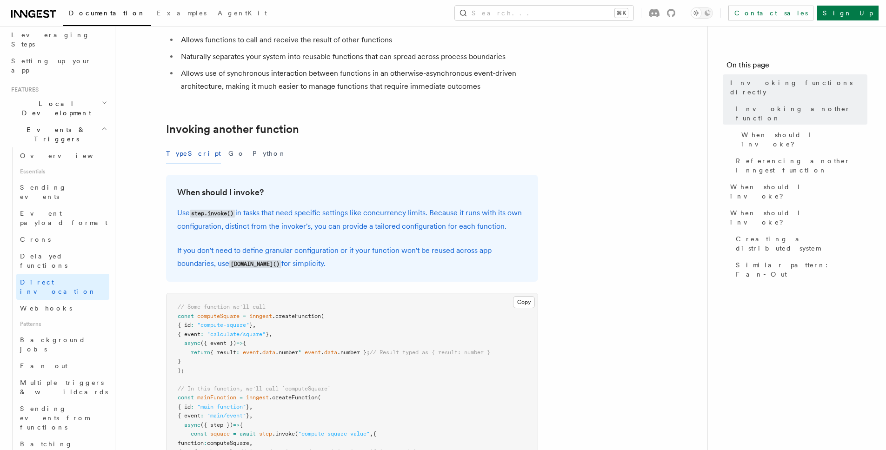
scroll to position [223, 0]
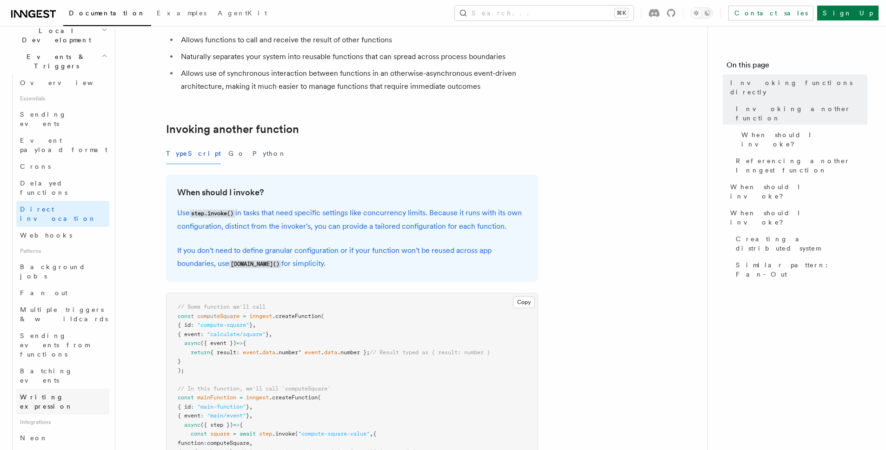
click at [65, 394] on span "Writing expression" at bounding box center [46, 402] width 53 height 17
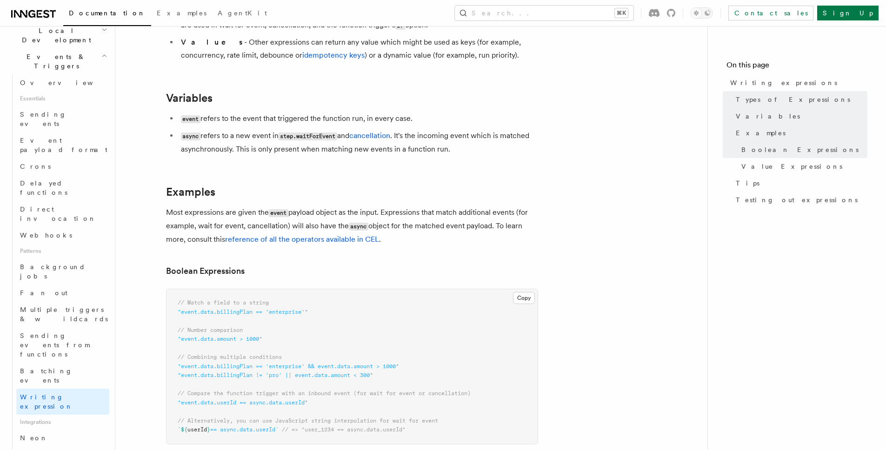
scroll to position [286, 0]
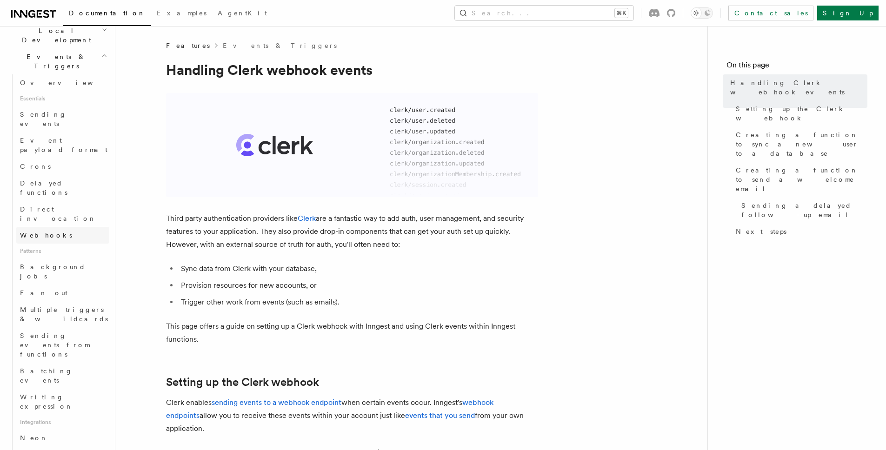
click at [54, 227] on link "Webhooks" at bounding box center [62, 235] width 93 height 17
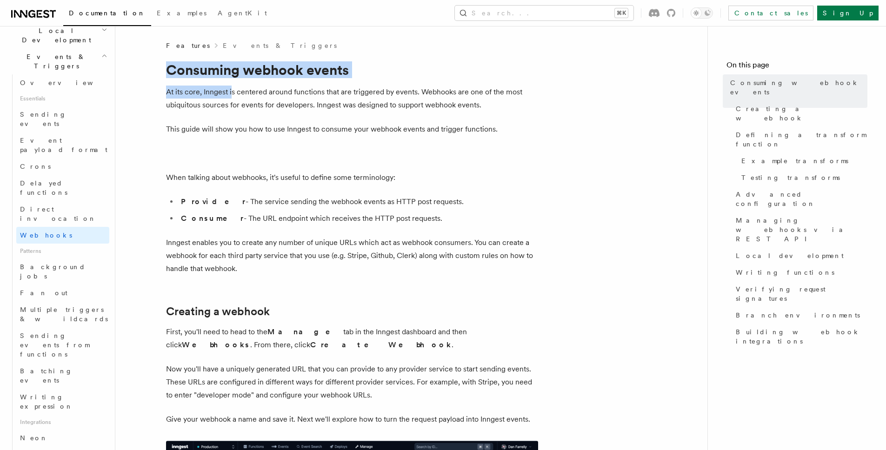
drag, startPoint x: 171, startPoint y: 67, endPoint x: 232, endPoint y: 92, distance: 66.2
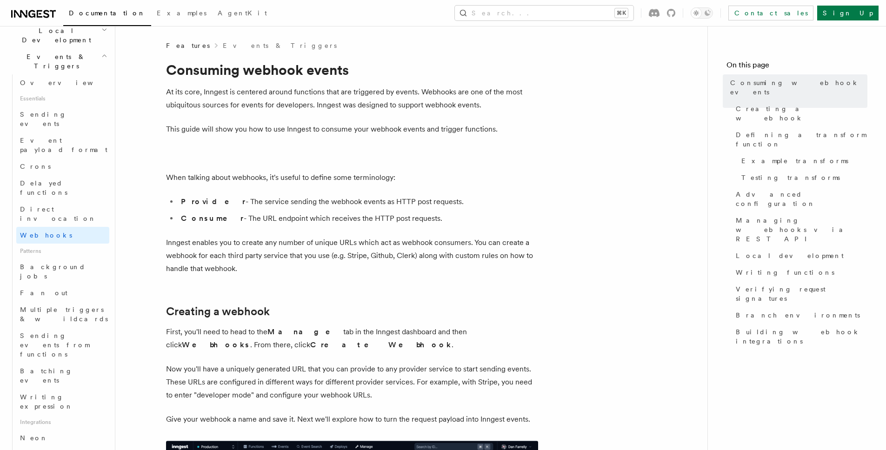
click at [291, 91] on p "At its core, Inngest is centered around functions that are triggered by events.…" at bounding box center [352, 99] width 372 height 26
drag, startPoint x: 230, startPoint y: 94, endPoint x: 409, endPoint y: 90, distance: 179.2
click at [409, 90] on p "At its core, Inngest is centered around functions that are triggered by events.…" at bounding box center [352, 99] width 372 height 26
click at [288, 108] on p "At its core, Inngest is centered around functions that are triggered by events.…" at bounding box center [352, 99] width 372 height 26
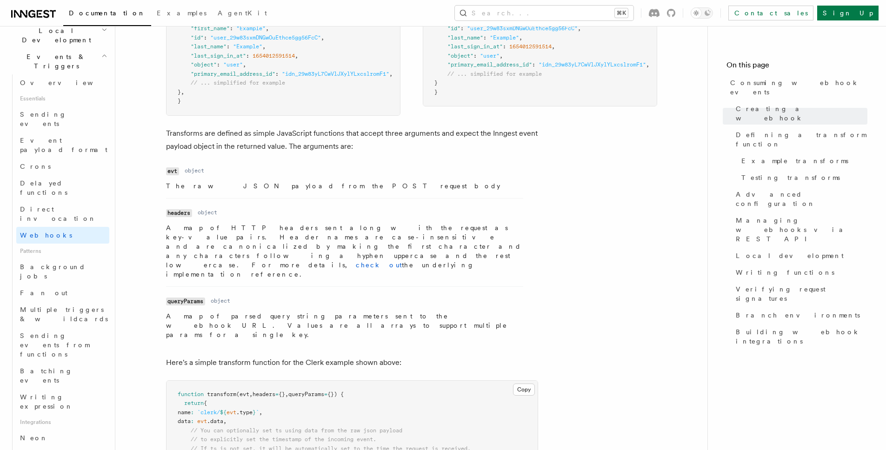
scroll to position [1079, 0]
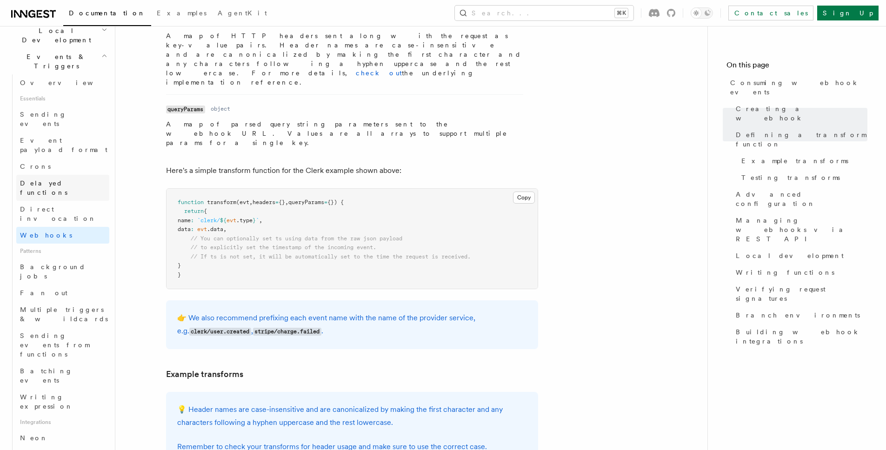
click at [63, 180] on span "Delayed functions" at bounding box center [43, 188] width 47 height 17
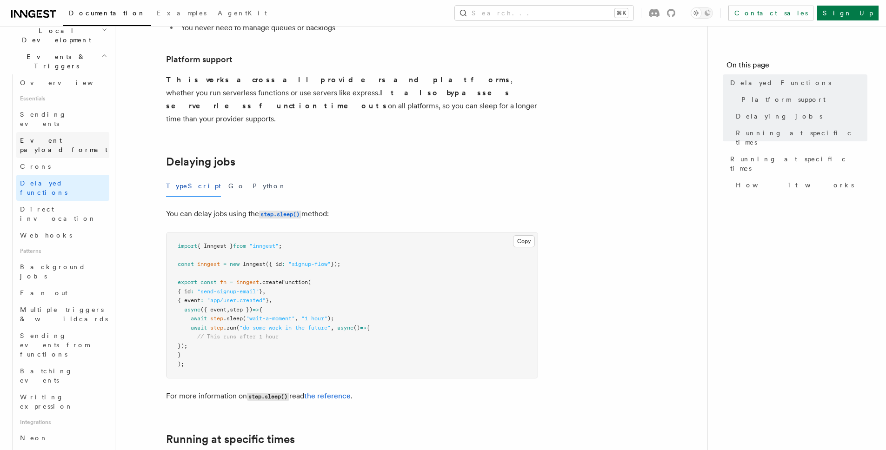
scroll to position [221, 0]
click at [50, 113] on span "Sending events" at bounding box center [43, 121] width 47 height 17
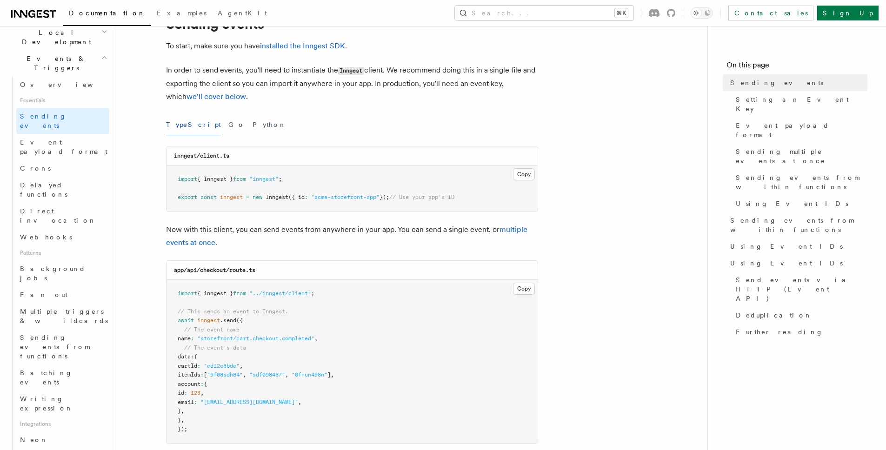
scroll to position [86, 0]
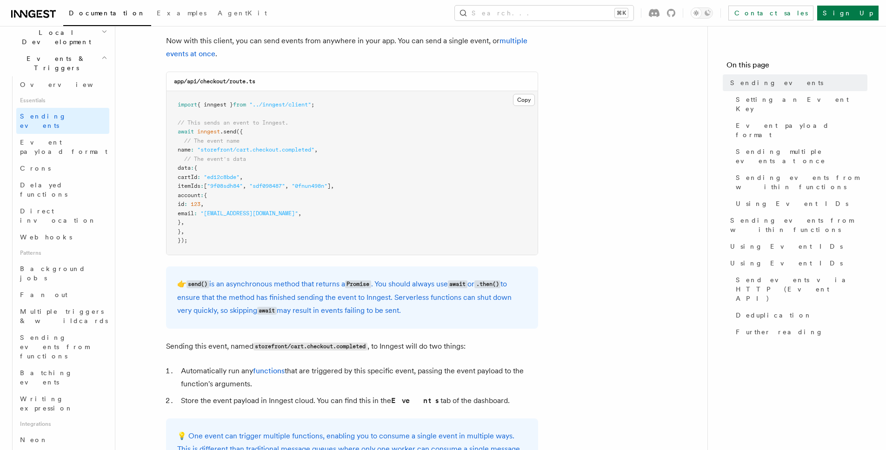
scroll to position [301, 0]
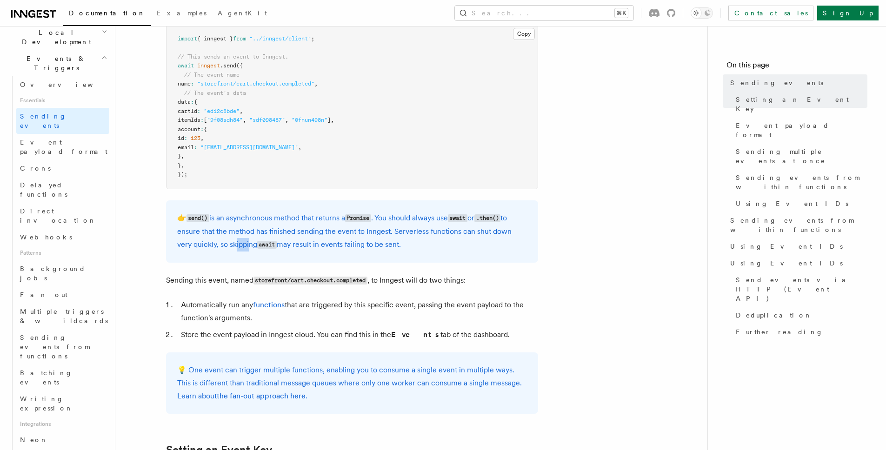
drag, startPoint x: 218, startPoint y: 246, endPoint x: 230, endPoint y: 246, distance: 12.1
click at [230, 246] on p "👉 send() is an asynchronous method that returns a Promise . You should always u…" at bounding box center [352, 232] width 350 height 40
click at [354, 258] on div "👉 send() is an asynchronous method that returns a Promise . You should always u…" at bounding box center [352, 232] width 372 height 62
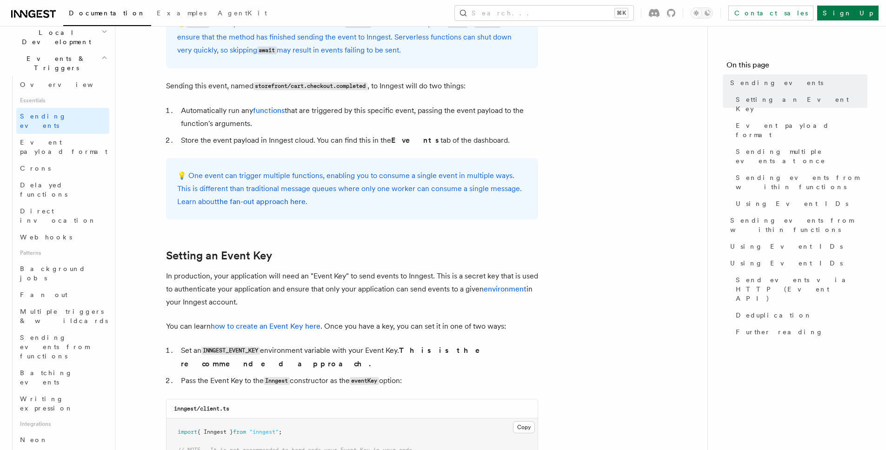
scroll to position [674, 0]
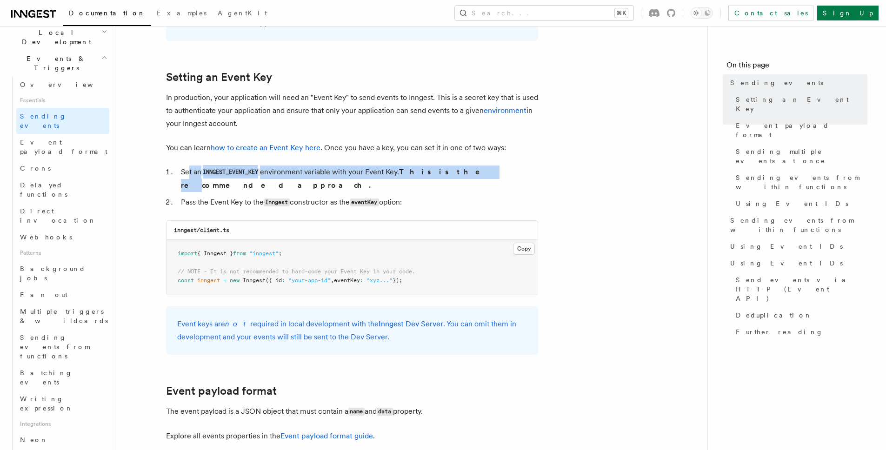
drag, startPoint x: 187, startPoint y: 172, endPoint x: 449, endPoint y: 168, distance: 262.0
click at [449, 168] on li "Set an INNGEST_EVENT_KEY environment variable with your Event Key. This is the …" at bounding box center [358, 179] width 360 height 27
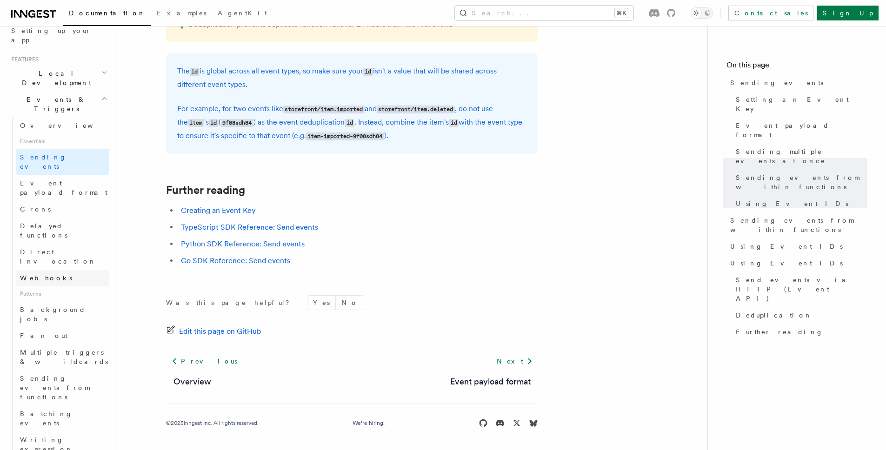
scroll to position [228, 0]
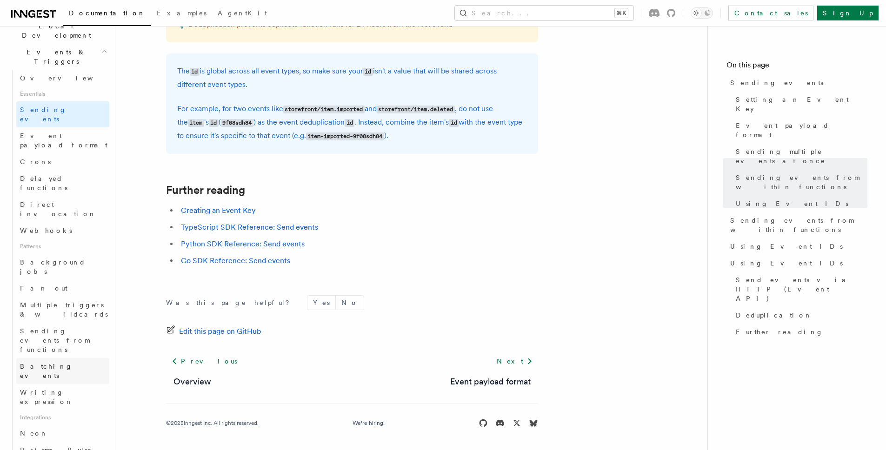
click at [64, 363] on span "Batching events" at bounding box center [46, 371] width 53 height 17
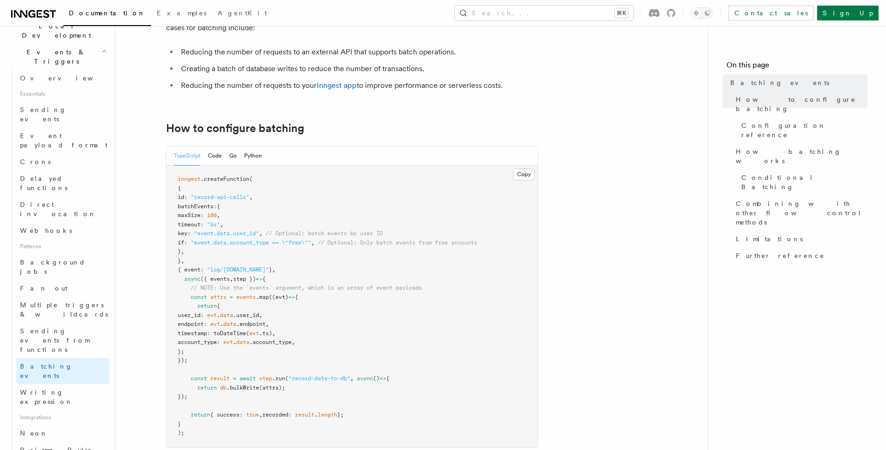
scroll to position [100, 0]
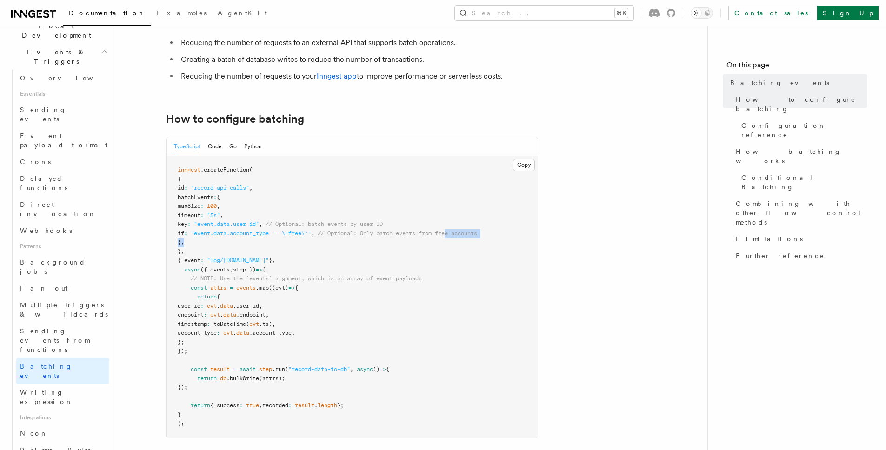
drag, startPoint x: 389, startPoint y: 239, endPoint x: 471, endPoint y: 237, distance: 82.4
click at [471, 237] on pre "inngest .createFunction ( { id : "record-api-calls" , batchEvents : { maxSize :…" at bounding box center [352, 297] width 371 height 282
click at [476, 262] on pre "inngest .createFunction ( { id : "record-api-calls" , batchEvents : { maxSize :…" at bounding box center [352, 297] width 371 height 282
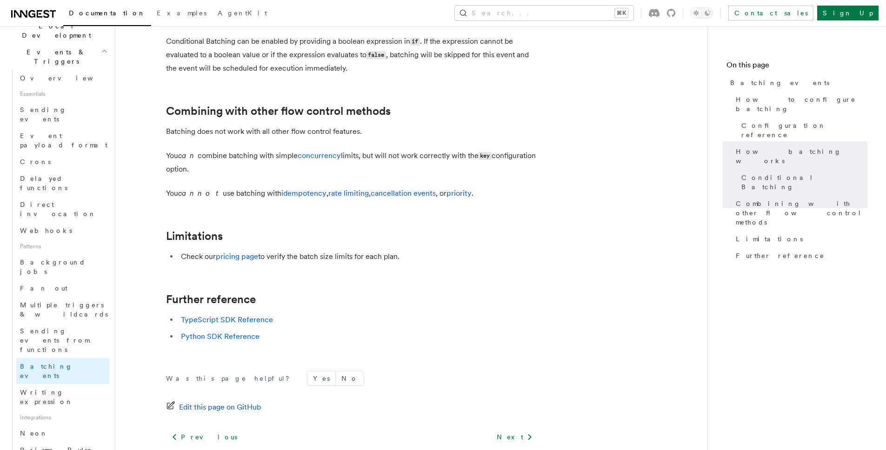
scroll to position [431, 0]
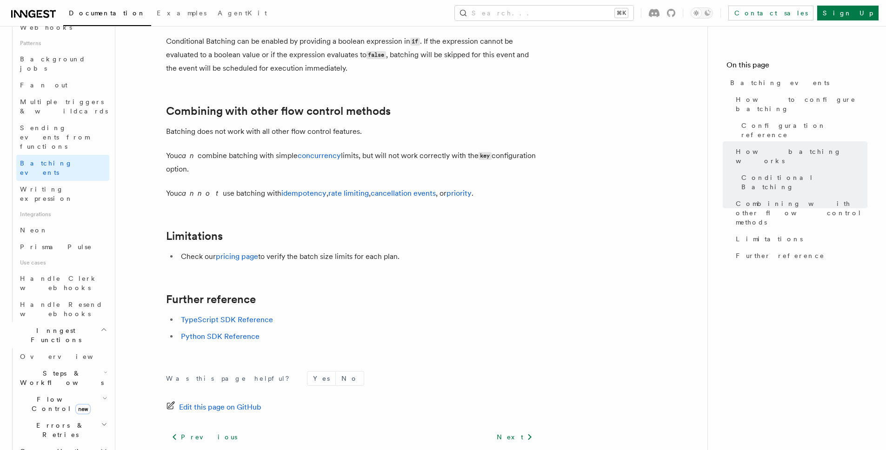
click at [103, 398] on icon "button" at bounding box center [104, 399] width 3 height 2
click at [58, 434] on link "Singleton new" at bounding box center [67, 443] width 84 height 19
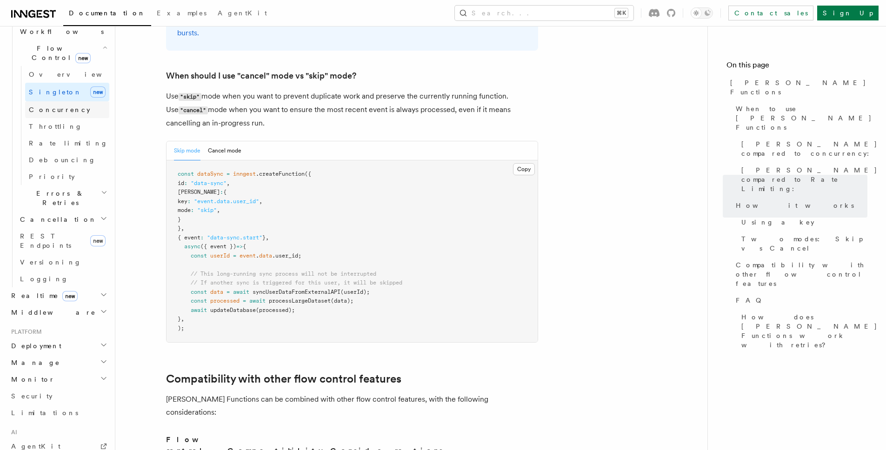
scroll to position [214, 0]
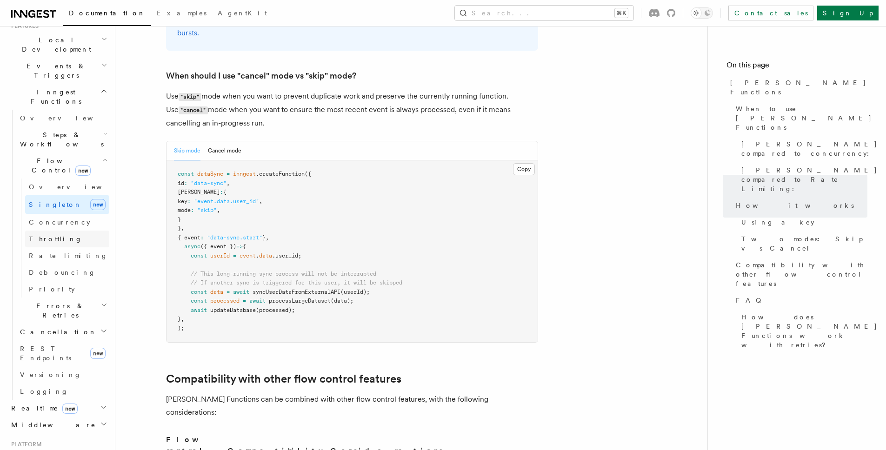
click at [75, 231] on link "Throttling" at bounding box center [67, 239] width 84 height 17
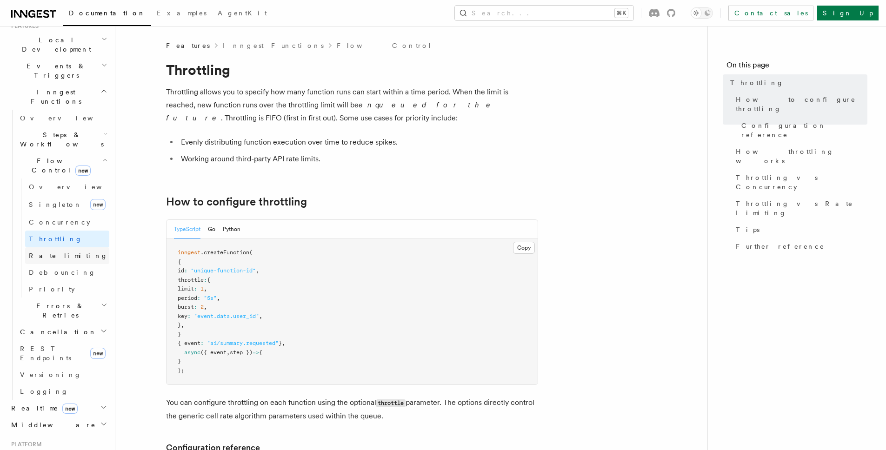
click at [73, 248] on link "Rate limiting" at bounding box center [67, 256] width 84 height 17
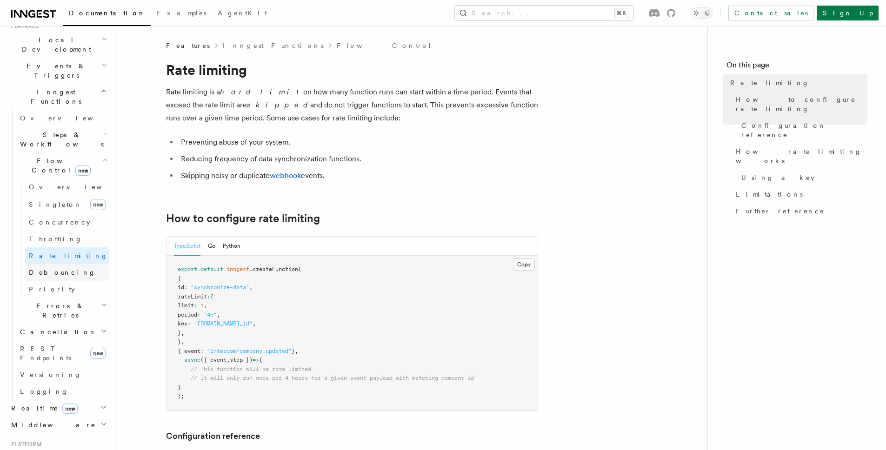
click at [66, 264] on link "Debouncing" at bounding box center [67, 272] width 84 height 17
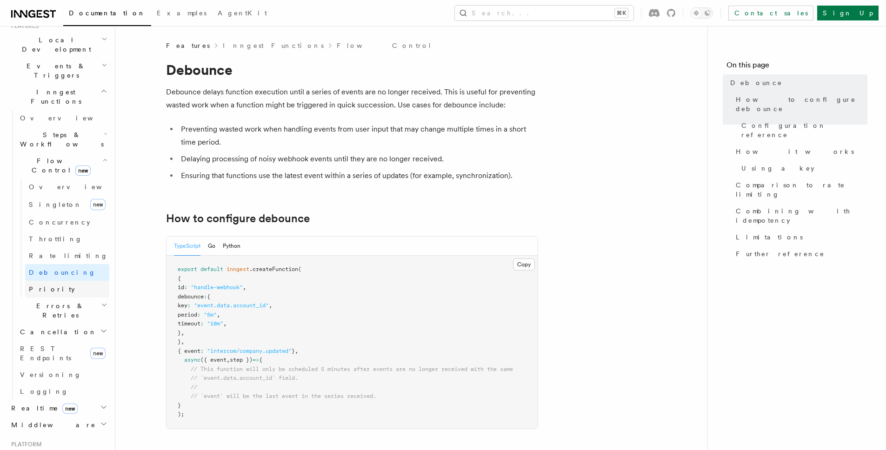
click at [61, 281] on link "Priority" at bounding box center [67, 289] width 84 height 17
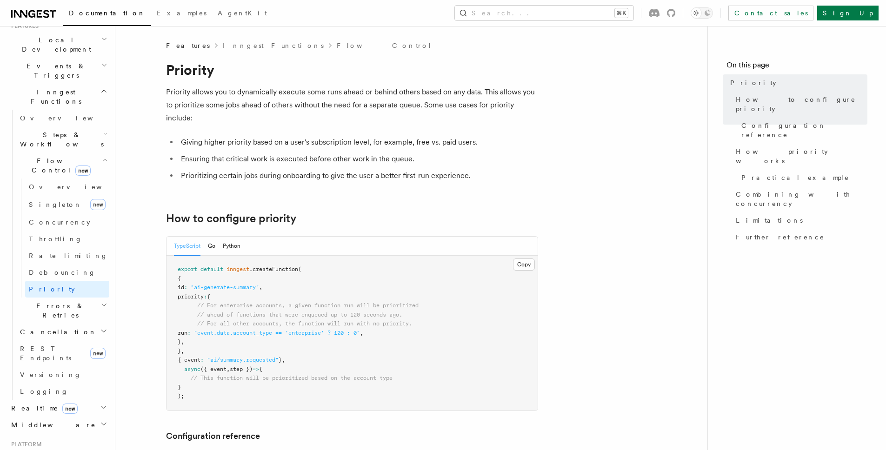
click at [101, 301] on icon "button" at bounding box center [104, 304] width 7 height 7
click at [100, 328] on icon "button" at bounding box center [103, 331] width 7 height 7
click at [101, 330] on icon "button" at bounding box center [103, 331] width 5 height 2
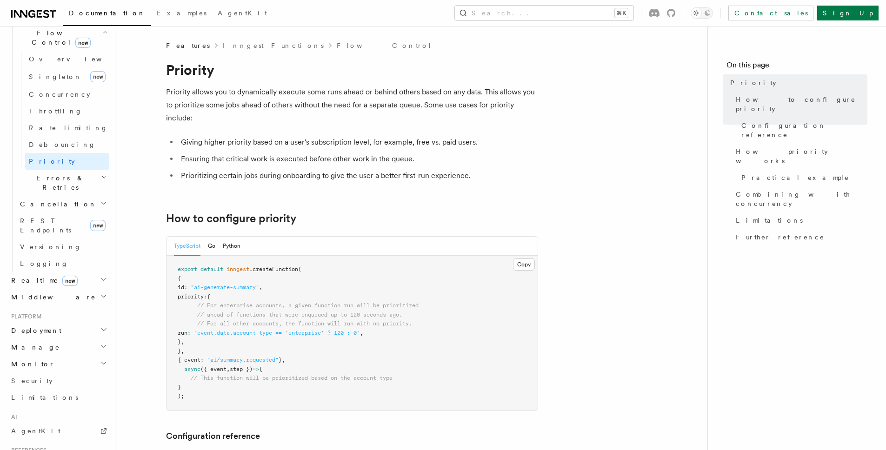
scroll to position [412, 0]
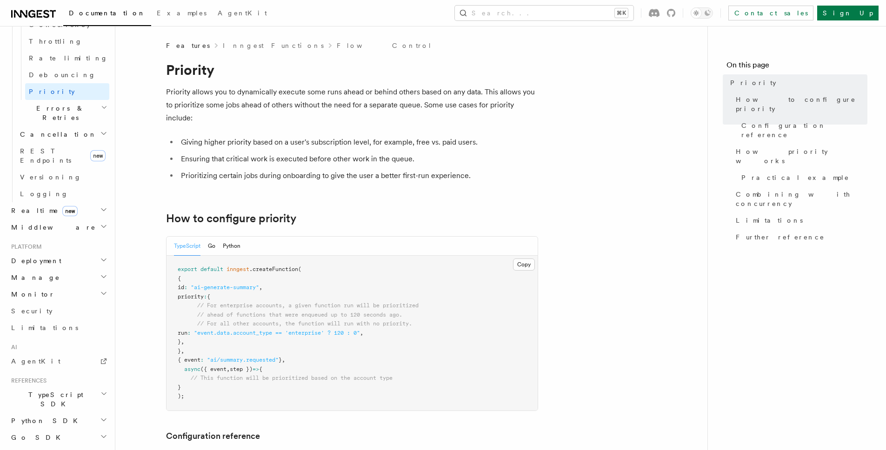
click at [100, 390] on icon "button" at bounding box center [103, 393] width 7 height 7
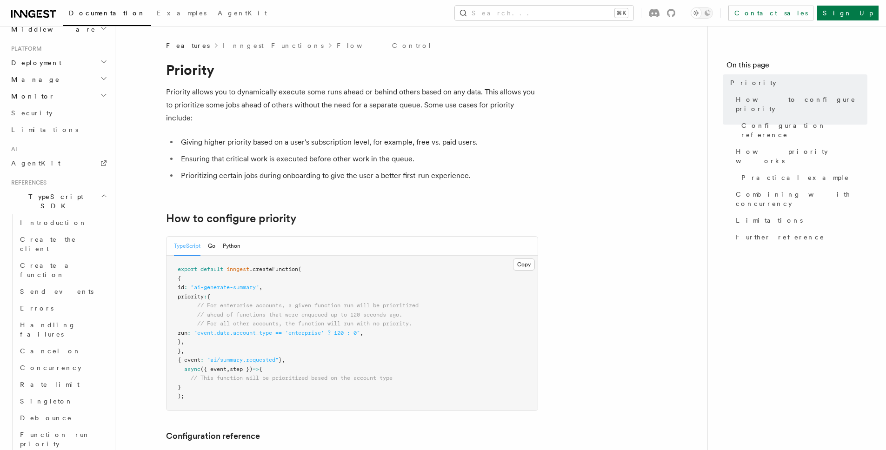
scroll to position [654, 0]
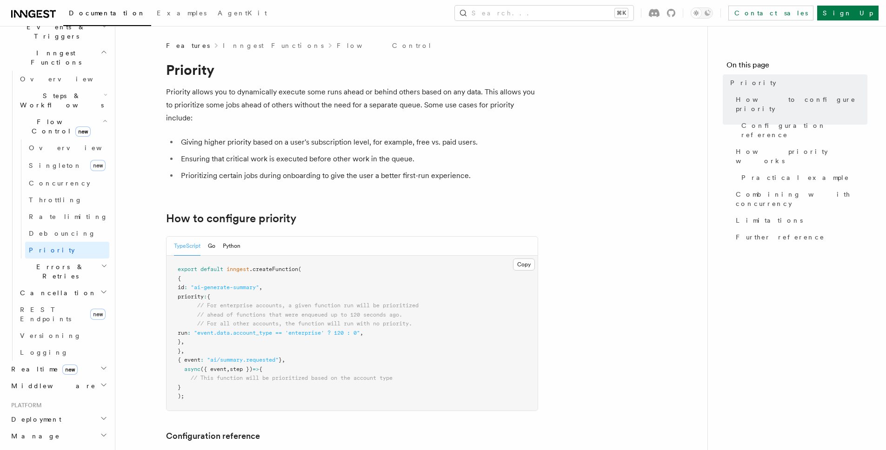
scroll to position [252, 0]
click at [88, 413] on h2 "Deployment" at bounding box center [58, 421] width 102 height 17
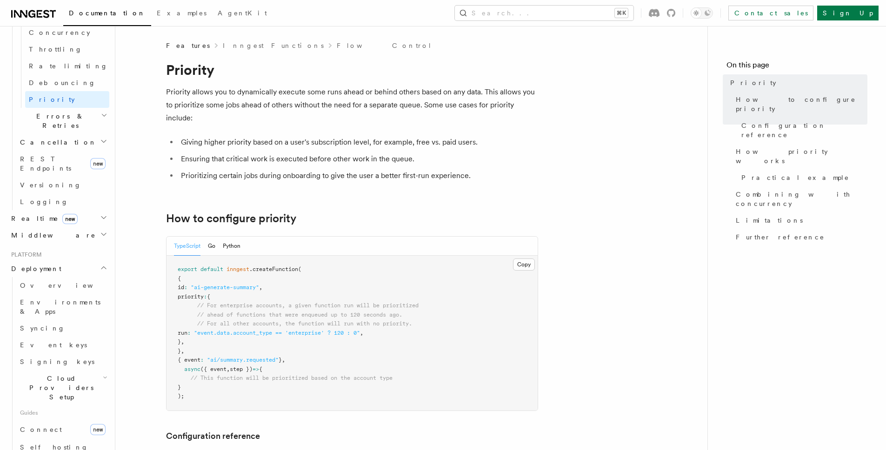
scroll to position [407, 0]
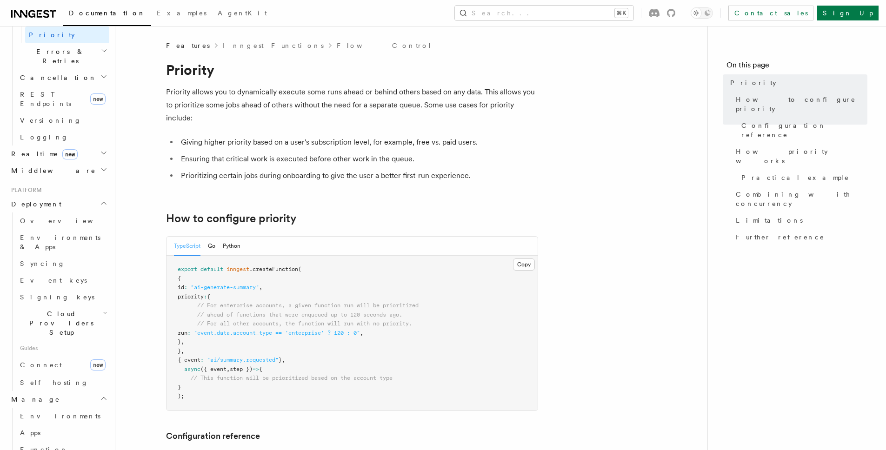
scroll to position [469, 0]
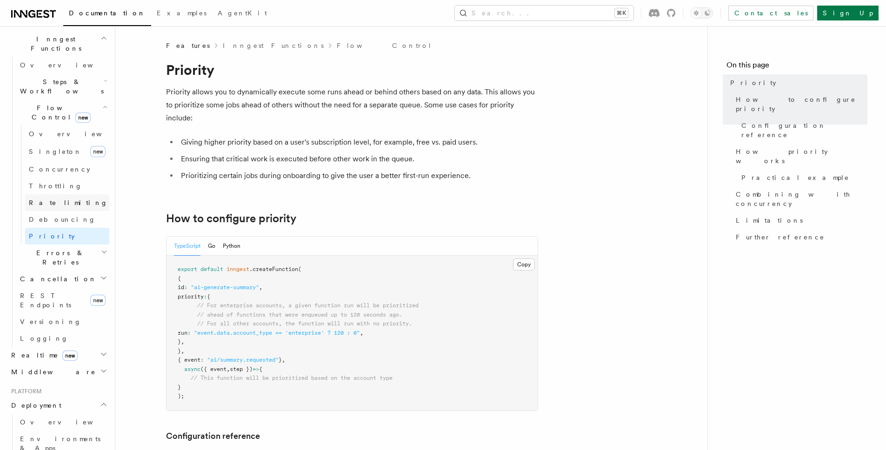
scroll to position [182, 0]
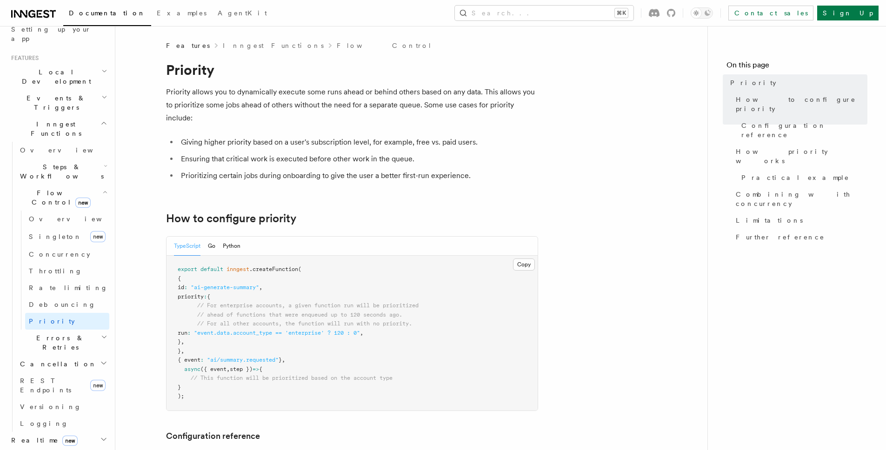
click at [101, 334] on icon "button" at bounding box center [104, 337] width 7 height 7
click at [89, 185] on h2 "Flow Control new" at bounding box center [62, 198] width 93 height 26
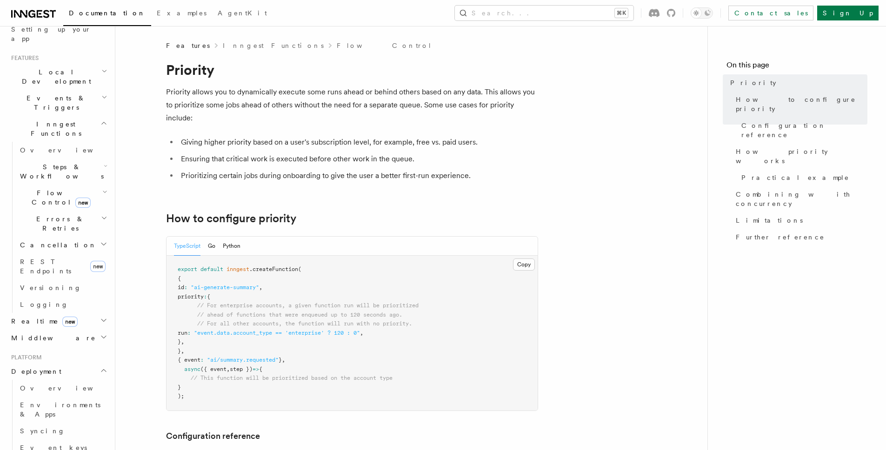
click at [104, 162] on icon "button" at bounding box center [106, 165] width 4 height 7
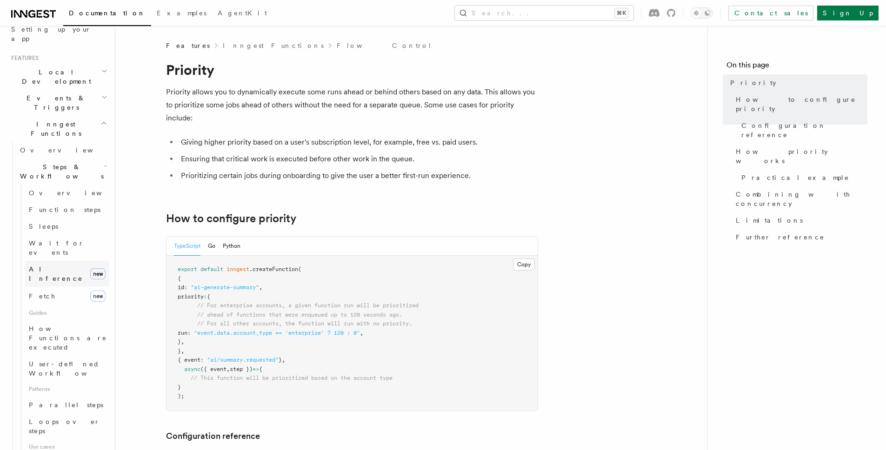
click at [54, 265] on span "AI Inference" at bounding box center [58, 274] width 58 height 19
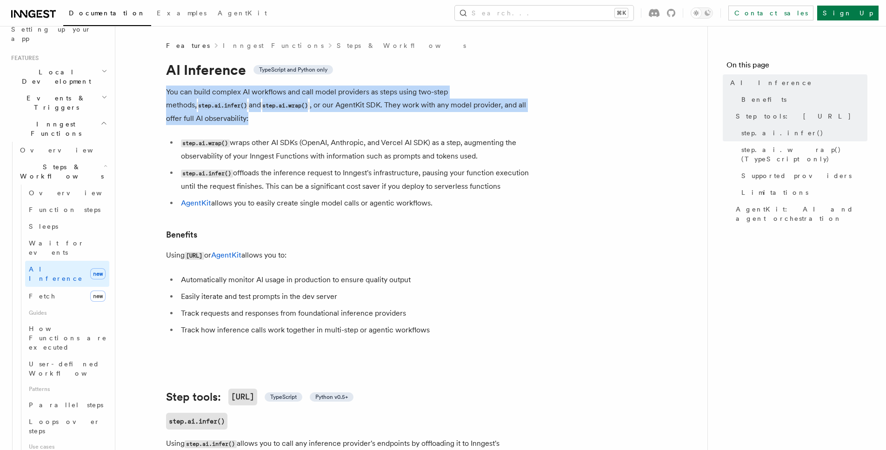
drag, startPoint x: 168, startPoint y: 90, endPoint x: 190, endPoint y: 117, distance: 34.4
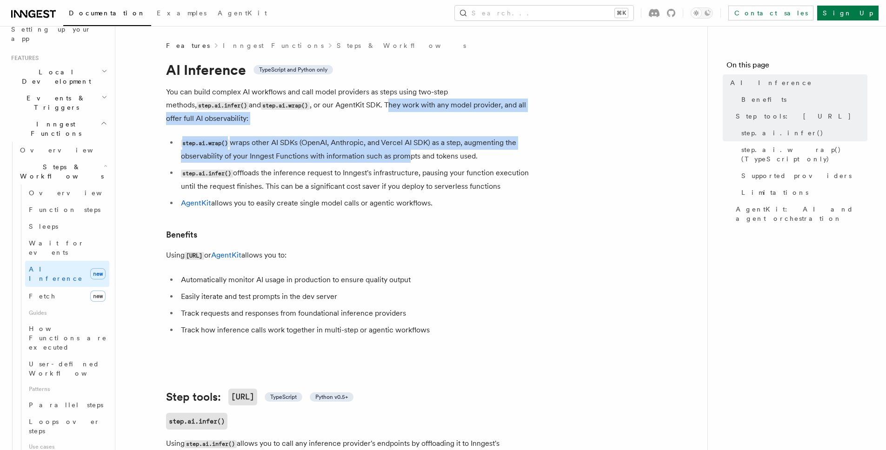
drag, startPoint x: 308, startPoint y: 107, endPoint x: 400, endPoint y: 140, distance: 97.6
click at [400, 140] on li "step.ai.wrap() wraps other AI SDKs (OpenAI, Anthropic, and Vercel AI SDK) as a …" at bounding box center [358, 149] width 360 height 27
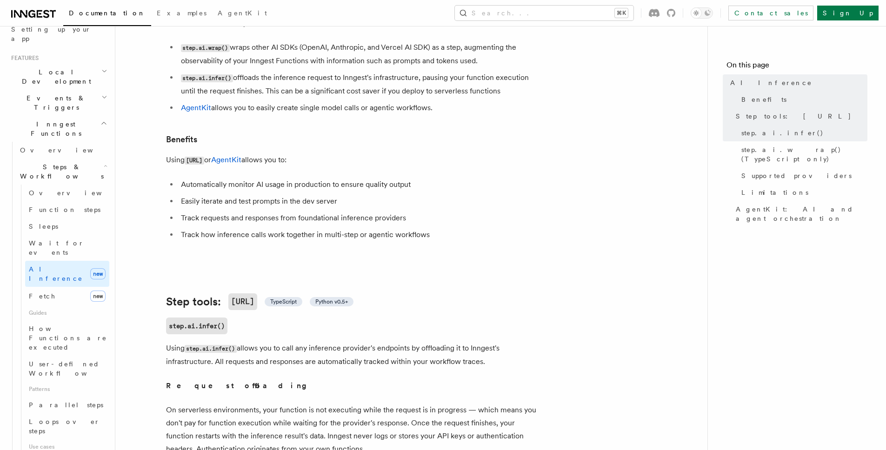
scroll to position [101, 0]
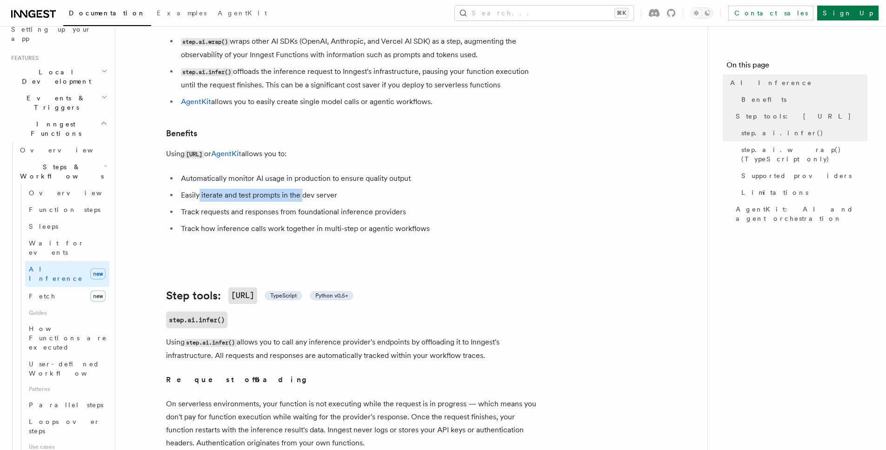
drag, startPoint x: 200, startPoint y: 186, endPoint x: 302, endPoint y: 187, distance: 102.8
click at [302, 189] on li "Easily iterate and test prompts in the dev server" at bounding box center [358, 195] width 360 height 13
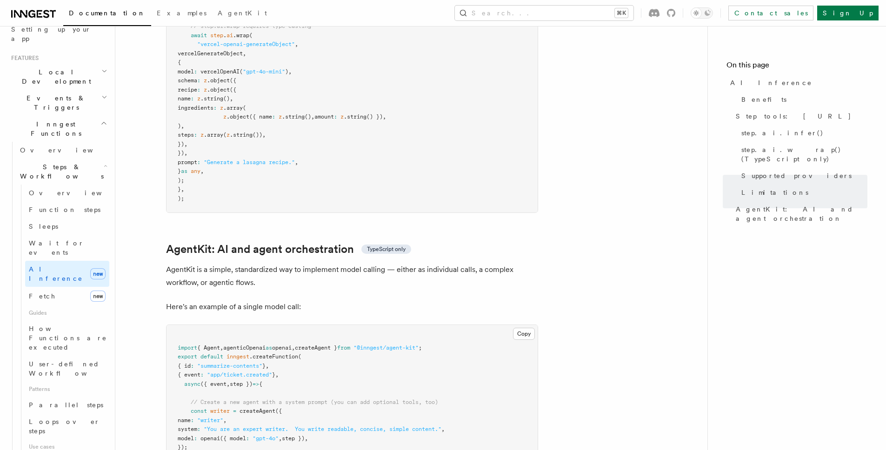
scroll to position [2582, 0]
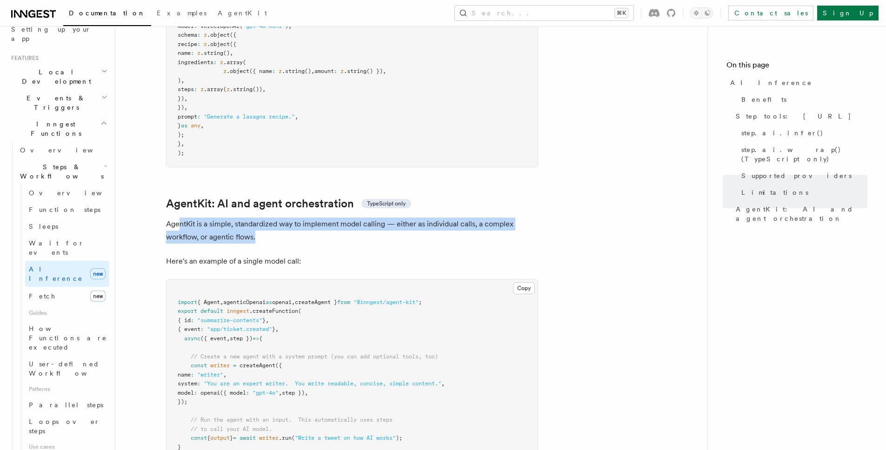
drag, startPoint x: 180, startPoint y: 186, endPoint x: 342, endPoint y: 195, distance: 162.2
click at [342, 218] on p "AgentKit is a simple, standardized way to implement model calling — either as i…" at bounding box center [352, 231] width 372 height 26
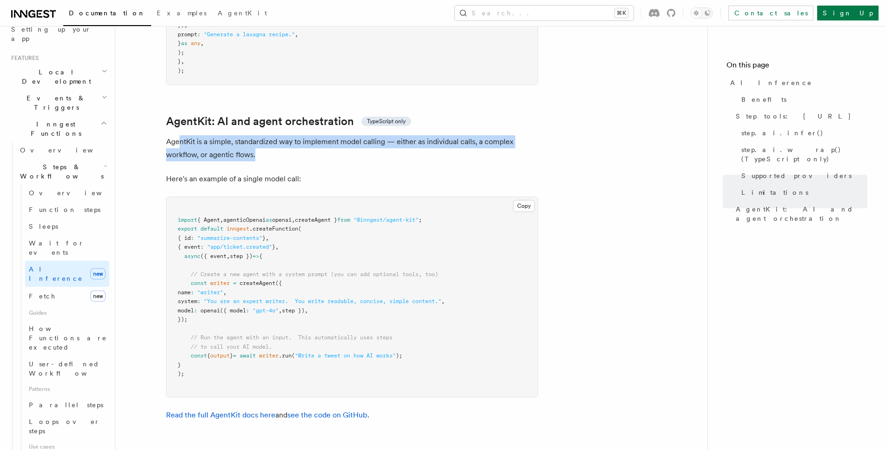
scroll to position [2673, 0]
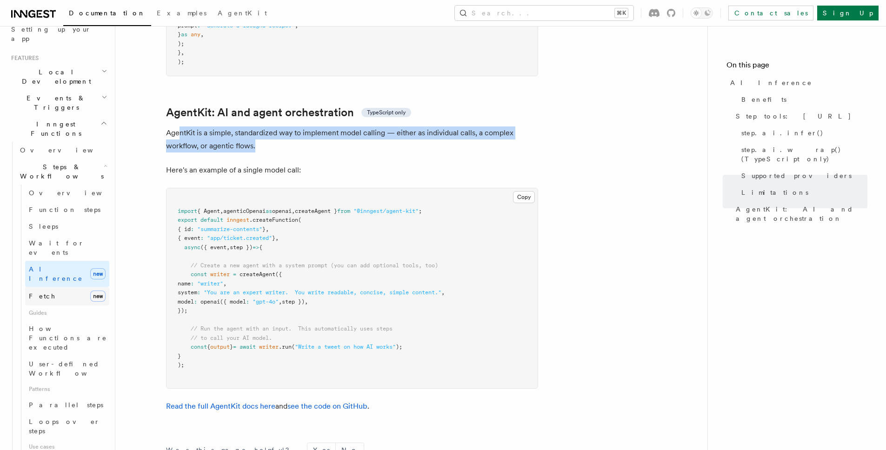
click at [76, 287] on link "Fetch new" at bounding box center [67, 296] width 84 height 19
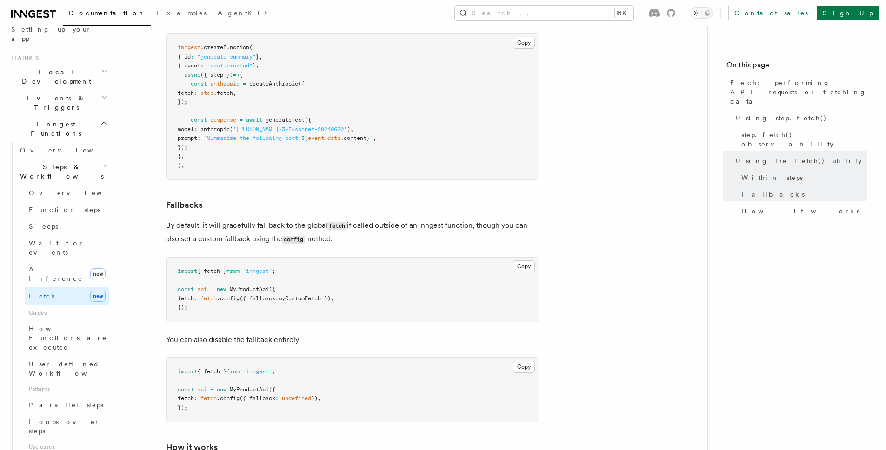
scroll to position [1985, 0]
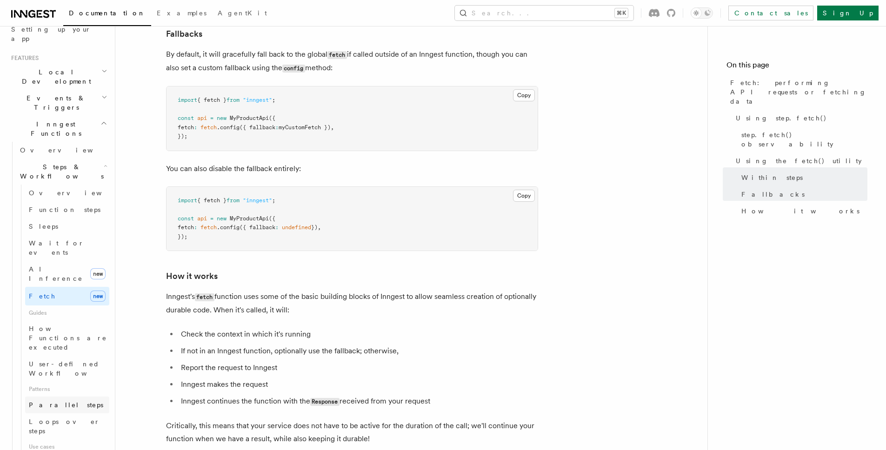
click at [64, 402] on span "Parallel steps" at bounding box center [66, 405] width 74 height 7
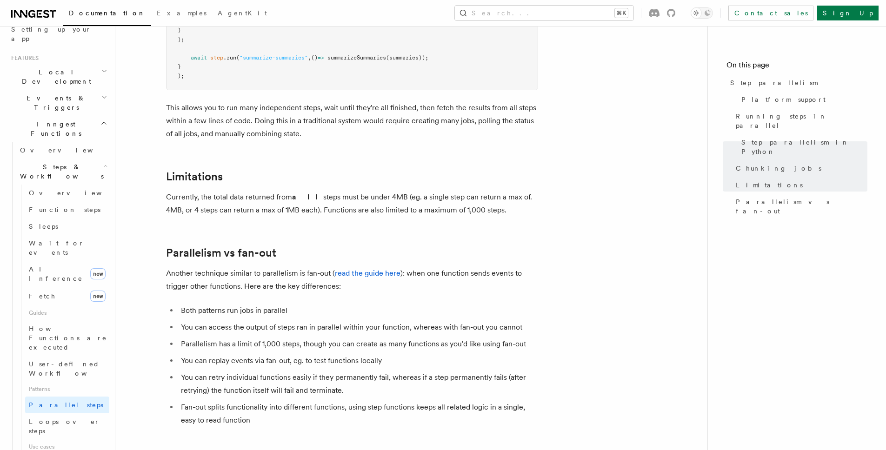
scroll to position [1510, 0]
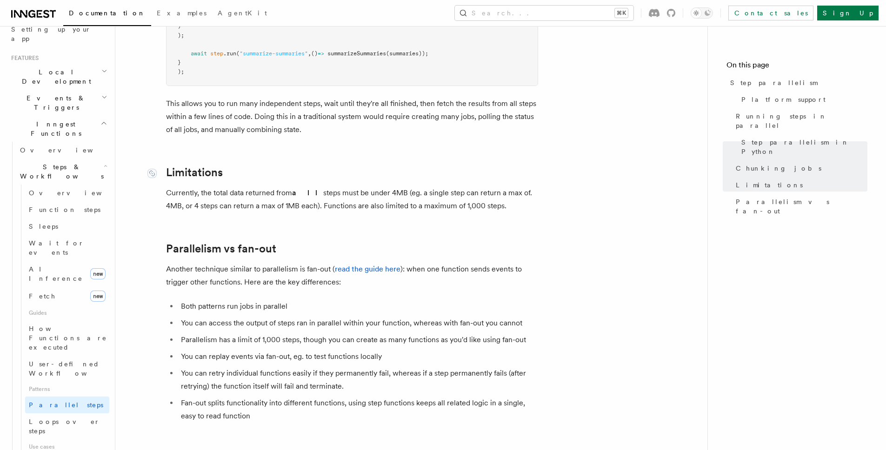
click at [163, 169] on div at bounding box center [156, 173] width 19 height 9
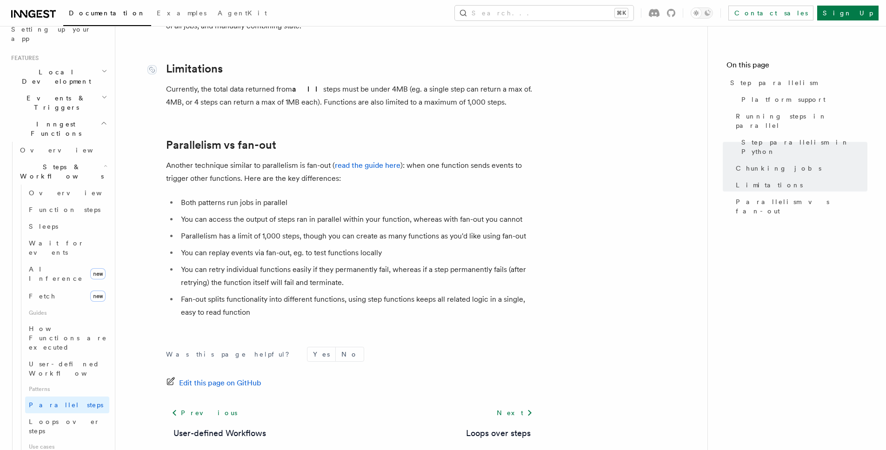
scroll to position [1620, 0]
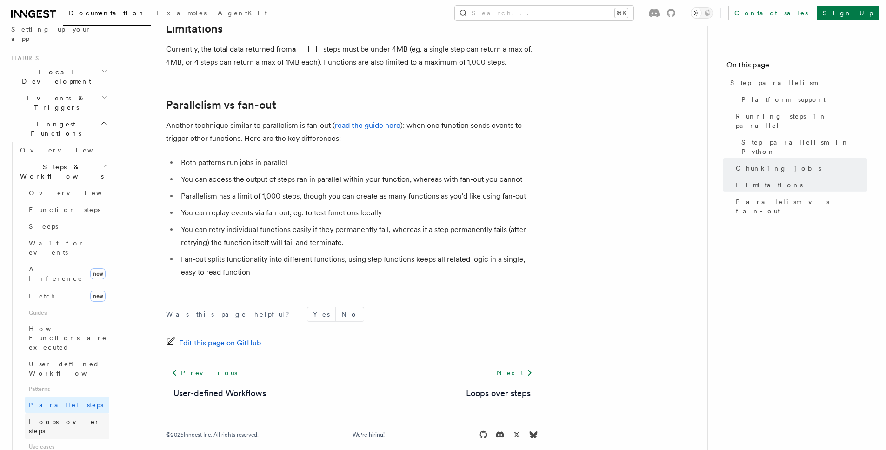
click at [79, 414] on link "Loops over steps" at bounding box center [67, 427] width 84 height 26
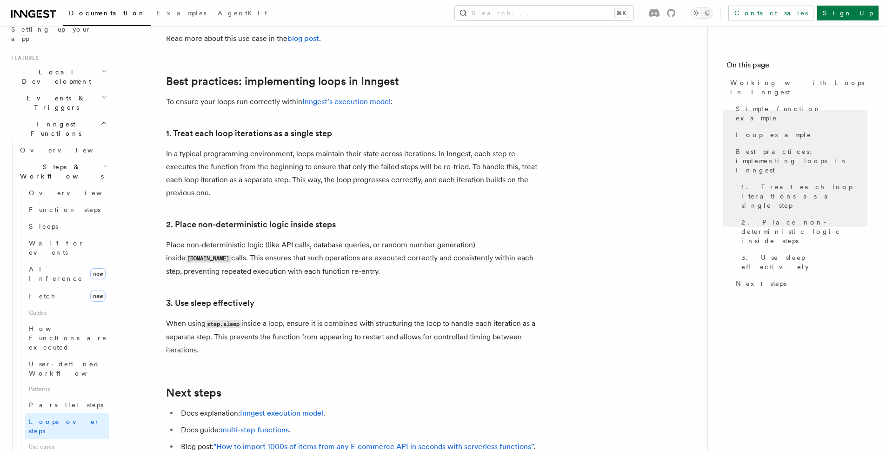
scroll to position [1472, 0]
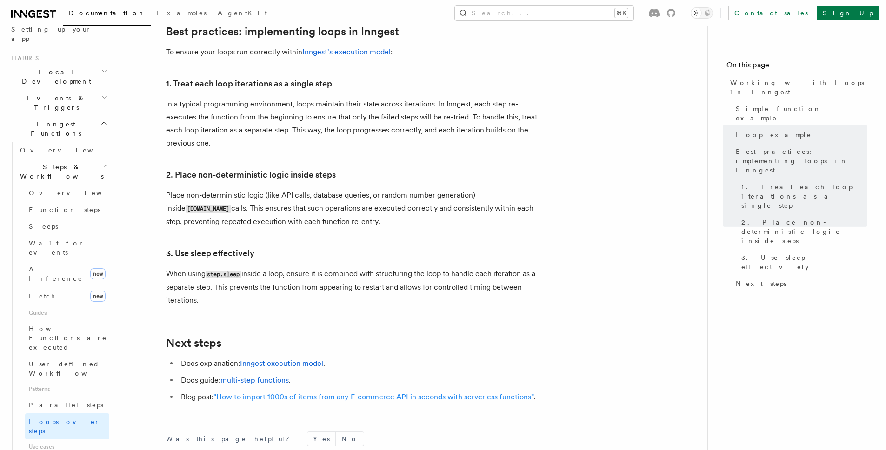
click at [451, 393] on link ""How to import 1000s of items from any E-commerce API in seconds with serverles…" at bounding box center [374, 397] width 321 height 9
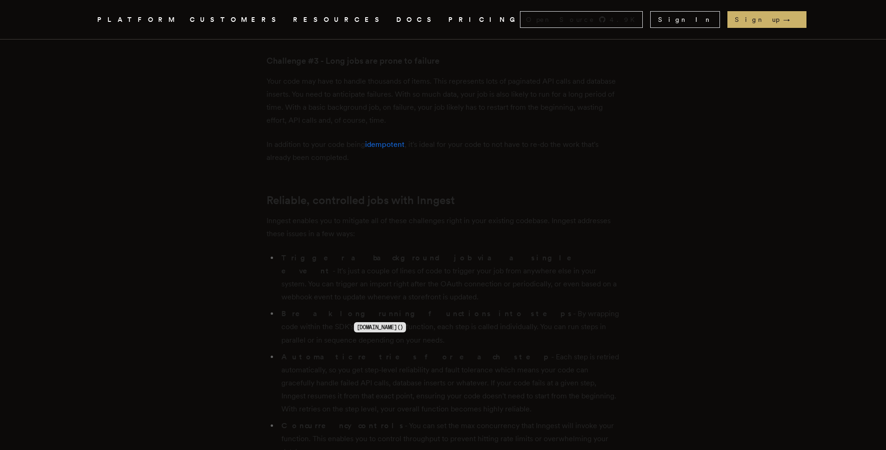
scroll to position [958, 0]
drag, startPoint x: 761, startPoint y: 370, endPoint x: 109, endPoint y: 106, distance: 703.6
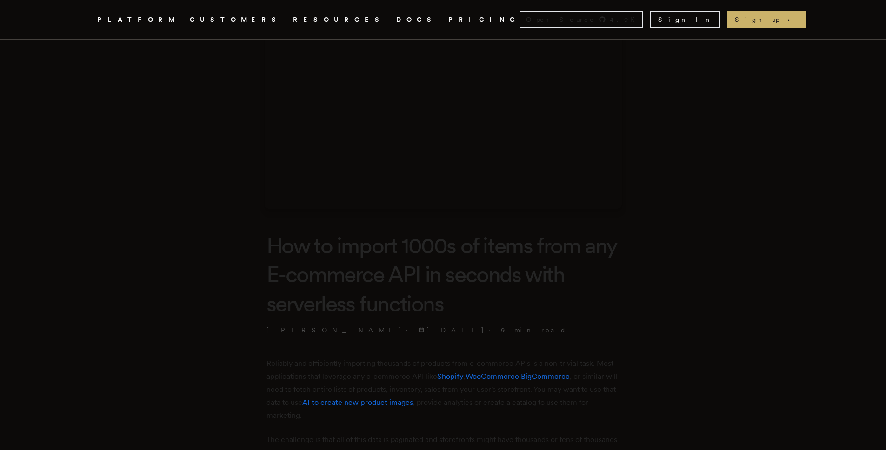
scroll to position [0, 0]
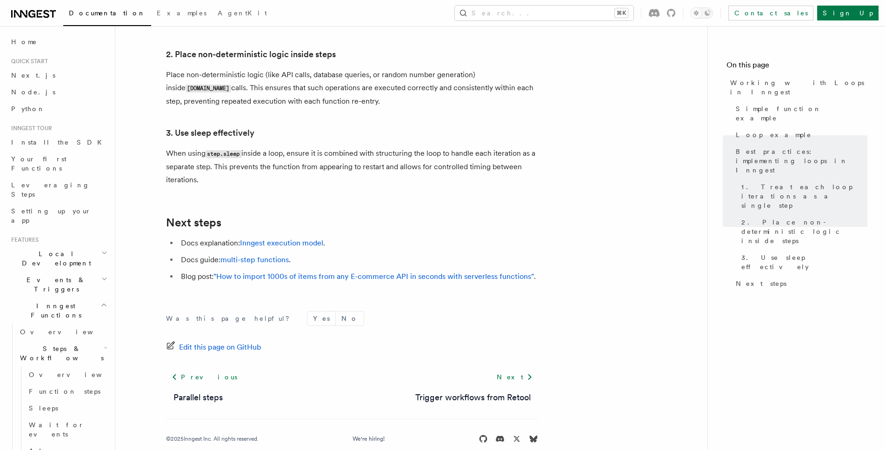
scroll to position [1596, 0]
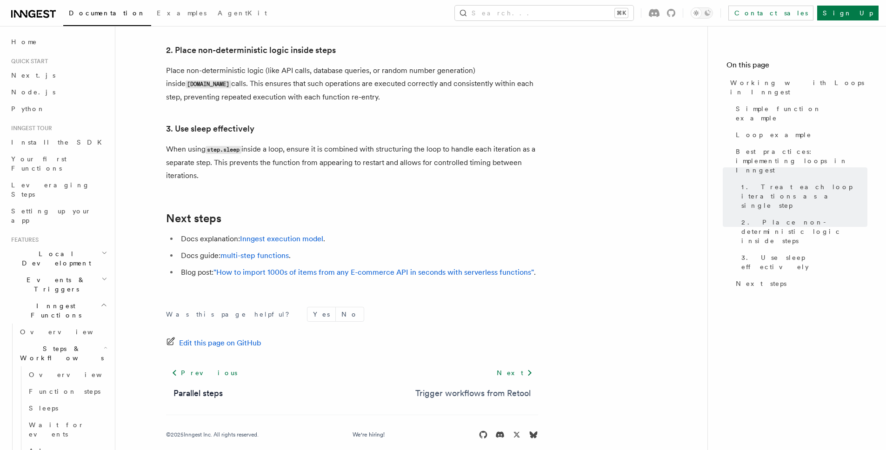
click at [511, 387] on link "Trigger workflows from Retool" at bounding box center [472, 393] width 115 height 13
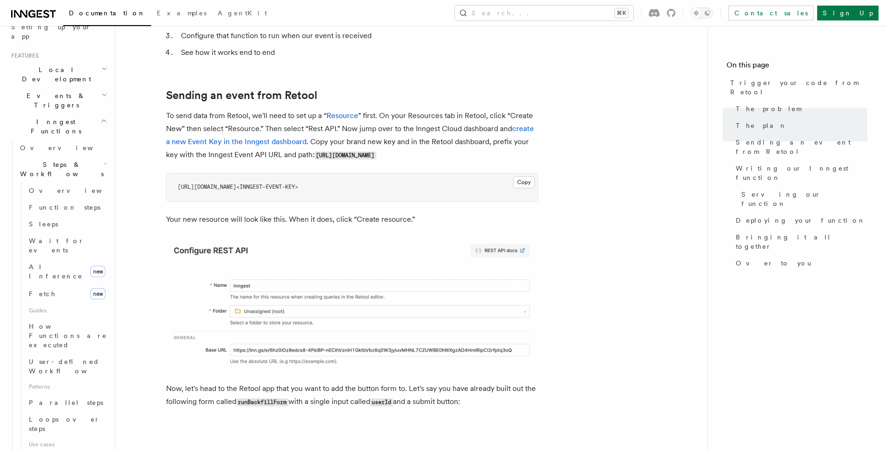
scroll to position [373, 0]
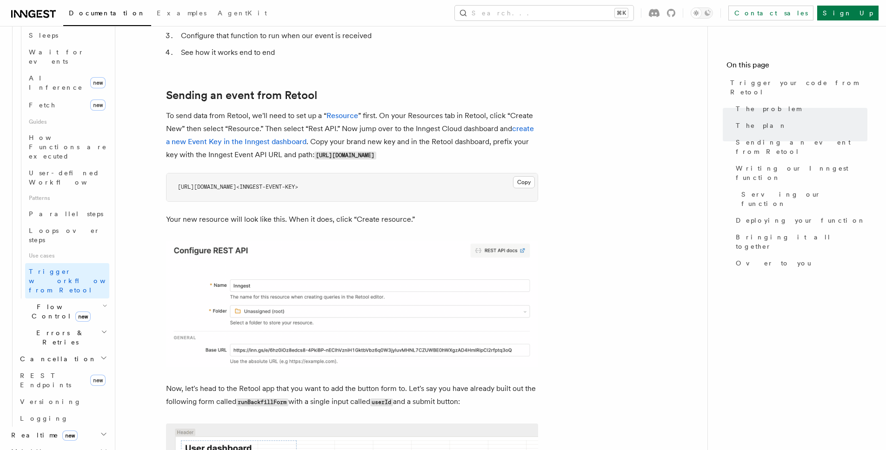
click at [98, 427] on h2 "Realtime new" at bounding box center [58, 435] width 102 height 17
click at [36, 449] on span "Overview" at bounding box center [68, 452] width 96 height 7
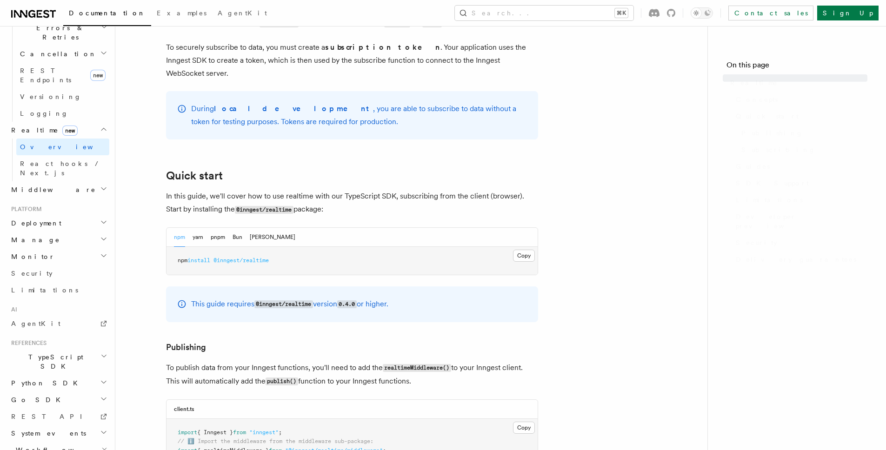
scroll to position [346, 0]
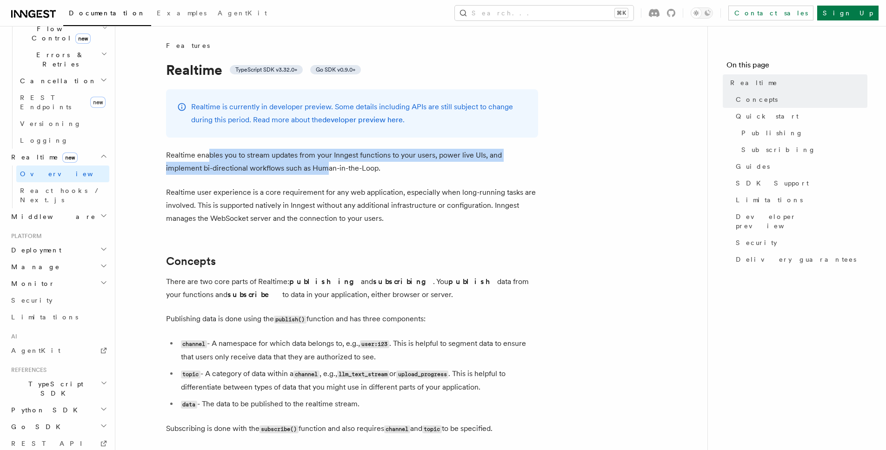
drag, startPoint x: 207, startPoint y: 156, endPoint x: 291, endPoint y: 166, distance: 84.8
click at [291, 166] on p "Realtime enables you to stream updates from your Inngest functions to your user…" at bounding box center [352, 162] width 372 height 26
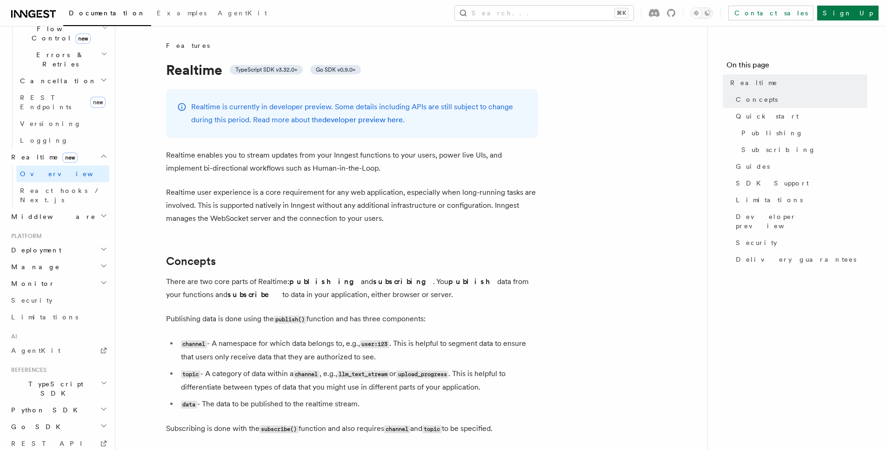
click at [216, 195] on p "Realtime user experience is a core requirement for any web application, especia…" at bounding box center [352, 205] width 372 height 39
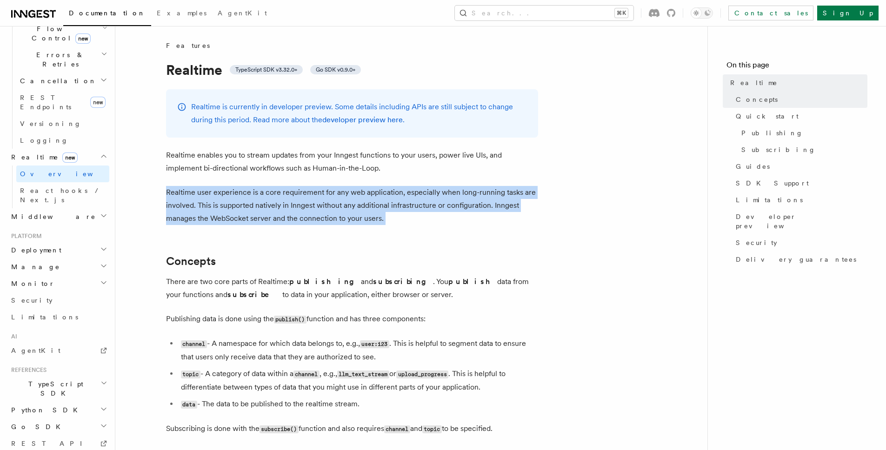
click at [216, 195] on p "Realtime user experience is a core requirement for any web application, especia…" at bounding box center [352, 205] width 372 height 39
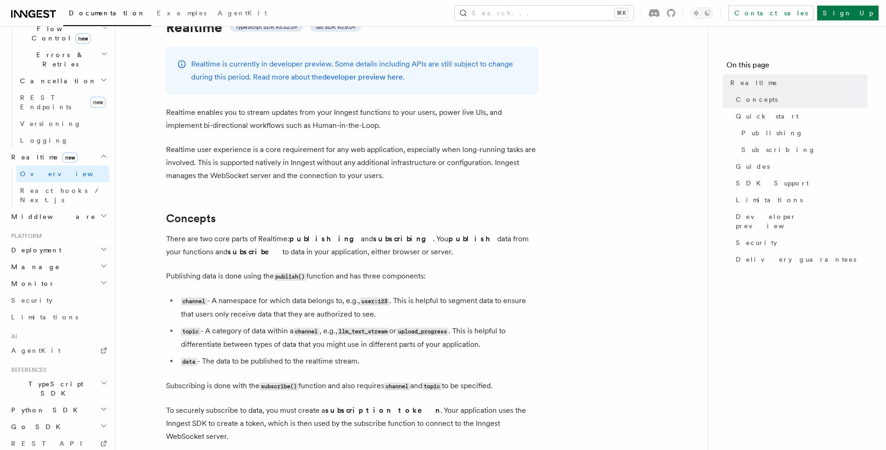
scroll to position [56, 0]
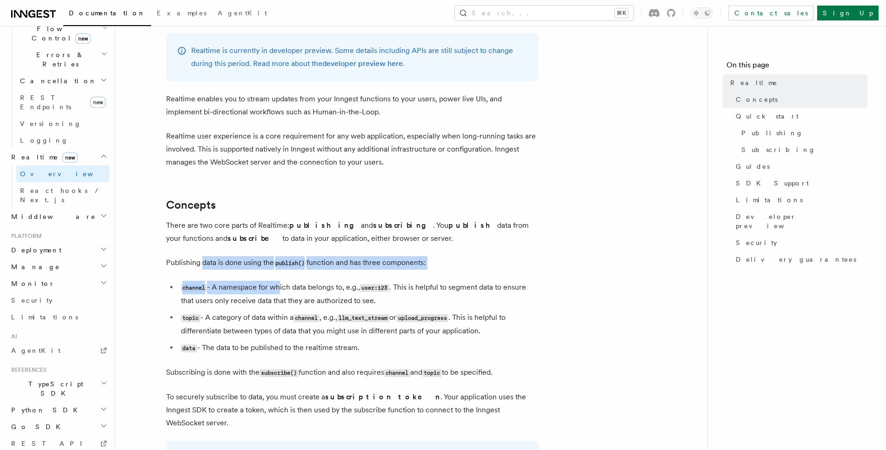
drag, startPoint x: 203, startPoint y: 258, endPoint x: 277, endPoint y: 285, distance: 78.2
click at [279, 286] on li "channel - A namespace for which data belongs to, e.g., user:123 . This is helpf…" at bounding box center [358, 294] width 360 height 27
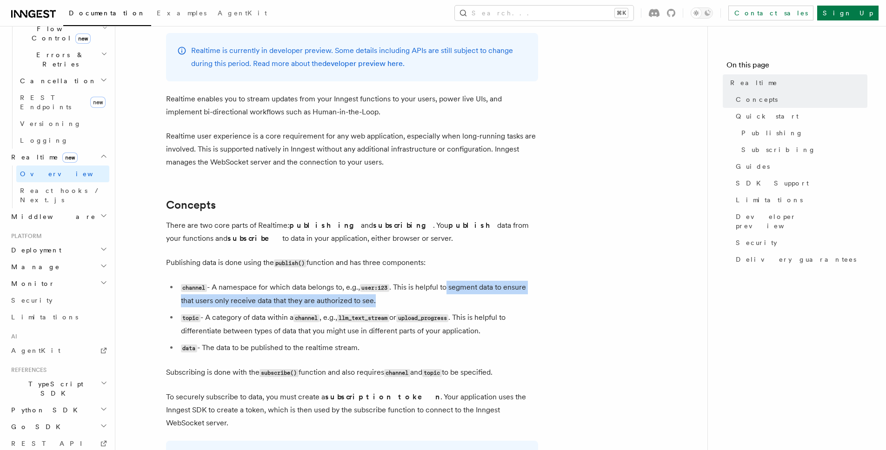
drag, startPoint x: 449, startPoint y: 286, endPoint x: 429, endPoint y: 301, distance: 24.6
click at [429, 301] on li "channel - A namespace for which data belongs to, e.g., user:123 . This is helpf…" at bounding box center [358, 294] width 360 height 27
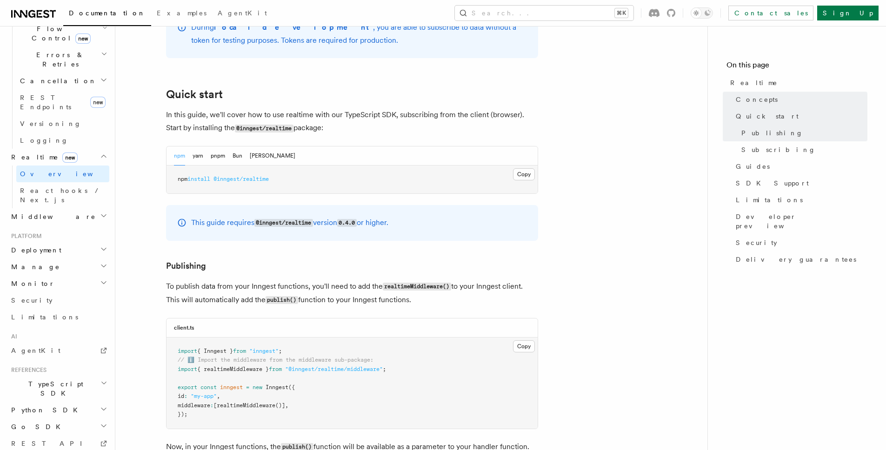
scroll to position [520, 0]
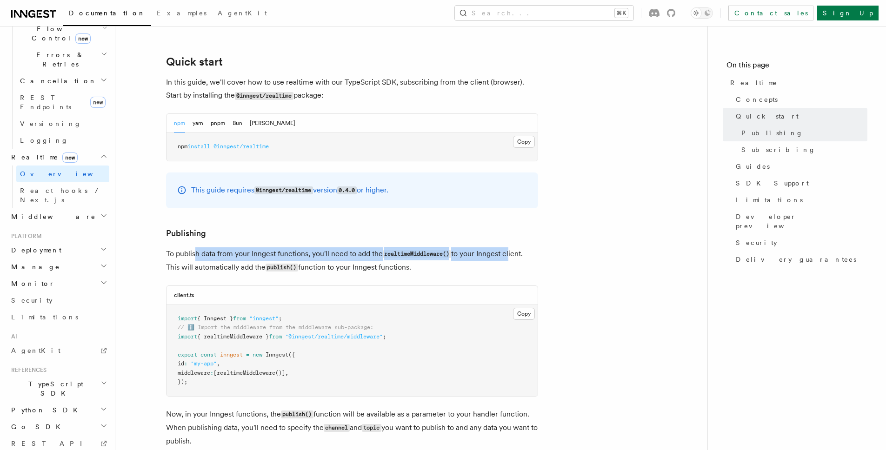
drag, startPoint x: 196, startPoint y: 237, endPoint x: 512, endPoint y: 246, distance: 315.6
click at [512, 248] on p "To publish data from your Inngest functions, you'll need to add the realtimeMid…" at bounding box center [352, 261] width 372 height 27
drag, startPoint x: 206, startPoint y: 259, endPoint x: 432, endPoint y: 259, distance: 226.1
click at [432, 259] on p "To publish data from your Inngest functions, you'll need to add the realtimeMid…" at bounding box center [352, 261] width 372 height 27
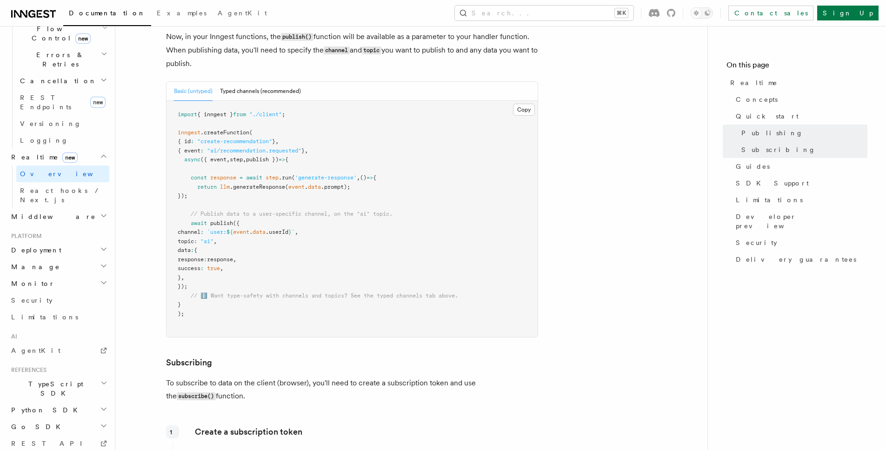
scroll to position [881, 0]
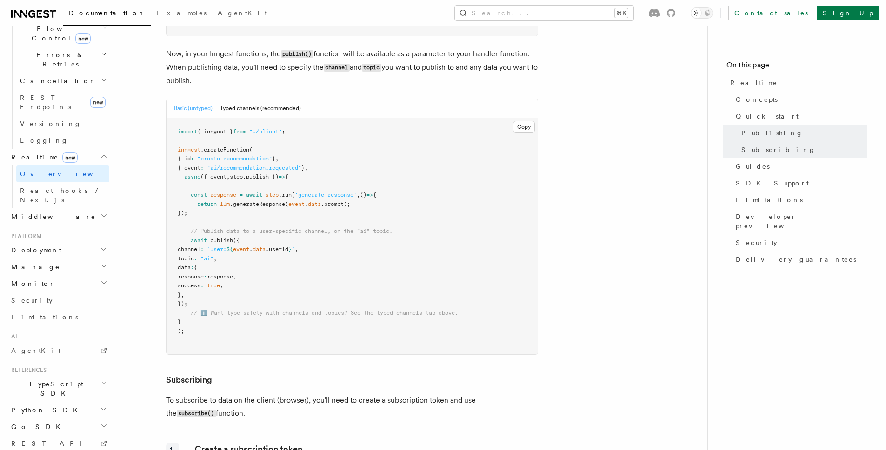
click at [247, 99] on button "Typed channels (recommended)" at bounding box center [260, 108] width 81 height 19
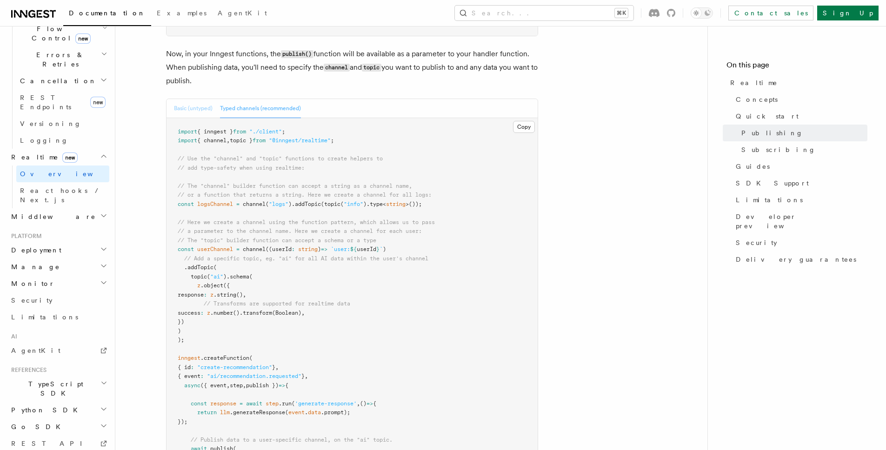
click at [192, 99] on button "Basic (untyped)" at bounding box center [193, 108] width 39 height 19
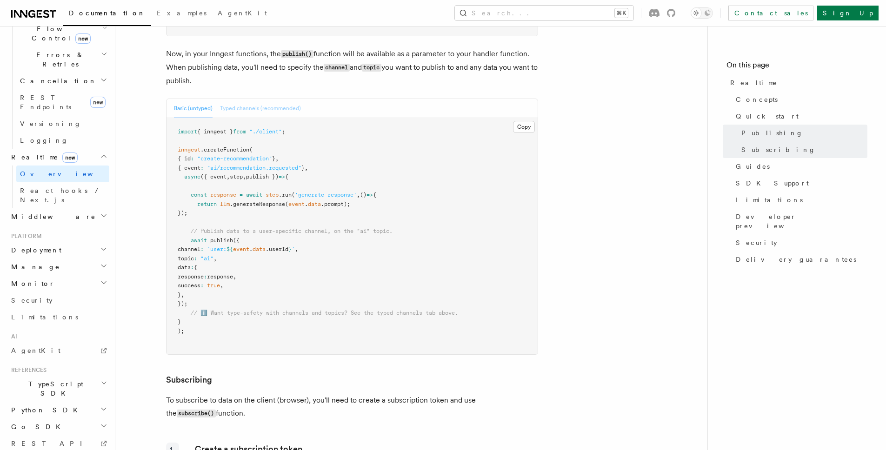
click at [261, 99] on button "Typed channels (recommended)" at bounding box center [260, 108] width 81 height 19
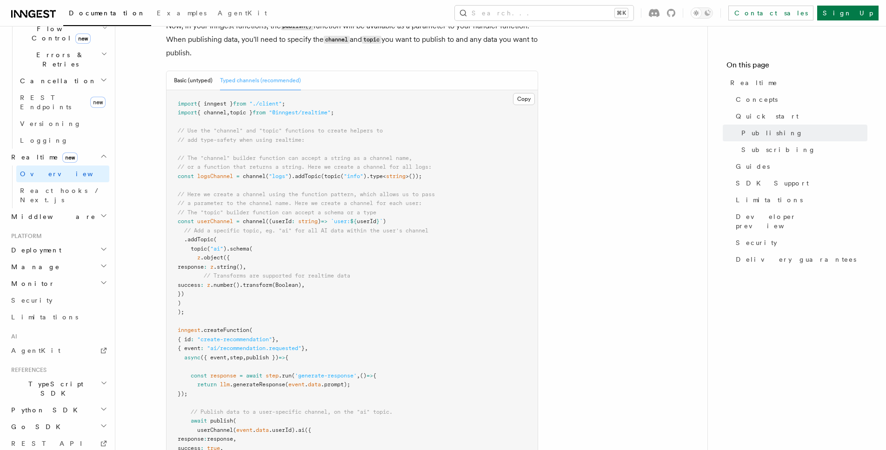
scroll to position [953, 0]
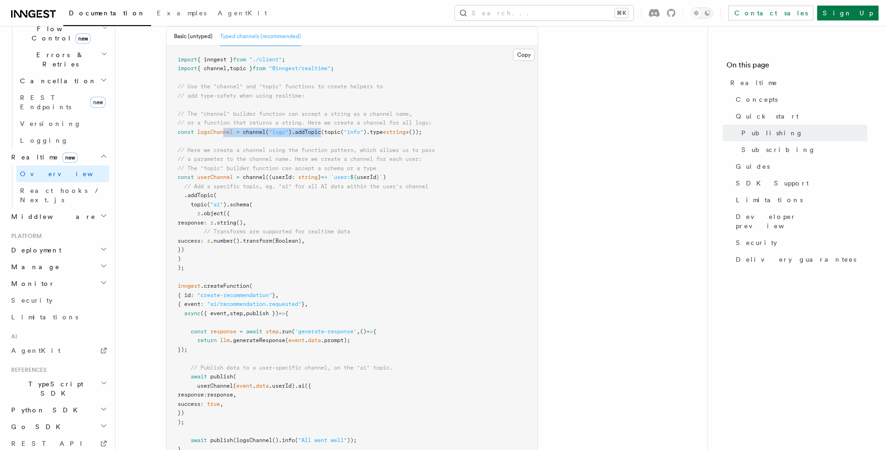
drag, startPoint x: 225, startPoint y: 117, endPoint x: 325, endPoint y: 123, distance: 100.2
click at [325, 123] on pre "import { inngest } from "./client" ; import { channel , topic } from "@inngest/…" at bounding box center [352, 259] width 371 height 427
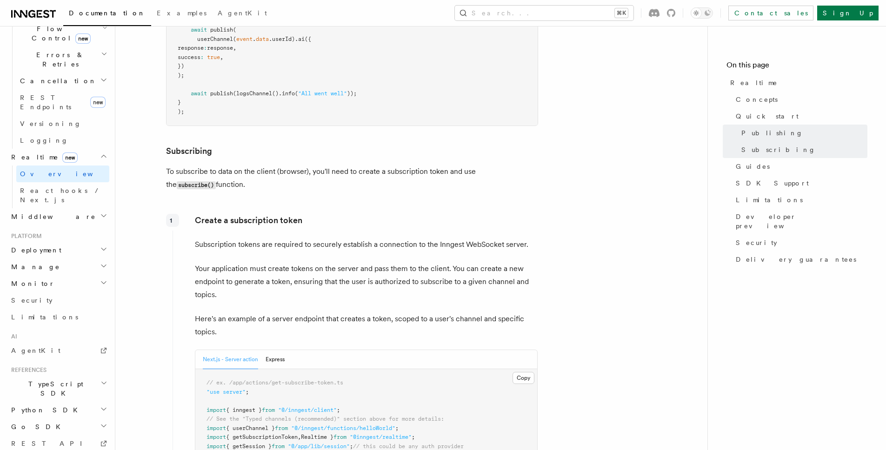
scroll to position [1386, 0]
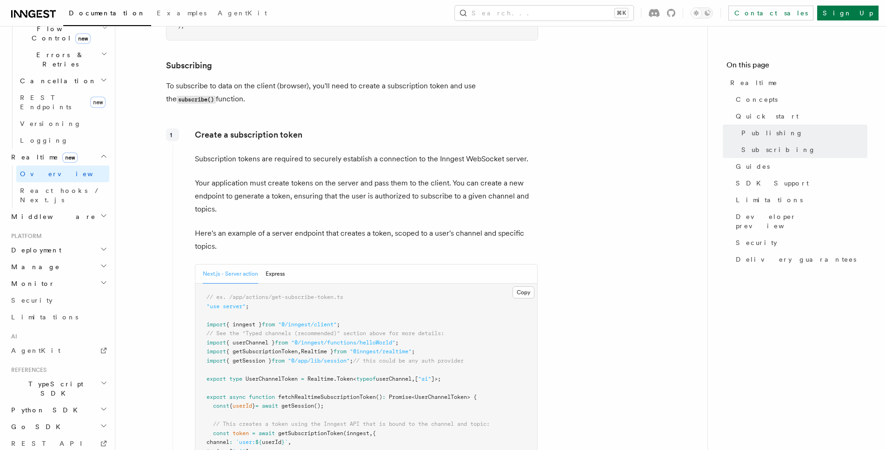
drag, startPoint x: 178, startPoint y: 71, endPoint x: 227, endPoint y: 85, distance: 50.8
click at [227, 85] on p "To subscribe to data on the client (browser), you'll need to create a subscript…" at bounding box center [352, 93] width 372 height 27
click at [411, 128] on p "Create a subscription token" at bounding box center [366, 134] width 343 height 13
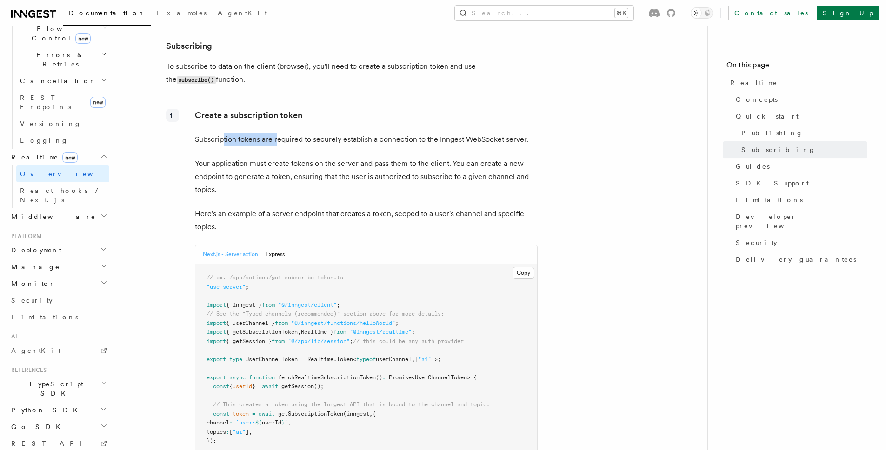
drag, startPoint x: 224, startPoint y: 127, endPoint x: 275, endPoint y: 127, distance: 51.6
click at [275, 133] on p "Subscription tokens are required to securely establish a connection to the Inng…" at bounding box center [366, 139] width 343 height 13
drag, startPoint x: 207, startPoint y: 156, endPoint x: 336, endPoint y: 153, distance: 129.4
click at [336, 157] on p "Your application must create tokens on the server and pass them to the client. …" at bounding box center [366, 176] width 343 height 39
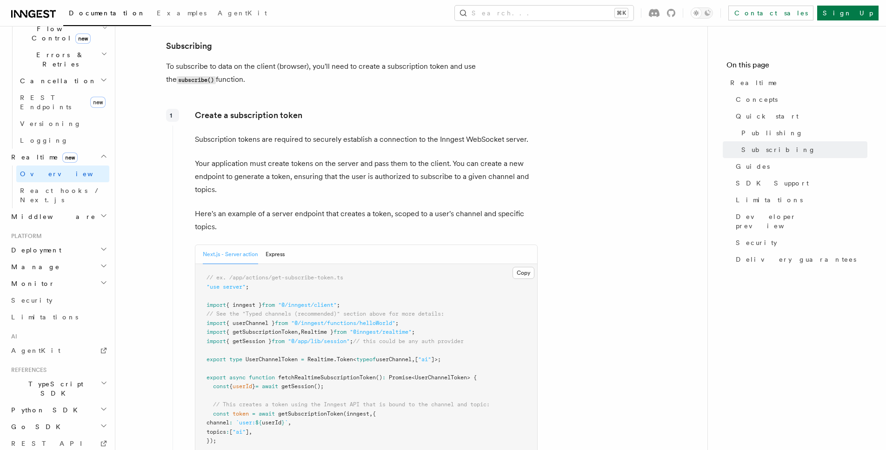
scroll to position [1500, 0]
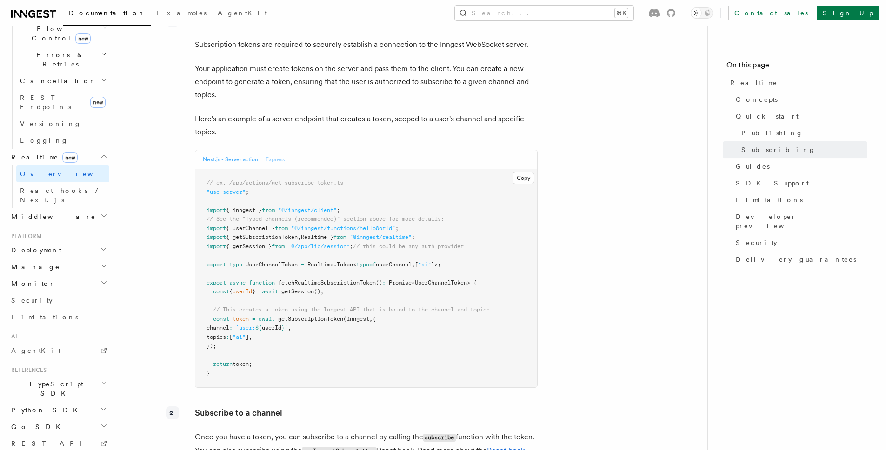
click at [280, 152] on button "Express" at bounding box center [275, 159] width 19 height 19
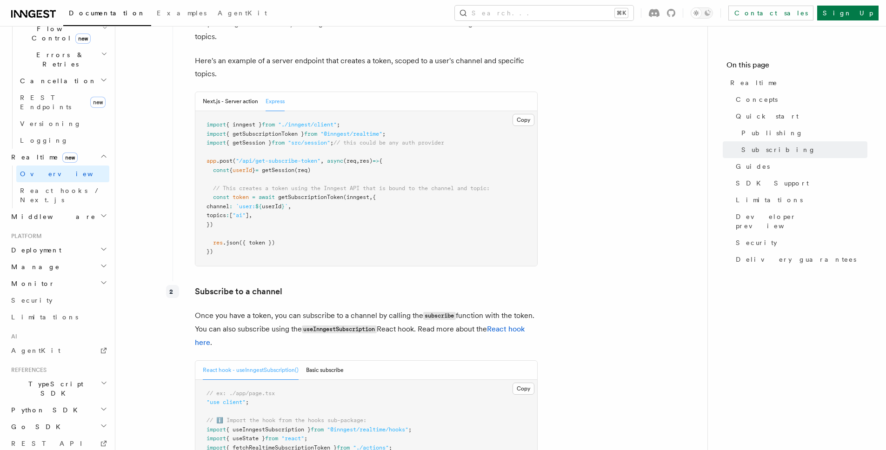
scroll to position [1518, 0]
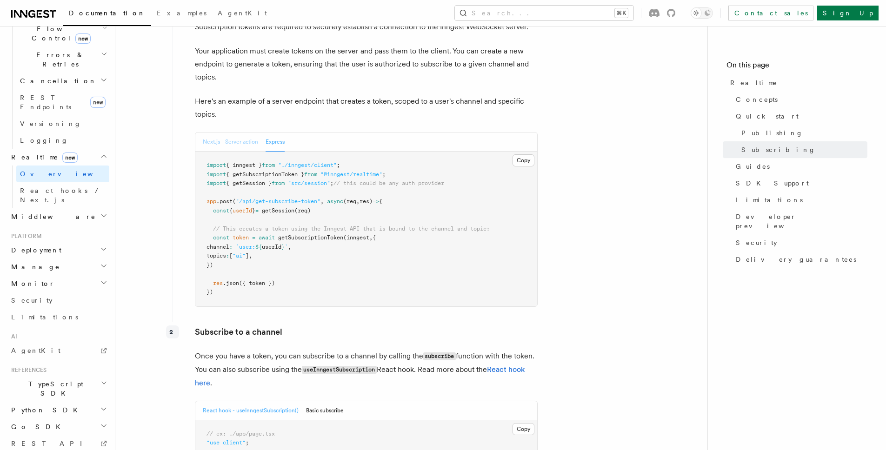
click at [219, 133] on button "Next.js - Server action" at bounding box center [230, 142] width 55 height 19
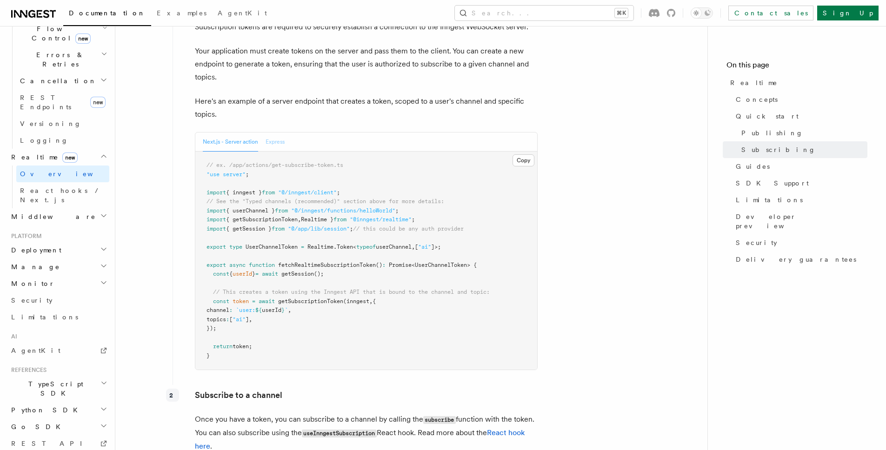
click at [279, 133] on button "Express" at bounding box center [275, 142] width 19 height 19
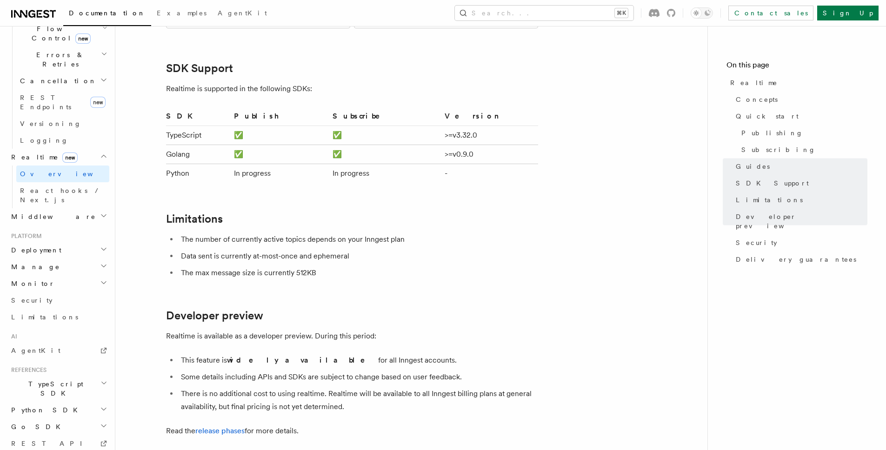
scroll to position [2398, 0]
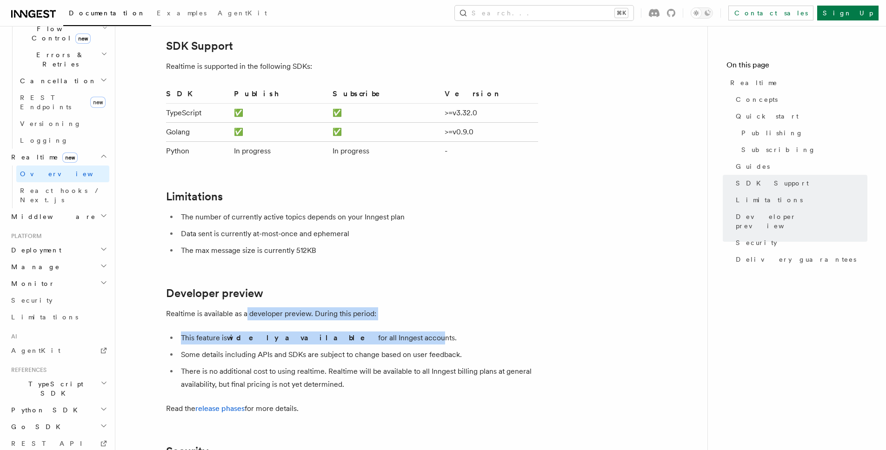
drag, startPoint x: 247, startPoint y: 276, endPoint x: 346, endPoint y: 303, distance: 103.0
click at [346, 332] on li "This feature is widely available for all Inngest accounts." at bounding box center [358, 338] width 360 height 13
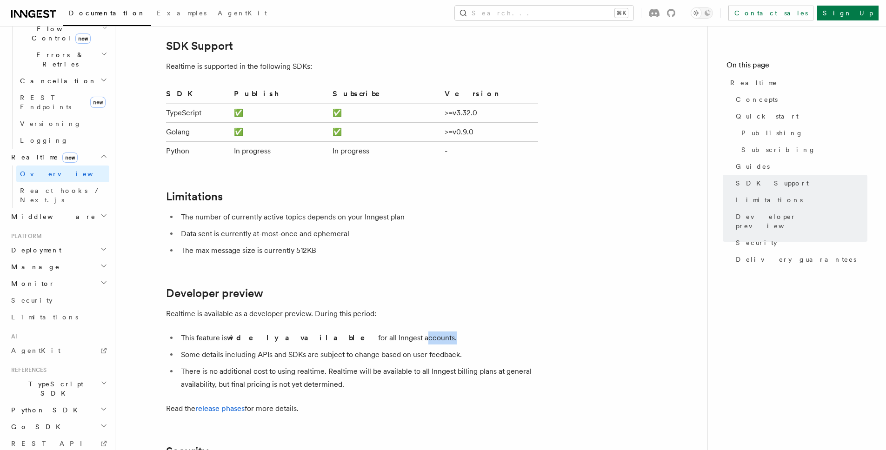
click at [346, 332] on li "This feature is widely available for all Inngest accounts." at bounding box center [358, 338] width 360 height 13
click at [340, 348] on li "Some details including APIs and SDKs are subject to change based on user feedba…" at bounding box center [358, 354] width 360 height 13
click at [341, 348] on li "Some details including APIs and SDKs are subject to change based on user feedba…" at bounding box center [358, 354] width 360 height 13
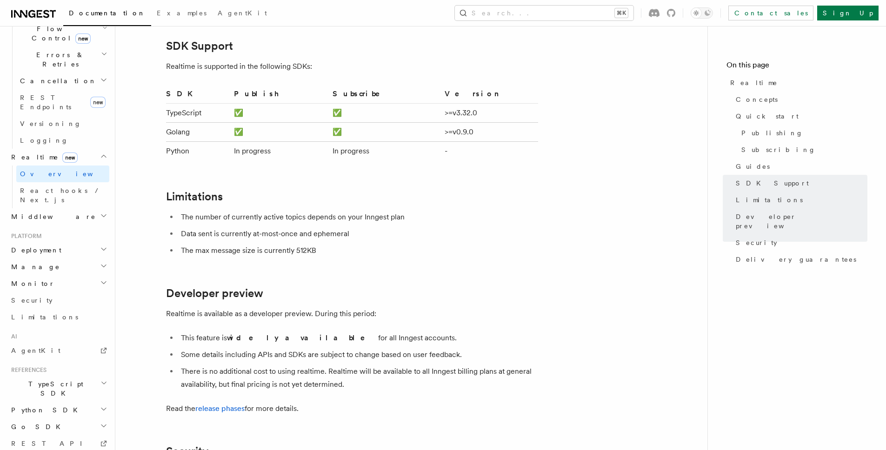
click at [410, 348] on li "Some details including APIs and SDKs are subject to change based on user feedba…" at bounding box center [358, 354] width 360 height 13
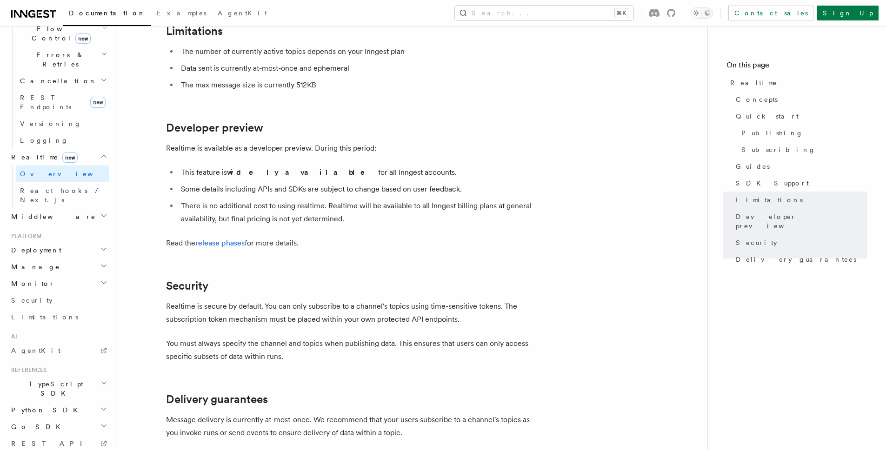
scroll to position [2699, 0]
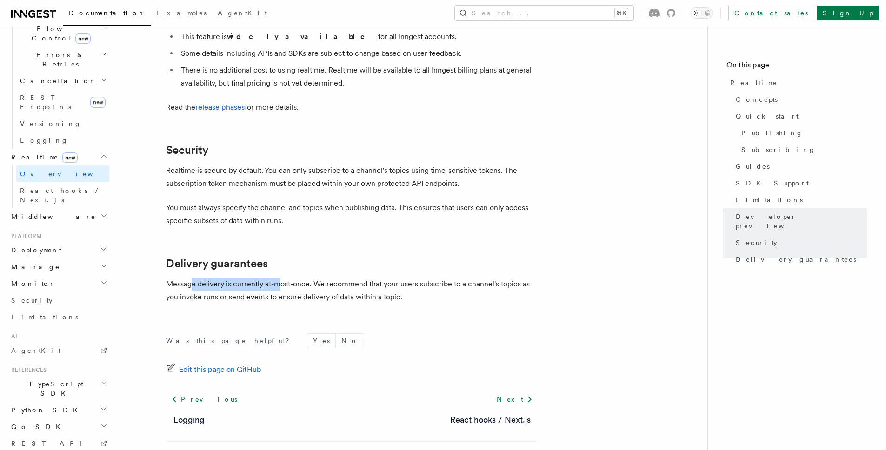
drag, startPoint x: 193, startPoint y: 242, endPoint x: 278, endPoint y: 245, distance: 85.2
click at [278, 278] on p "Message delivery is currently at-most-once. We recommend that your users subscr…" at bounding box center [352, 291] width 372 height 26
click at [533, 391] on div "Next React hooks / Next.js" at bounding box center [490, 408] width 95 height 35
click at [522, 391] on link "Next" at bounding box center [514, 399] width 47 height 17
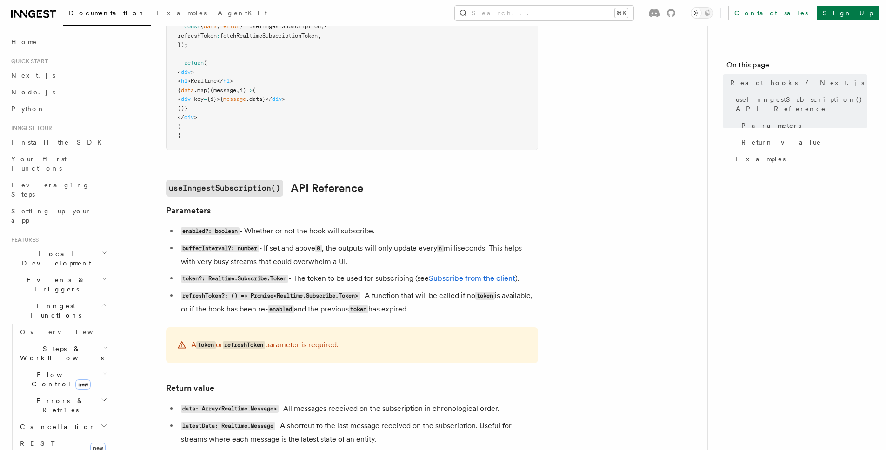
scroll to position [489, 0]
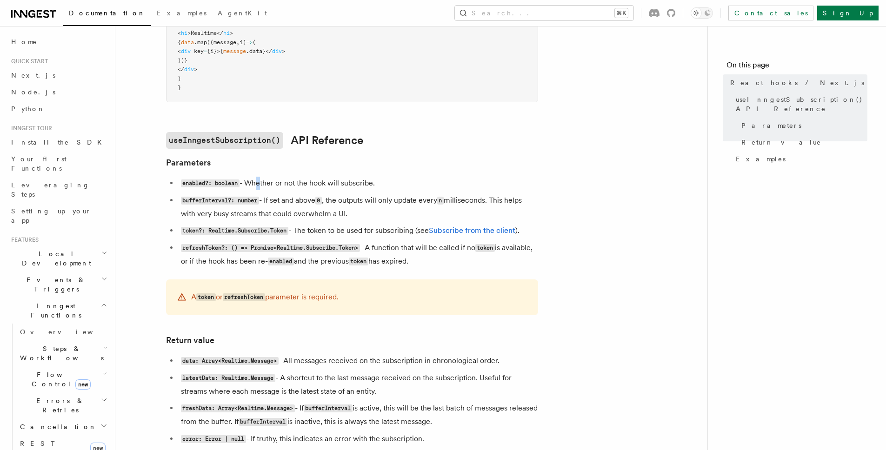
click at [258, 181] on li "enabled?: boolean - Whether or not the hook will subscribe." at bounding box center [358, 183] width 360 height 13
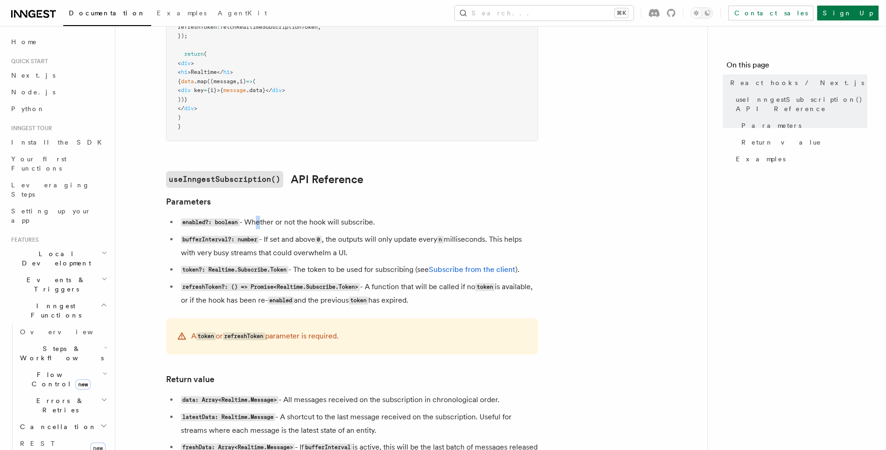
scroll to position [456, 0]
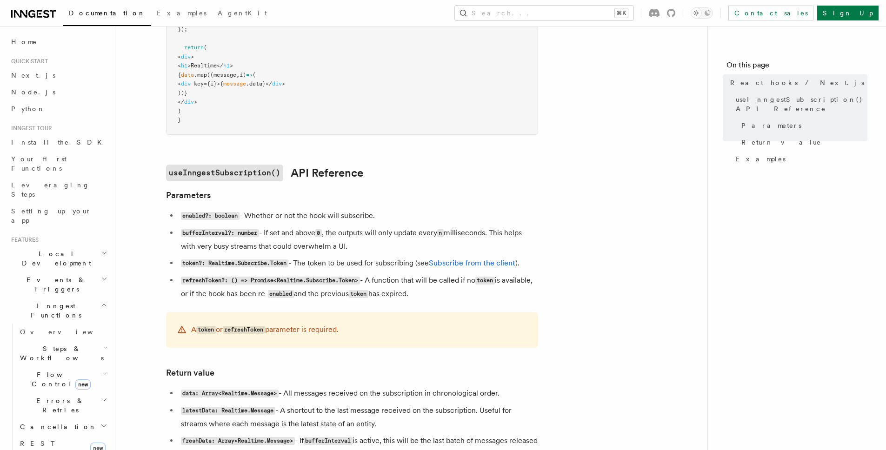
click at [373, 208] on article "Features Realtime React hooks / Next.js TypeScript SDK v3.32.0+ Realtime provid…" at bounding box center [411, 234] width 563 height 1298
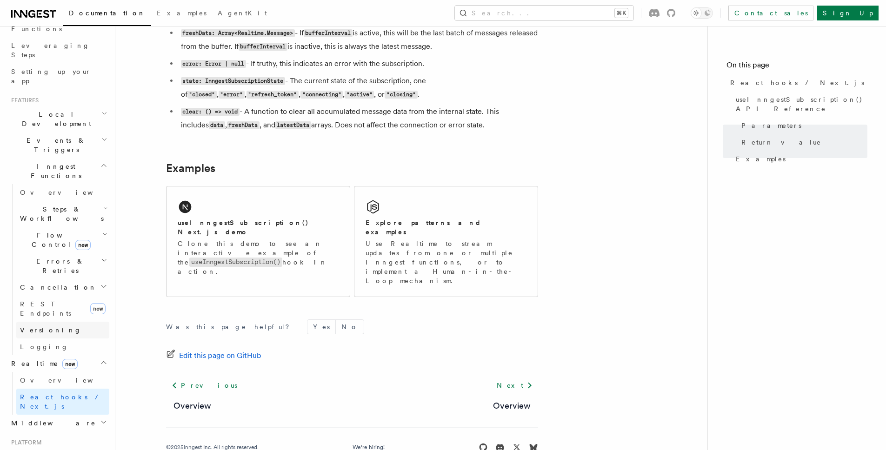
scroll to position [191, 0]
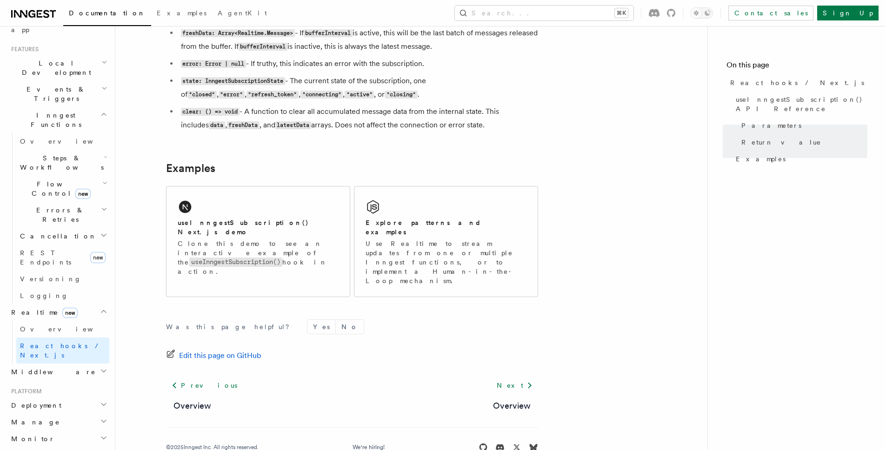
click at [100, 368] on icon "button" at bounding box center [103, 371] width 7 height 7
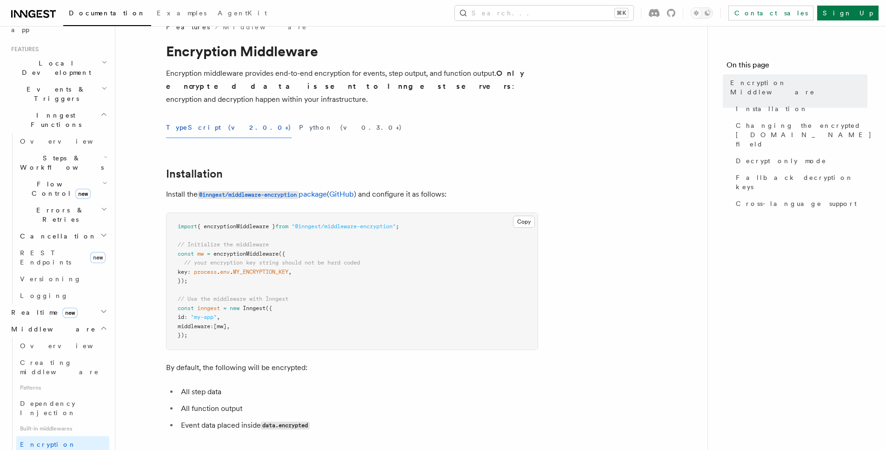
scroll to position [19, 0]
click at [74, 360] on div "Home Quick start Next.js Node.js Python Inngest tour Install the SDK Your first…" at bounding box center [58, 330] width 102 height 975
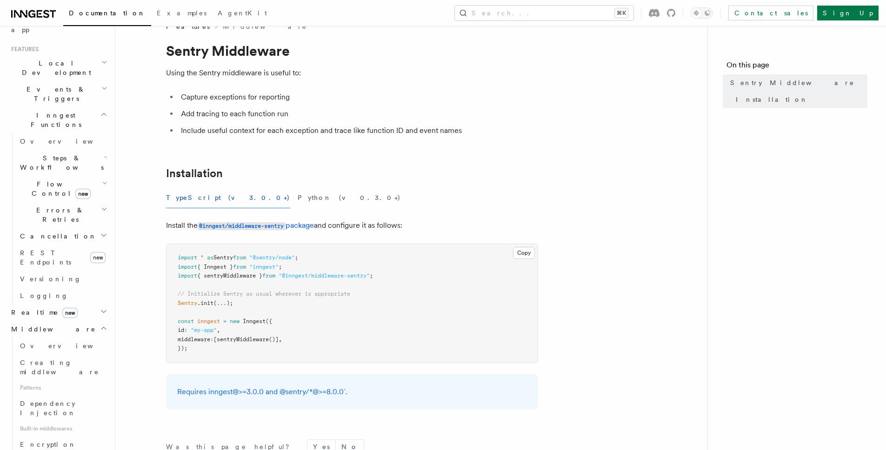
scroll to position [163, 0]
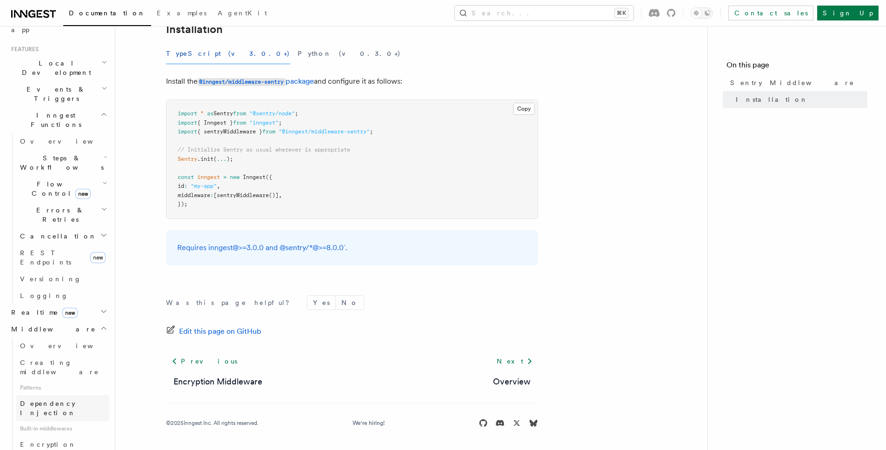
click at [54, 400] on span "Dependency Injection" at bounding box center [48, 408] width 56 height 17
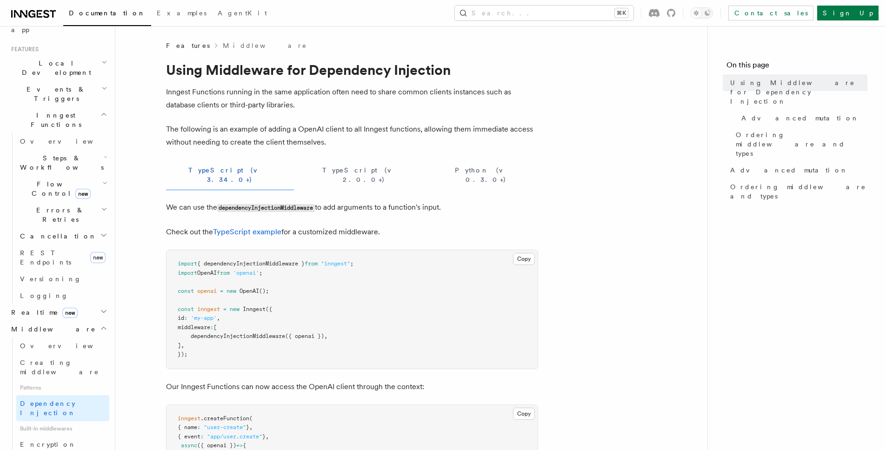
scroll to position [180, 0]
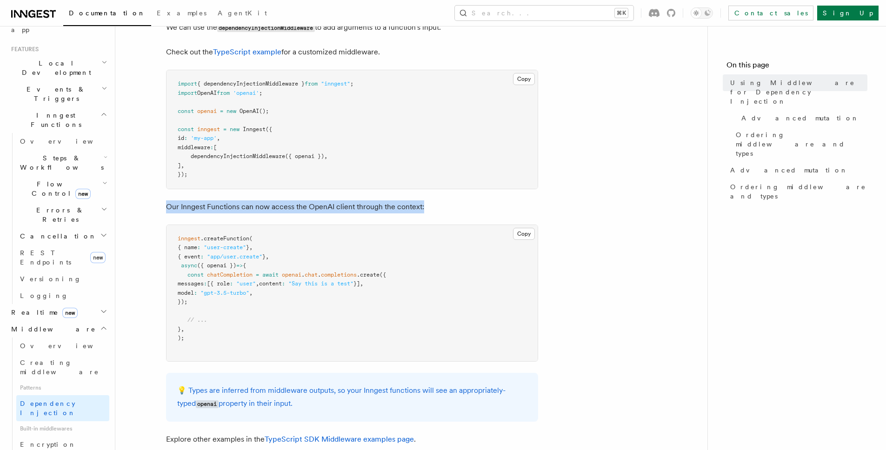
drag, startPoint x: 164, startPoint y: 199, endPoint x: 444, endPoint y: 198, distance: 280.1
click at [444, 198] on article "Features Middleware Using Middleware for Dependency Injection Inngest Functions…" at bounding box center [411, 411] width 563 height 1100
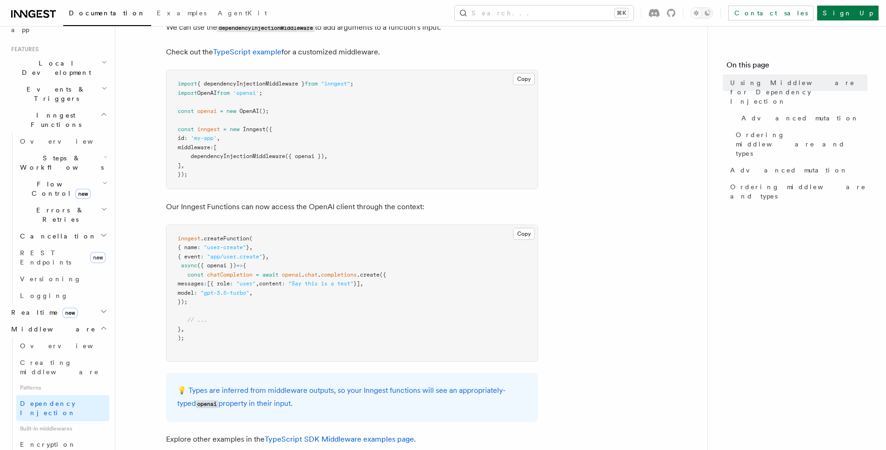
click at [637, 196] on article "Features Middleware Using Middleware for Dependency Injection Inngest Functions…" at bounding box center [411, 411] width 563 height 1100
click at [621, 103] on article "Features Middleware Using Middleware for Dependency Injection Inngest Functions…" at bounding box center [411, 411] width 563 height 1100
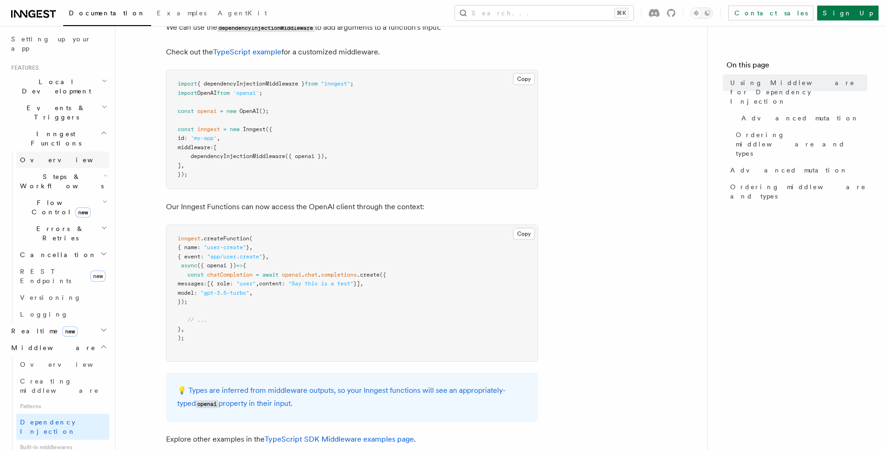
scroll to position [127, 0]
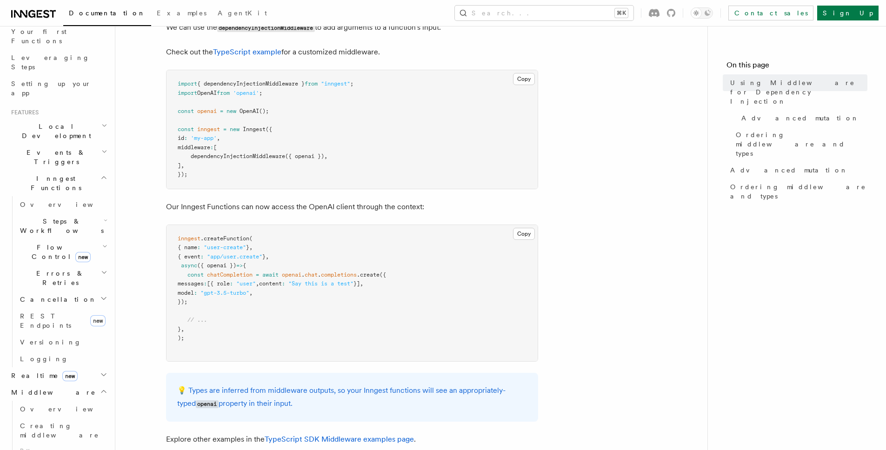
click at [80, 213] on h2 "Steps & Workflows" at bounding box center [62, 226] width 93 height 26
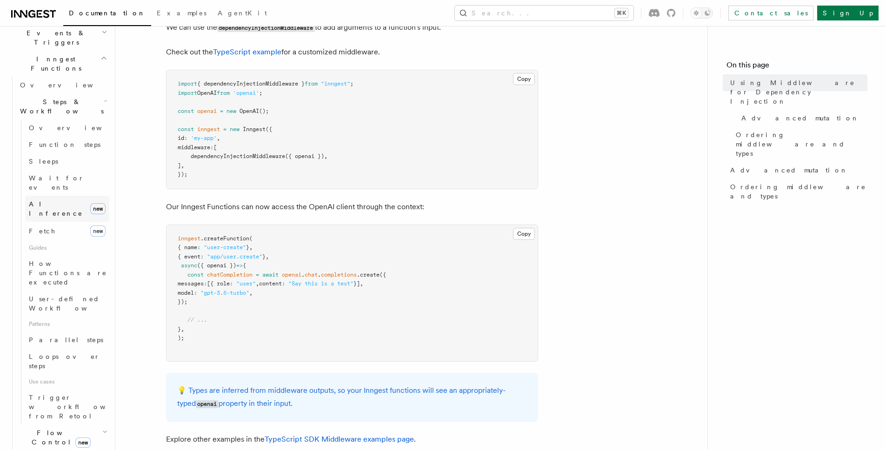
scroll to position [302, 0]
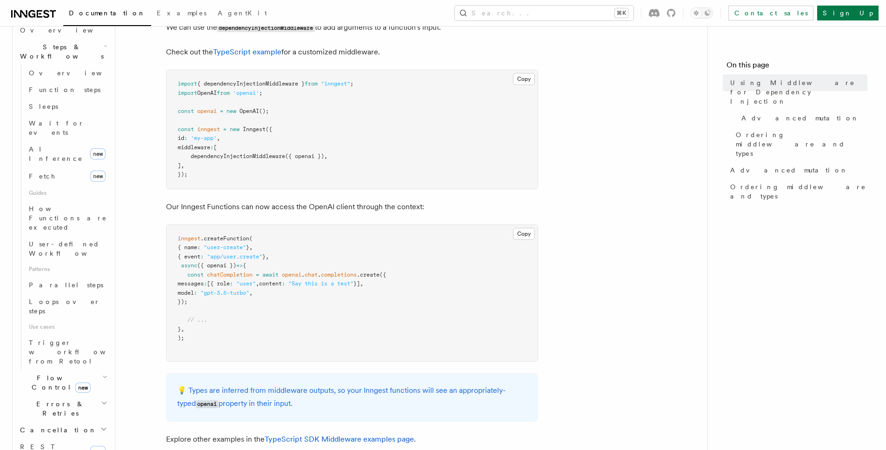
click at [68, 422] on h2 "Cancellation" at bounding box center [62, 430] width 93 height 17
click at [70, 396] on h2 "Errors & Retries" at bounding box center [62, 409] width 93 height 26
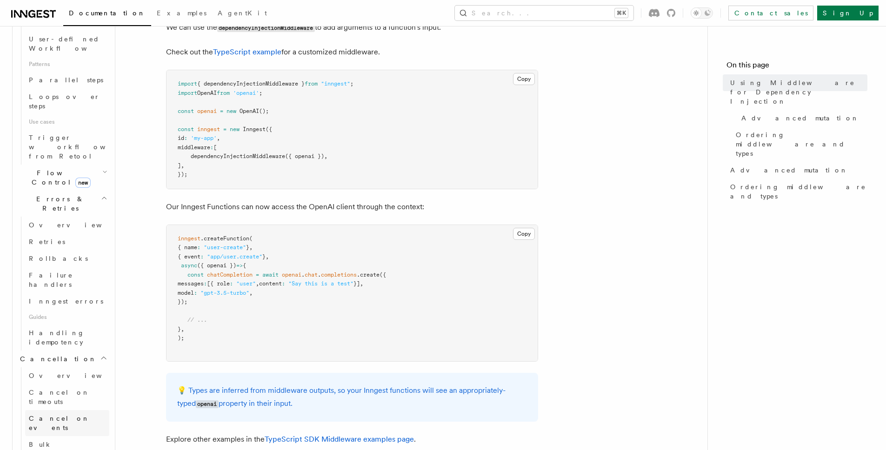
scroll to position [569, 0]
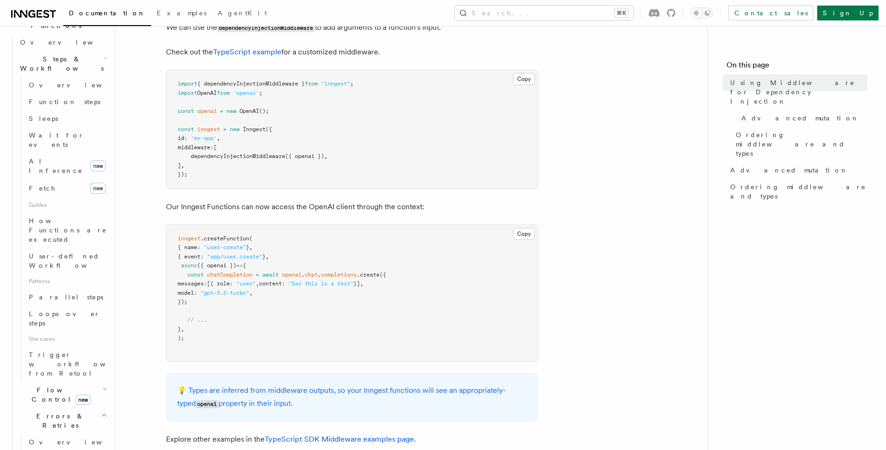
scroll to position [289, 0]
click at [88, 254] on span "User-defined Workflows" at bounding box center [71, 262] width 84 height 17
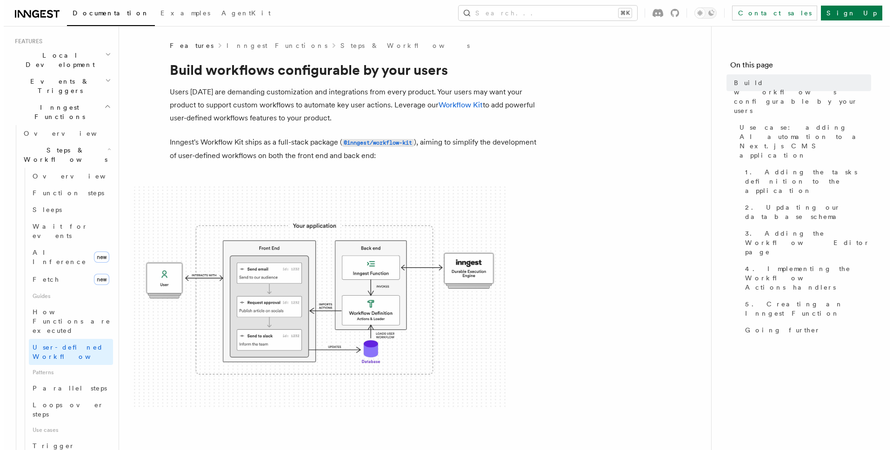
scroll to position [122, 0]
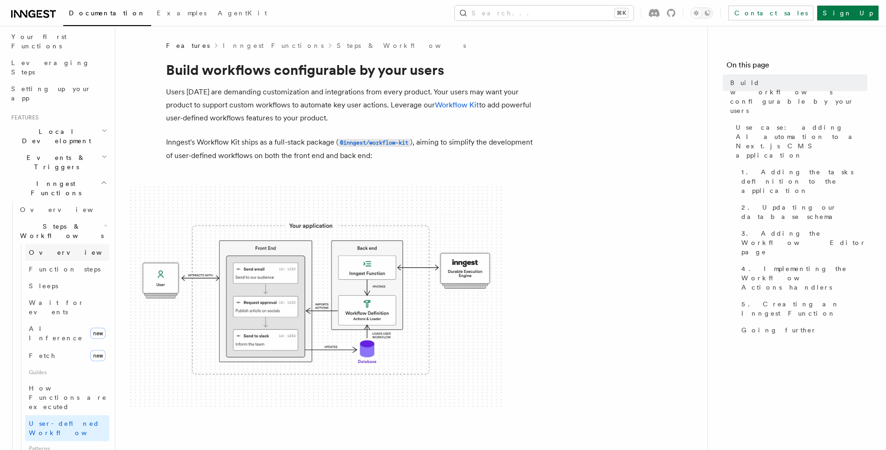
click at [57, 244] on link "Overview" at bounding box center [67, 252] width 84 height 17
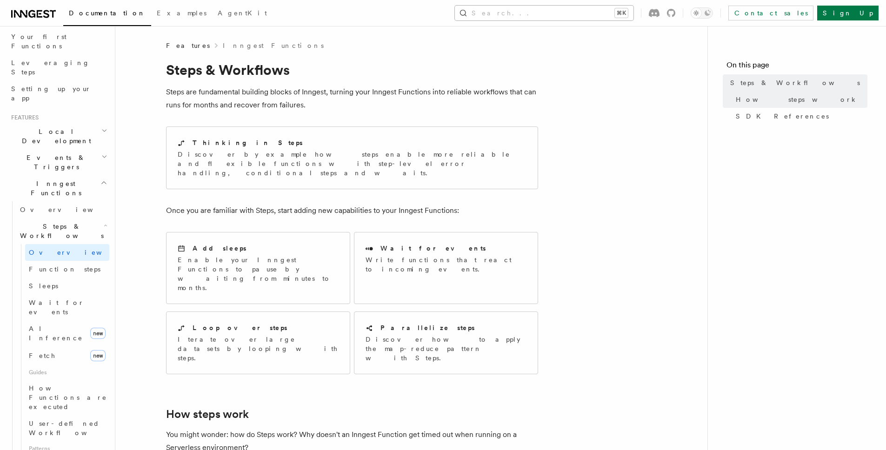
click at [625, 19] on button "Search... ⌘K" at bounding box center [544, 13] width 179 height 15
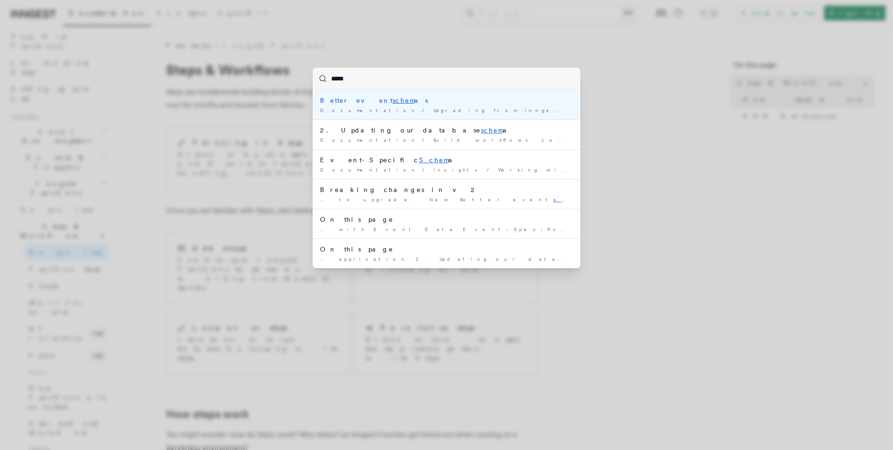
type input "******"
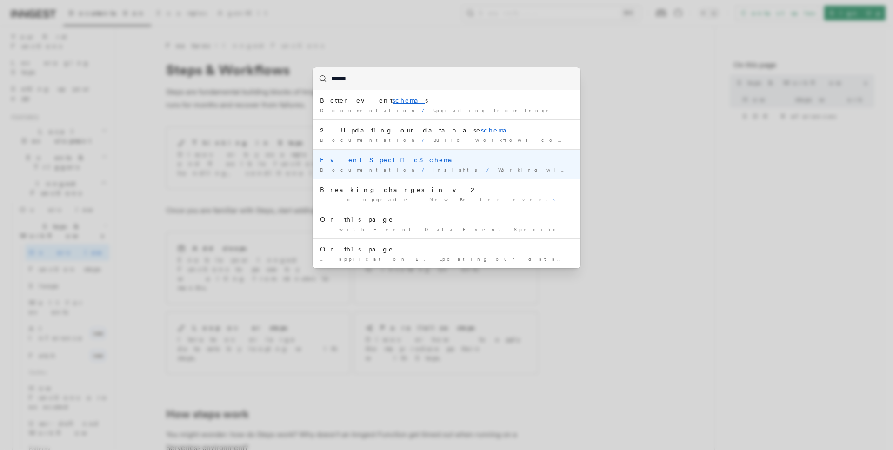
click at [533, 167] on div "Documentation / Insights / Working with Event Data /" at bounding box center [446, 170] width 253 height 7
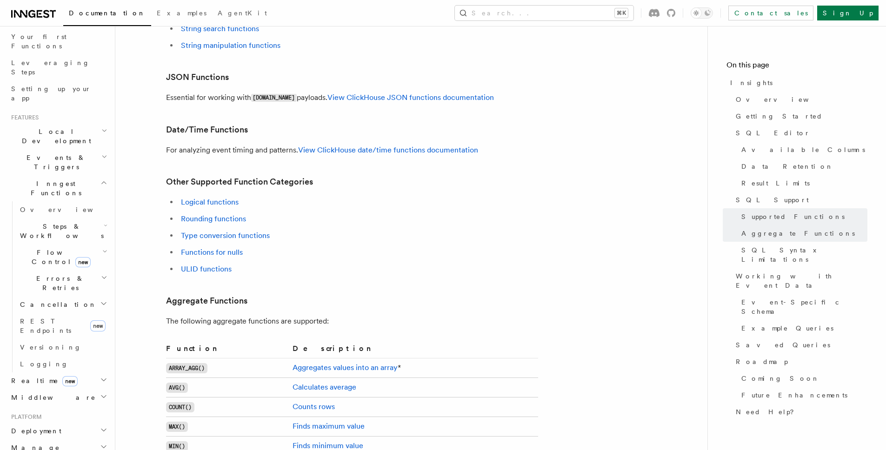
scroll to position [2024, 0]
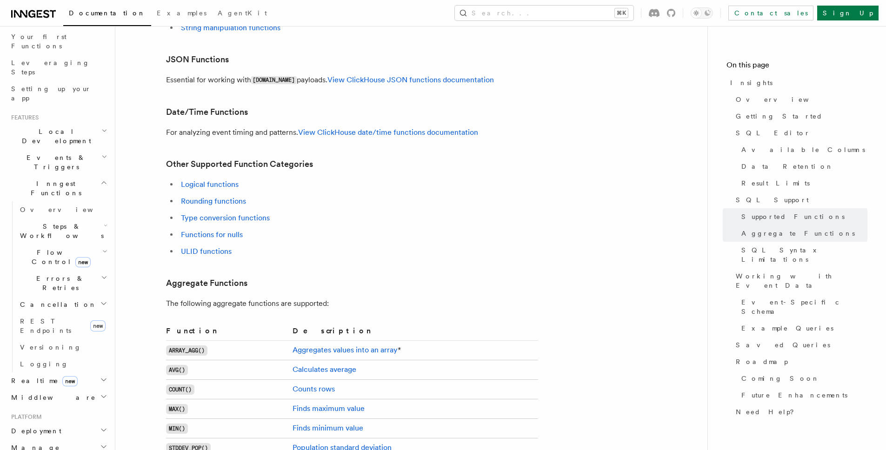
click at [759, 298] on span "Event-Specific Schema" at bounding box center [805, 307] width 126 height 19
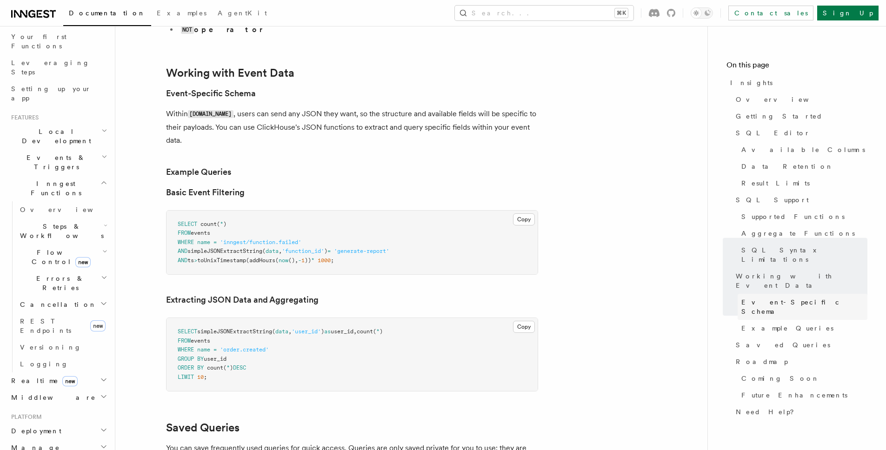
scroll to position [2655, 0]
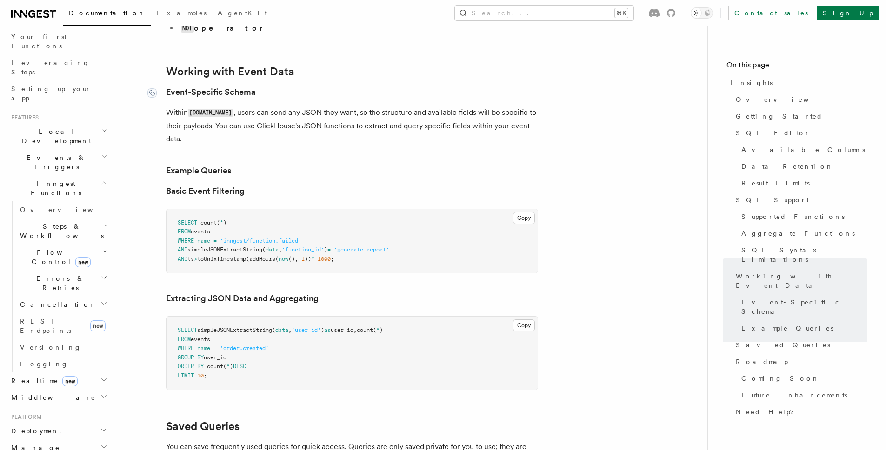
click at [204, 86] on link "Event-Specific Schema" at bounding box center [211, 92] width 90 height 13
click at [276, 106] on p "Within events.data , users can send any JSON they want, so the structure and av…" at bounding box center [352, 126] width 372 height 40
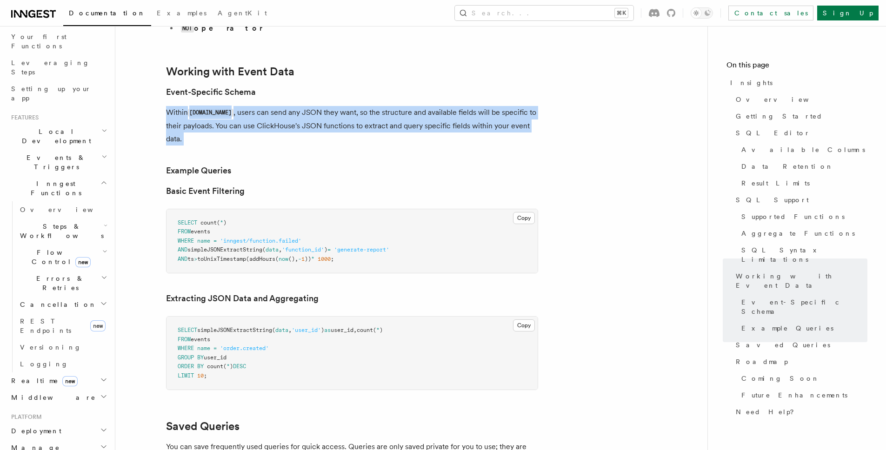
click at [276, 106] on p "Within events.data , users can send any JSON they want, so the structure and av…" at bounding box center [352, 126] width 372 height 40
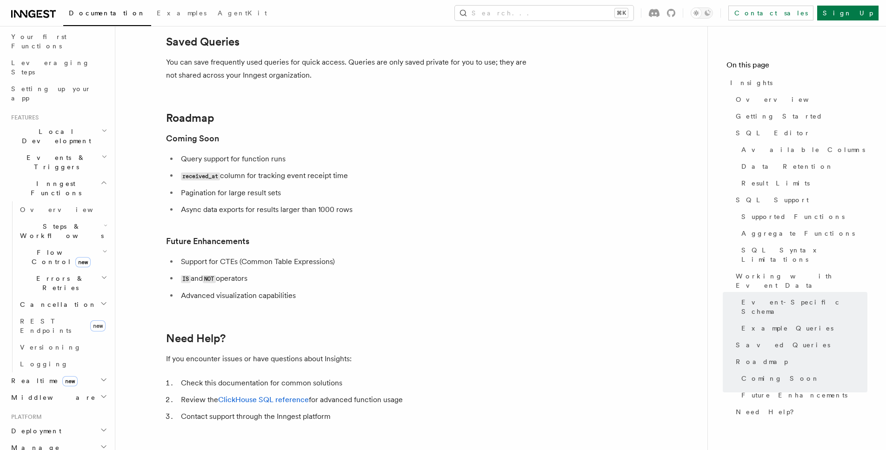
scroll to position [3176, 0]
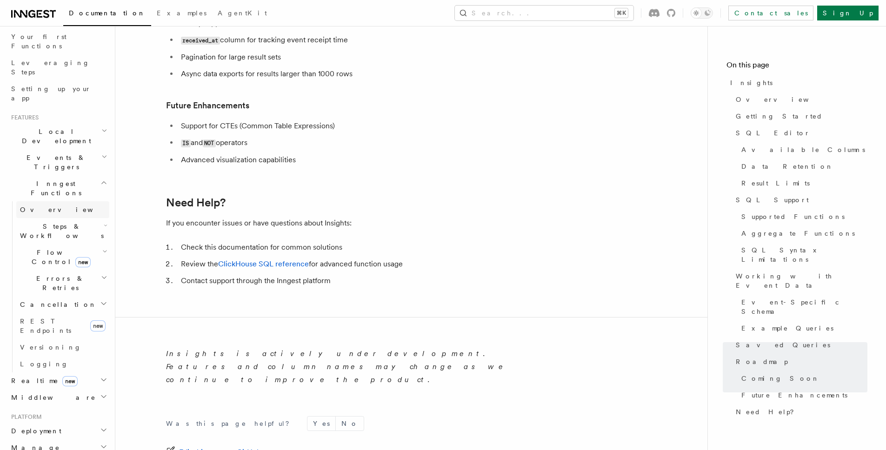
click at [54, 201] on link "Overview" at bounding box center [62, 209] width 93 height 17
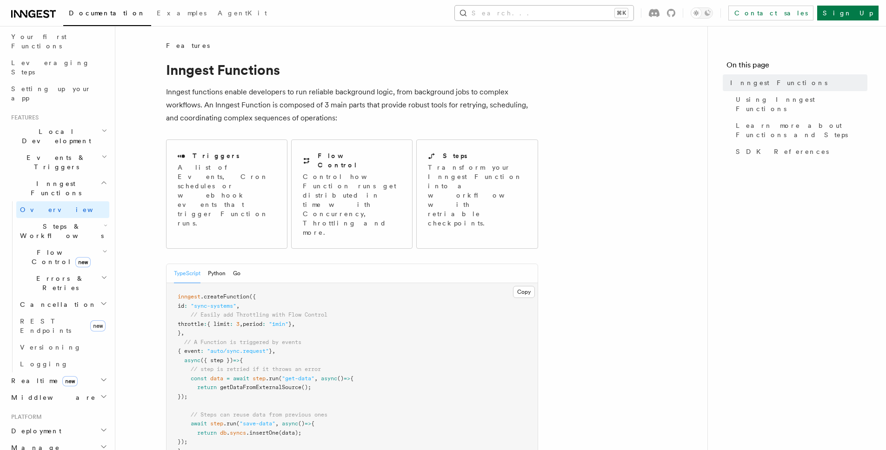
click at [591, 8] on button "Search... ⌘K" at bounding box center [544, 13] width 179 height 15
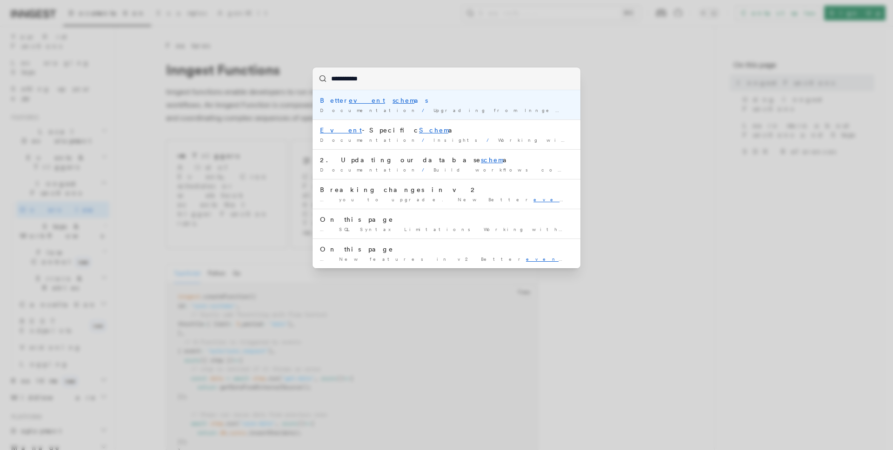
type input "**********"
click at [393, 100] on mark "schemas" at bounding box center [410, 100] width 35 height 7
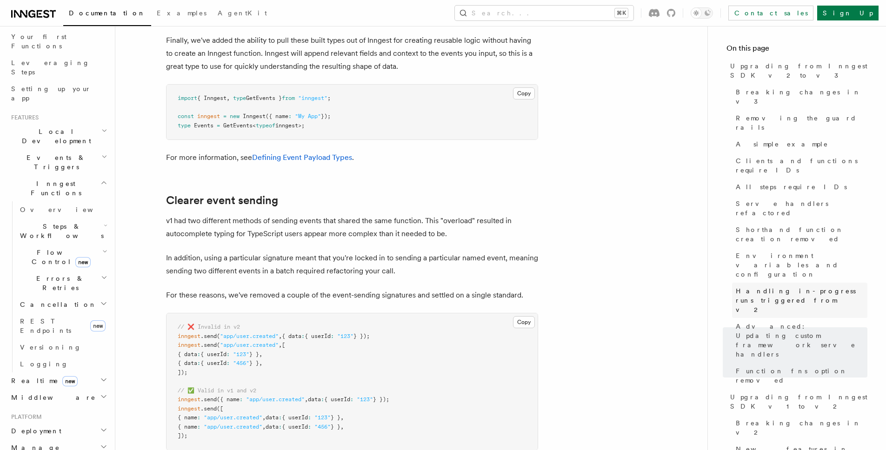
scroll to position [31, 0]
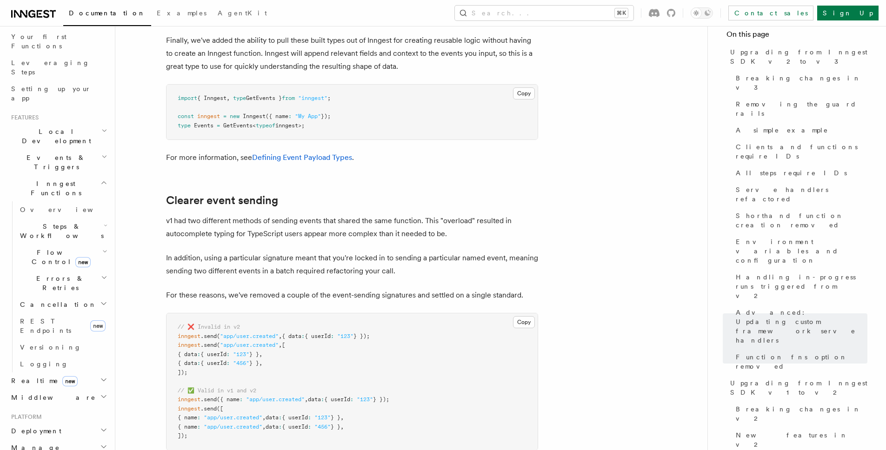
click at [46, 153] on span "Events & Triggers" at bounding box center [54, 162] width 94 height 19
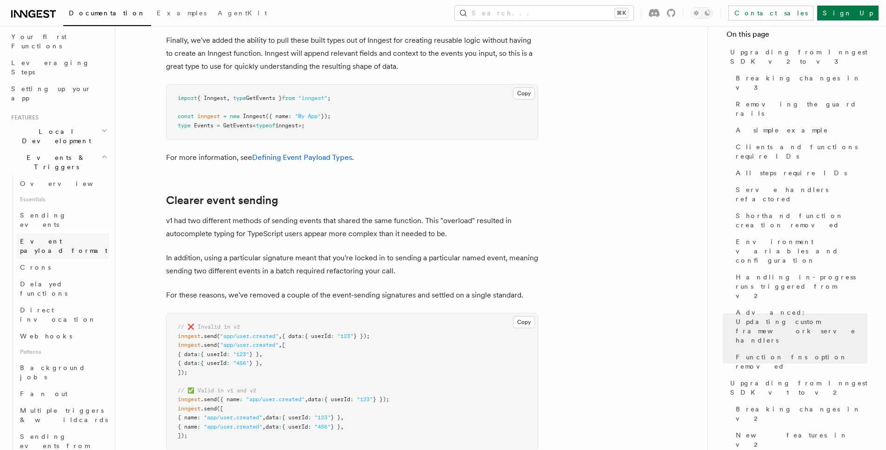
click at [53, 238] on span "Event payload format" at bounding box center [63, 246] width 87 height 17
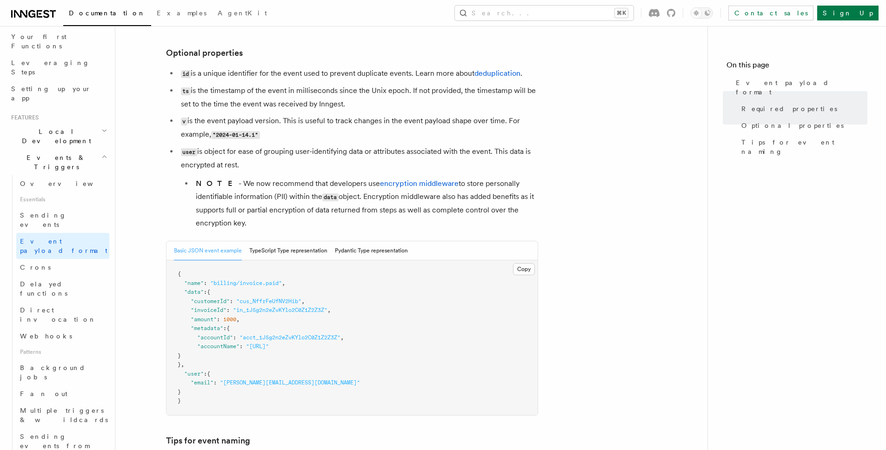
scroll to position [251, 0]
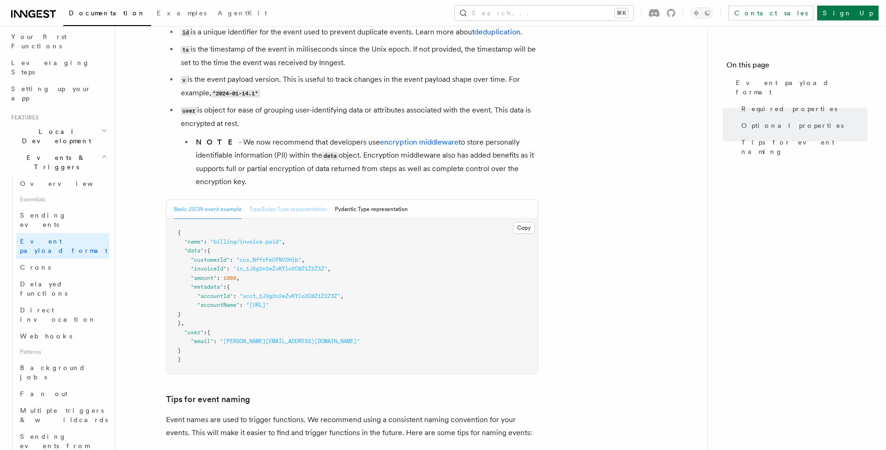
click at [287, 215] on button "TypeScript Type representation" at bounding box center [288, 209] width 78 height 19
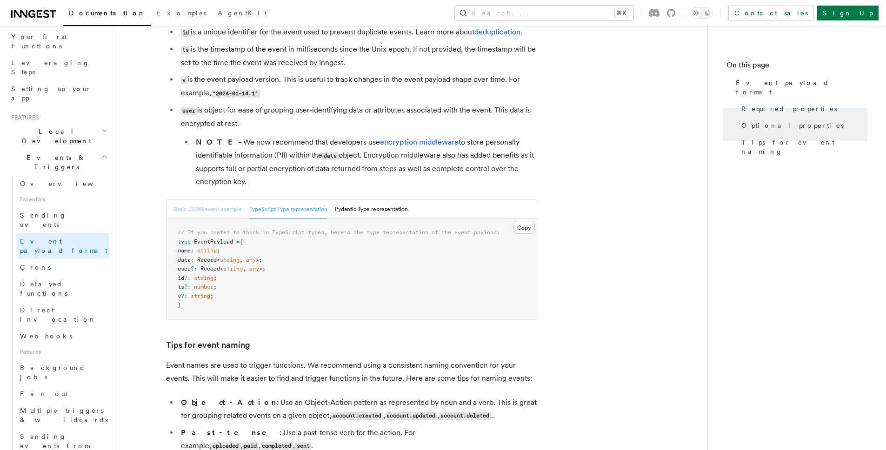
click at [217, 216] on button "Basic JSON event example" at bounding box center [208, 209] width 68 height 19
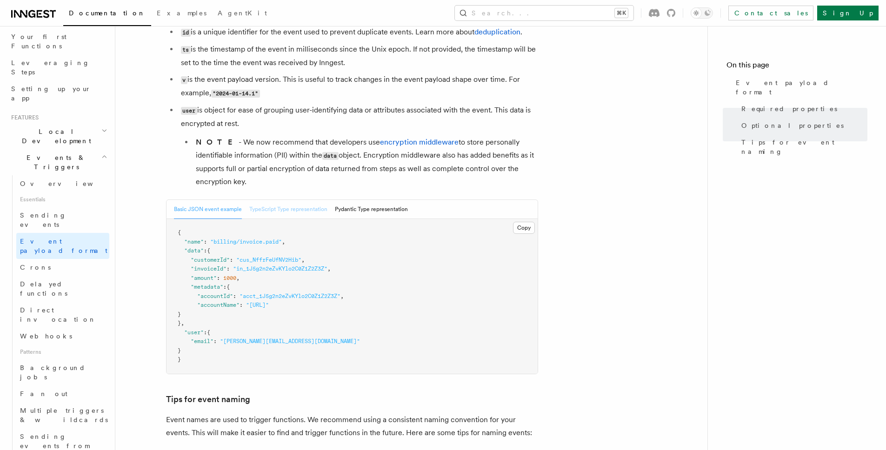
click at [288, 213] on button "TypeScript Type representation" at bounding box center [288, 209] width 78 height 19
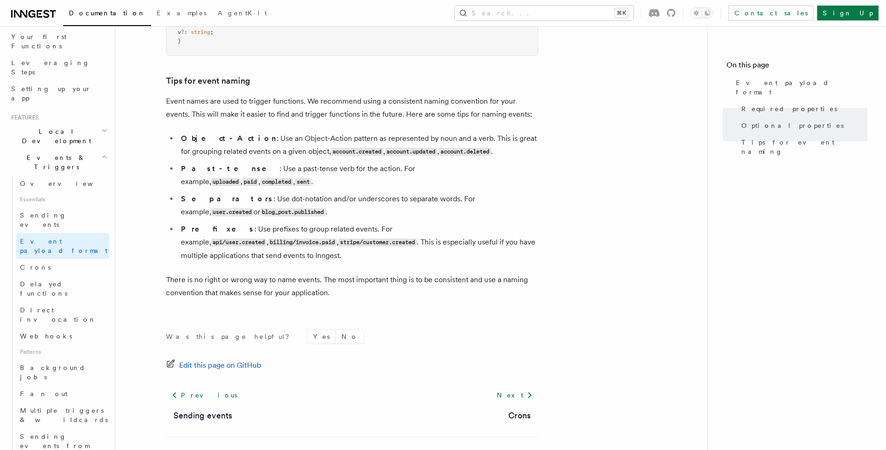
scroll to position [541, 0]
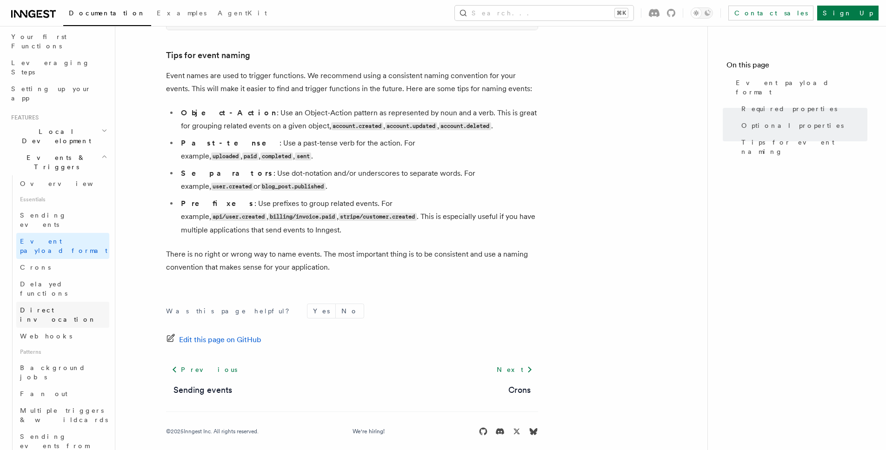
click at [77, 302] on link "Direct invocation" at bounding box center [62, 315] width 93 height 26
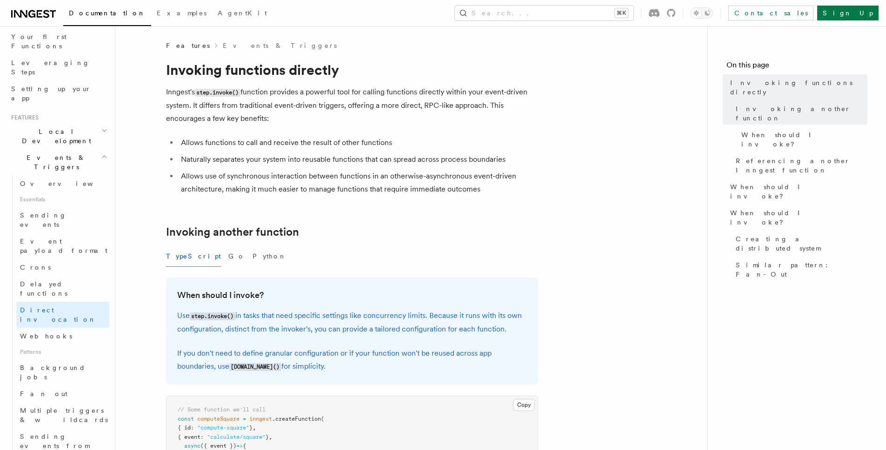
click at [460, 194] on li "Allows use of synchronous interaction between functions in an otherwise-asynchr…" at bounding box center [358, 183] width 360 height 26
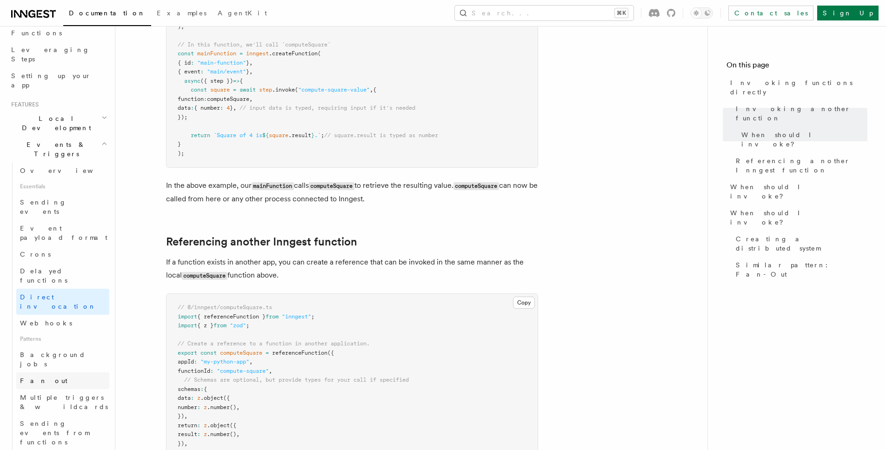
scroll to position [191, 0]
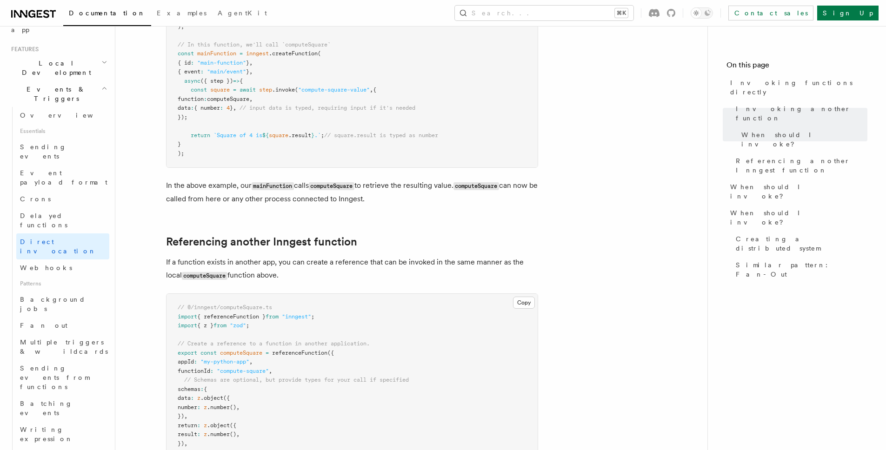
click at [101, 85] on icon "button" at bounding box center [104, 88] width 6 height 7
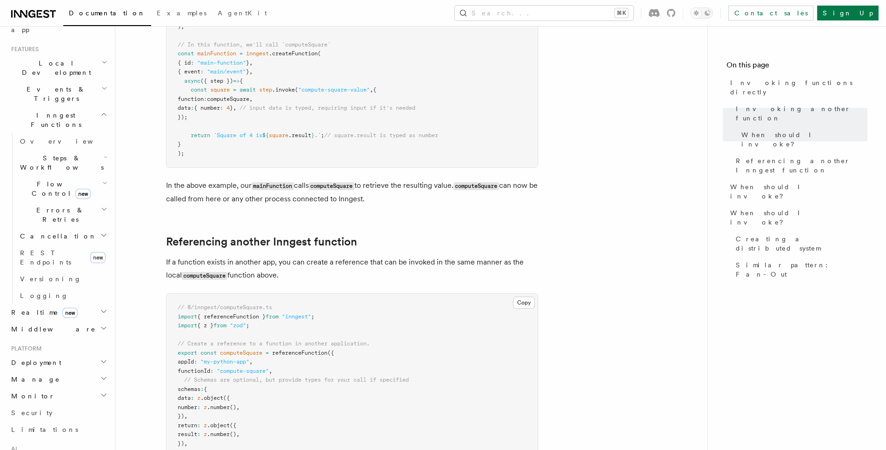
click at [100, 308] on icon "button" at bounding box center [103, 311] width 7 height 7
click at [43, 326] on span "Overview" at bounding box center [68, 329] width 96 height 7
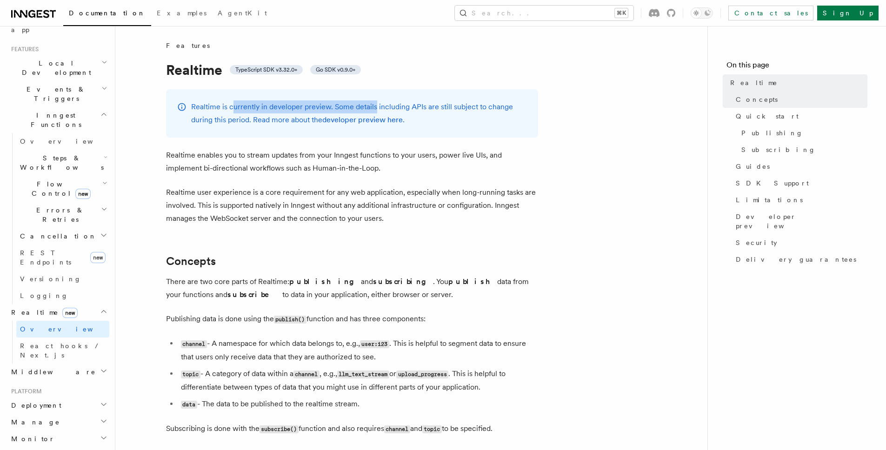
drag, startPoint x: 235, startPoint y: 105, endPoint x: 374, endPoint y: 107, distance: 139.1
click at [374, 107] on p "Realtime is currently in developer preview. Some details including APIs are sti…" at bounding box center [359, 113] width 336 height 26
click at [373, 123] on link "developer preview here" at bounding box center [362, 119] width 80 height 9
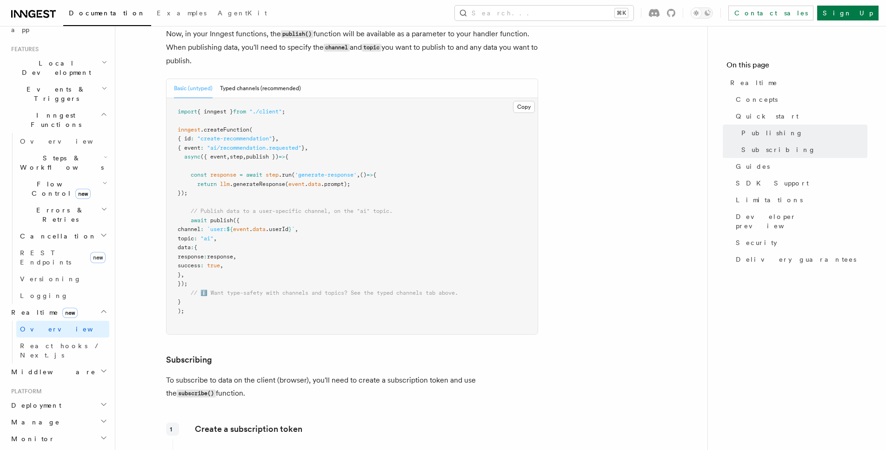
scroll to position [847, 0]
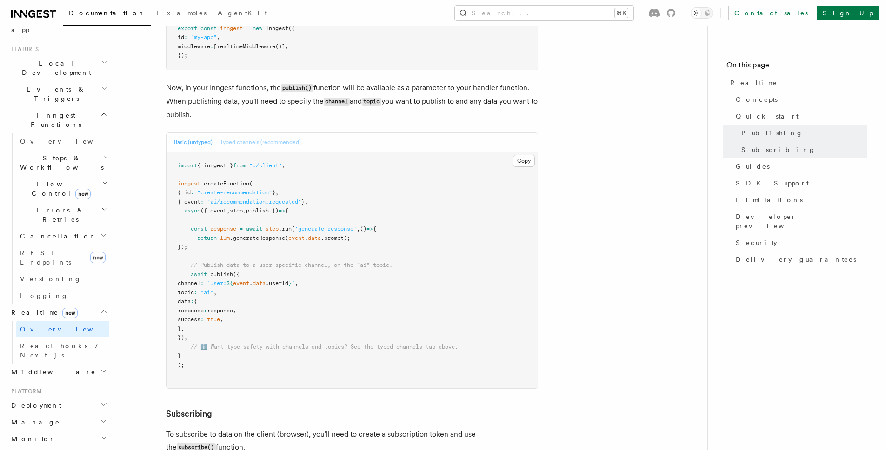
click at [248, 133] on button "Typed channels (recommended)" at bounding box center [260, 142] width 81 height 19
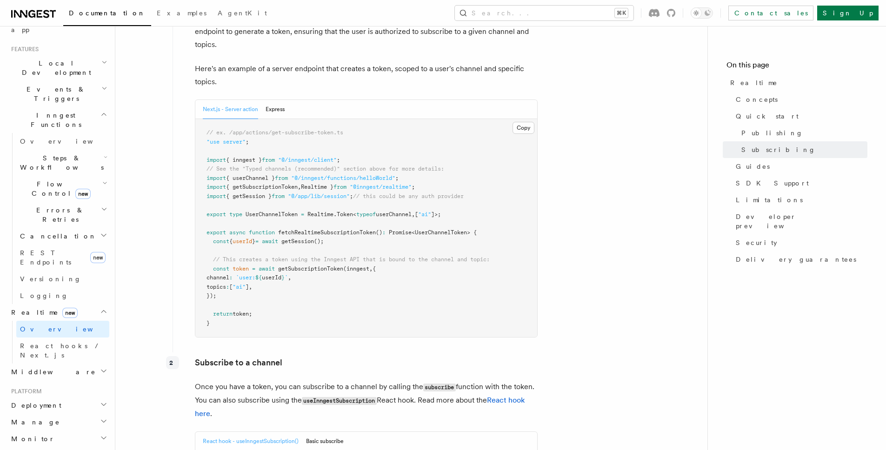
scroll to position [1724, 0]
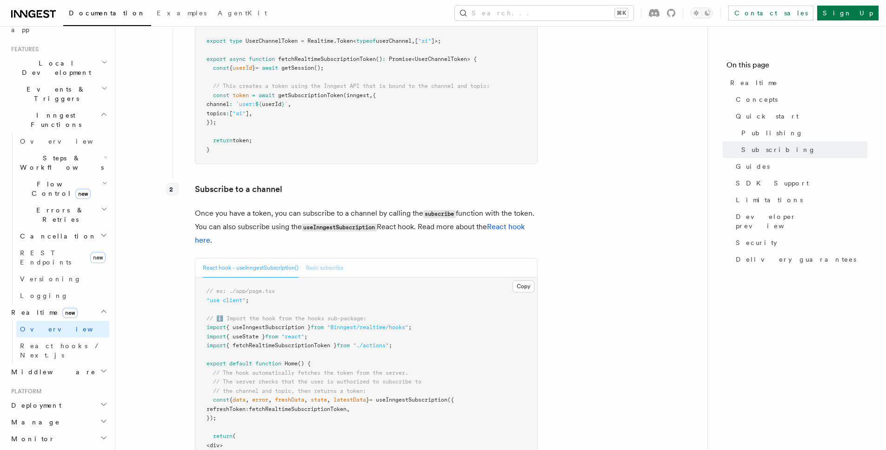
click at [335, 261] on button "Basic subscribe" at bounding box center [325, 268] width 38 height 19
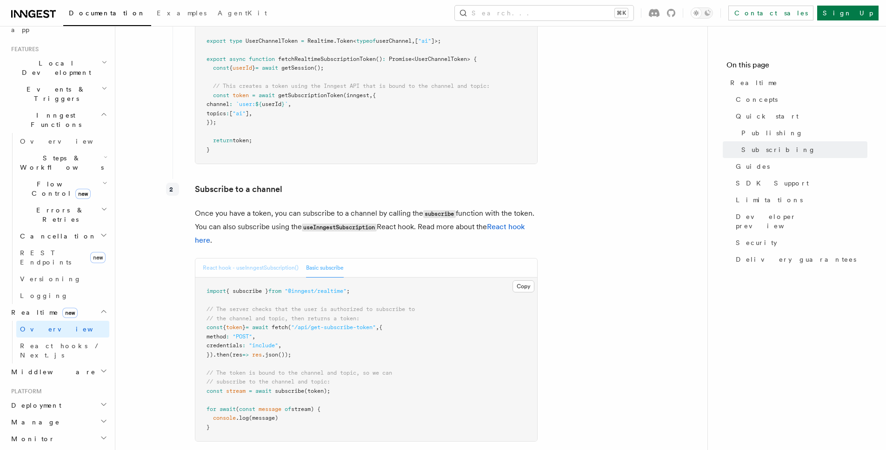
click at [269, 262] on button "React hook - useInngestSubscription()" at bounding box center [251, 268] width 96 height 19
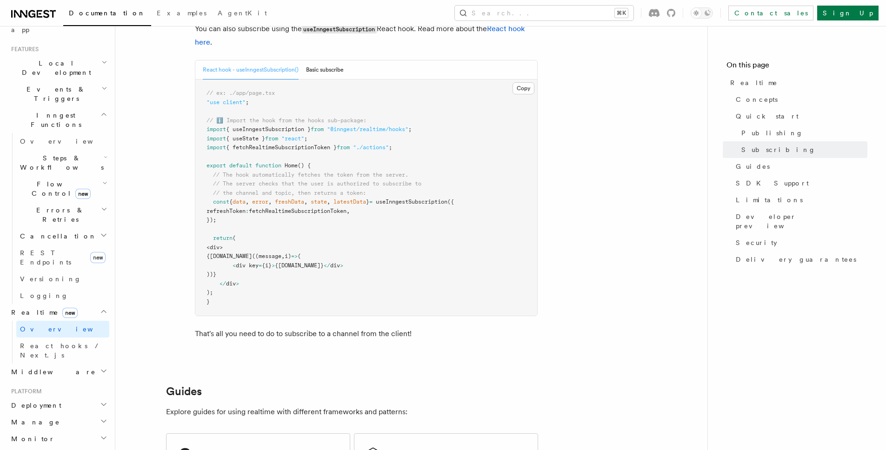
scroll to position [1980, 0]
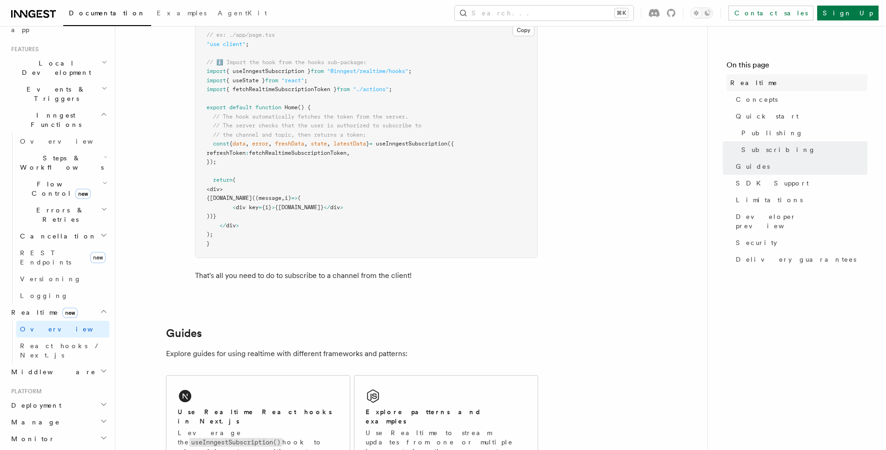
click at [751, 88] on link "Realtime" at bounding box center [797, 82] width 141 height 17
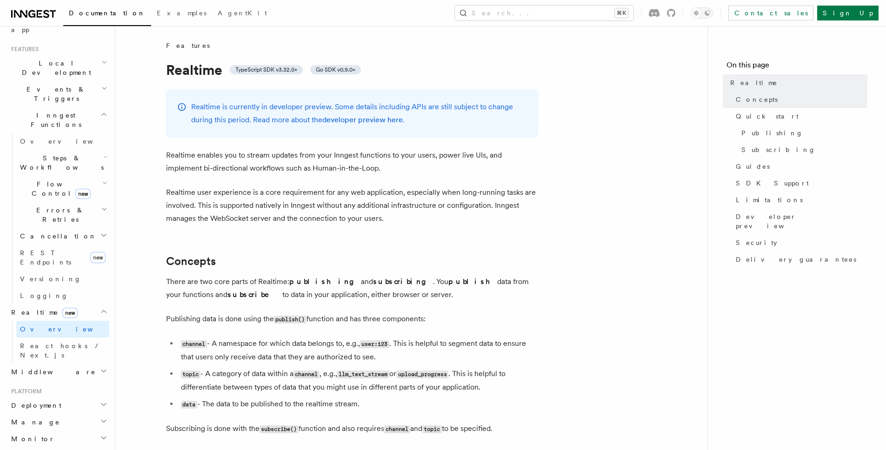
click at [366, 174] on p "Realtime enables you to stream updates from your Inngest functions to your user…" at bounding box center [352, 162] width 372 height 26
click at [67, 342] on span "React hooks / Next.js" at bounding box center [64, 351] width 89 height 19
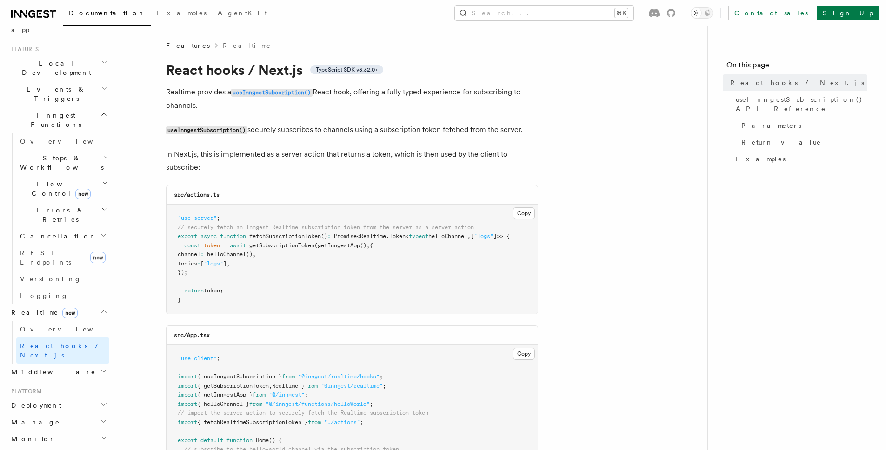
click at [291, 90] on code "useInngestSubscription()" at bounding box center [271, 93] width 81 height 8
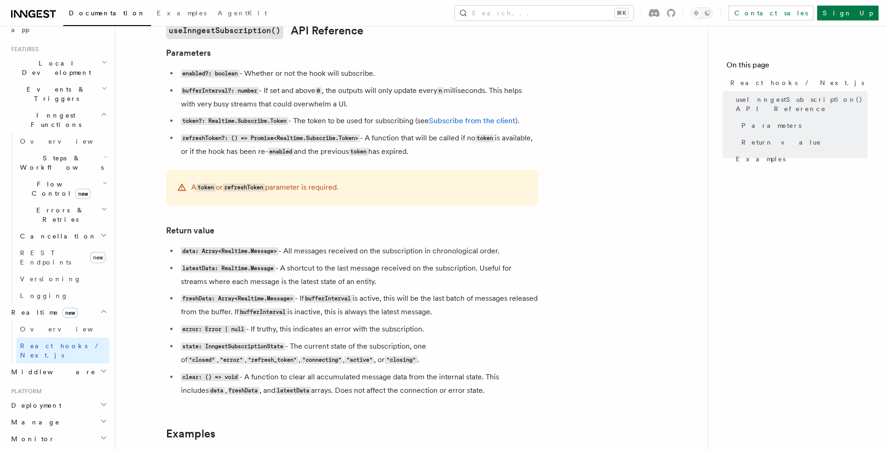
scroll to position [599, 0]
click at [564, 186] on article "Features Realtime React hooks / Next.js TypeScript SDK v3.32.0+ Realtime provid…" at bounding box center [411, 91] width 563 height 1298
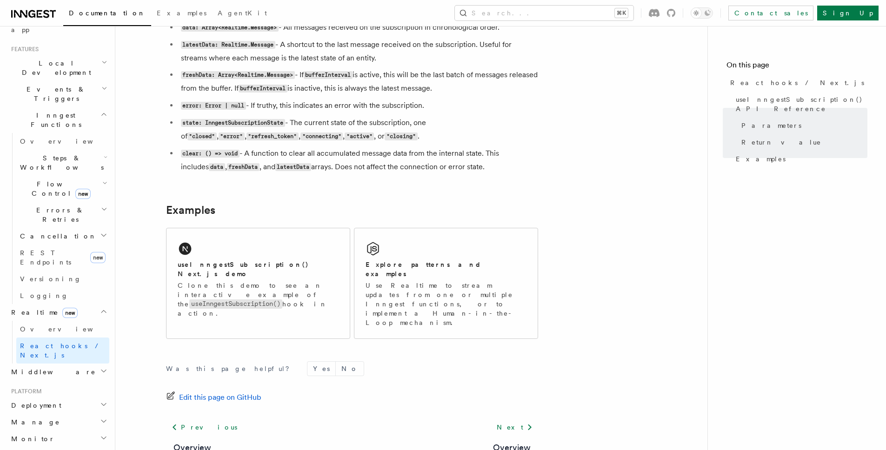
scroll to position [863, 0]
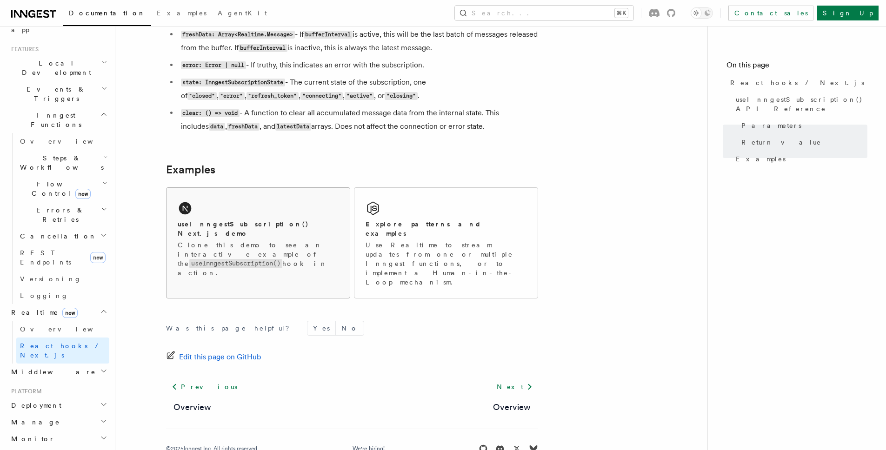
click at [337, 246] on p "Clone this demo to see an interactive example of the useInngestSubscription() h…" at bounding box center [258, 259] width 161 height 37
click at [491, 228] on div "Explore patterns and examples" at bounding box center [446, 229] width 161 height 19
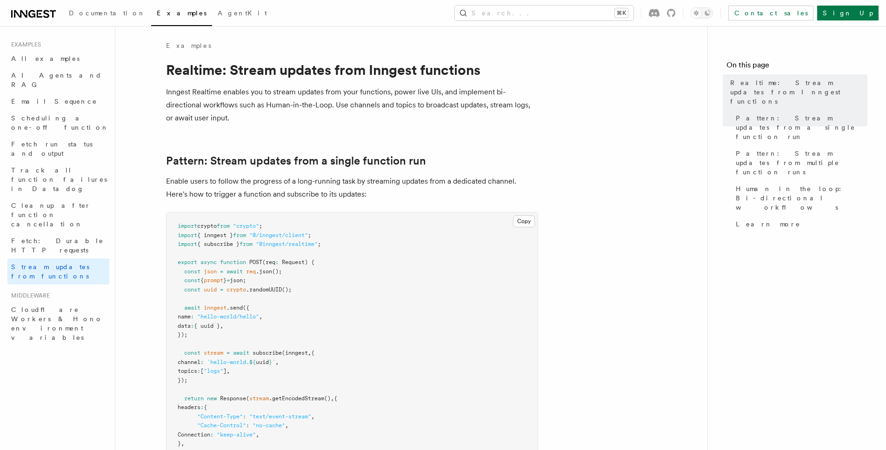
scroll to position [77, 0]
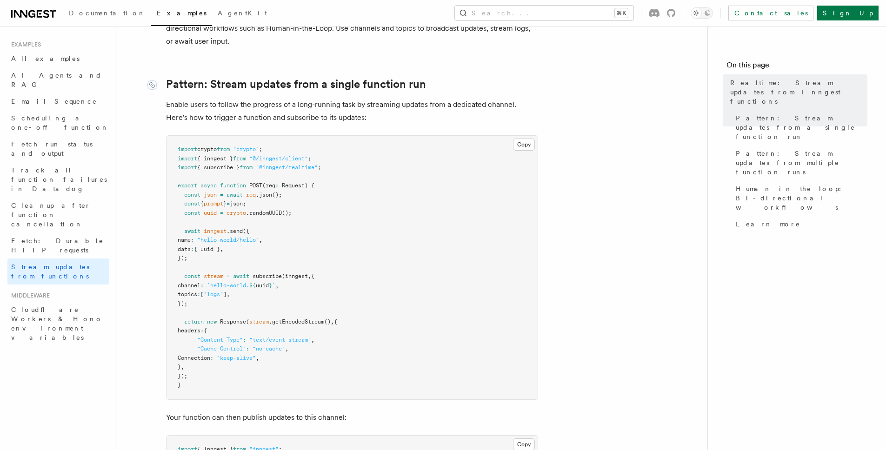
click at [224, 79] on link "Pattern: Stream updates from a single function run" at bounding box center [296, 84] width 260 height 13
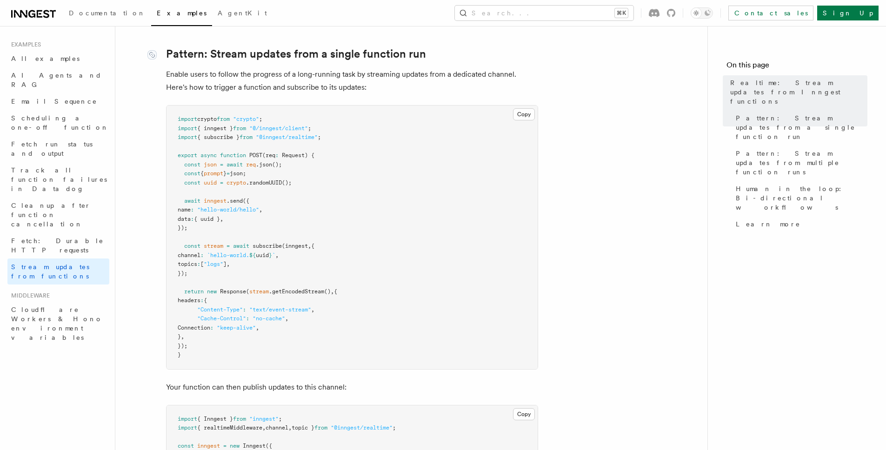
scroll to position [110, 0]
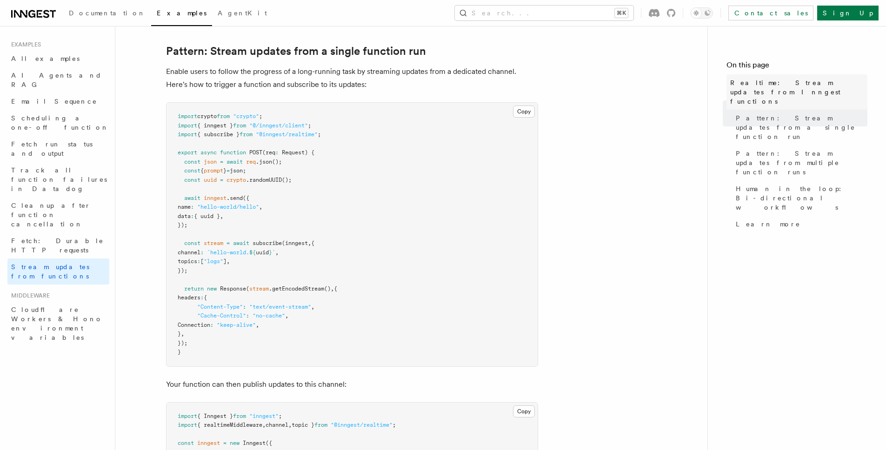
click at [751, 94] on span "Realtime: Stream updates from Inngest functions" at bounding box center [798, 92] width 137 height 28
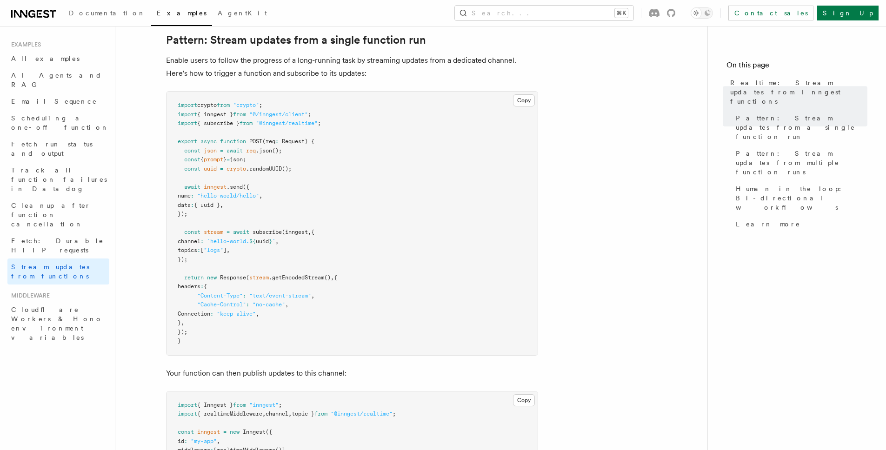
scroll to position [168, 0]
